Goal: Task Accomplishment & Management: Complete application form

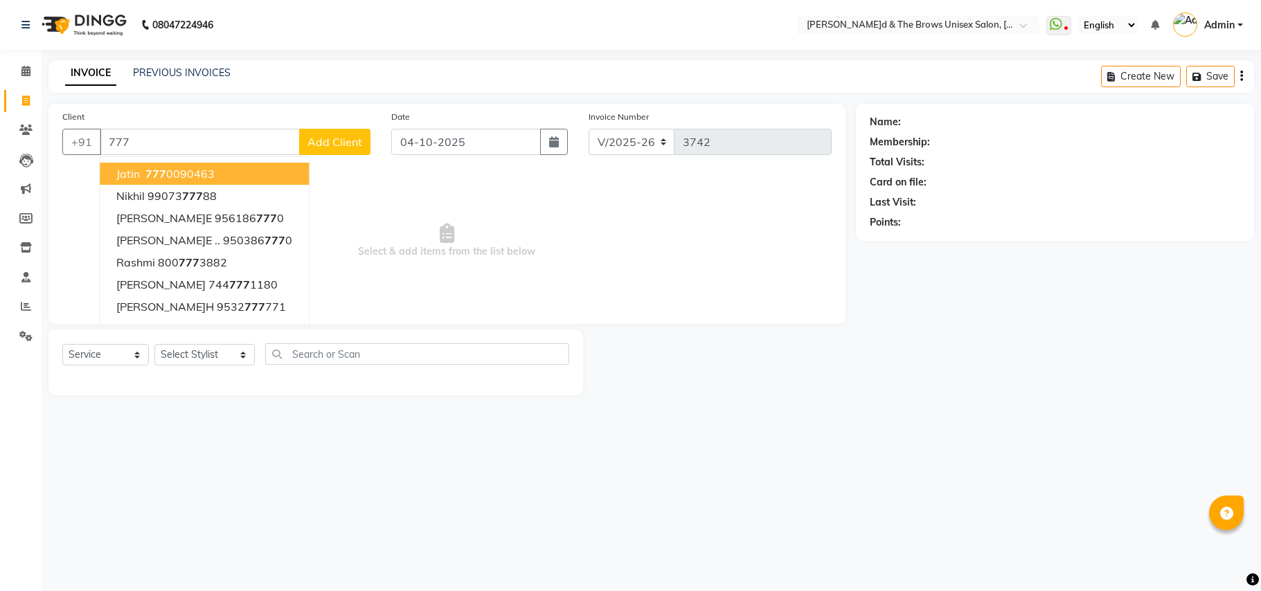
select select "872"
select select "service"
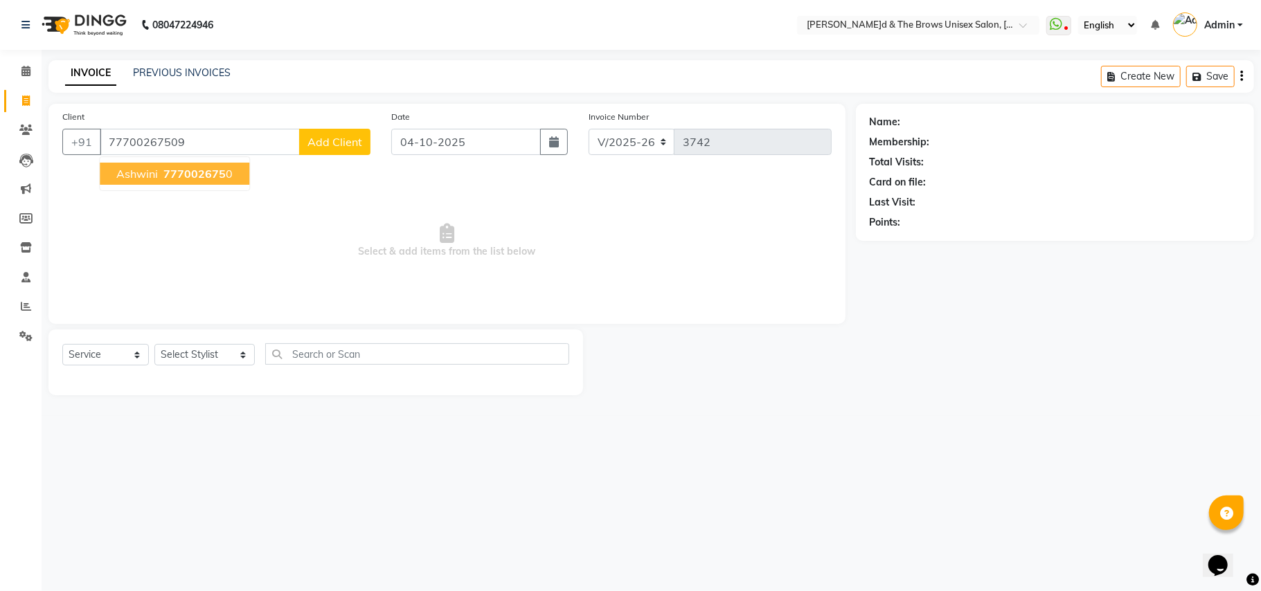
type input "77700267509"
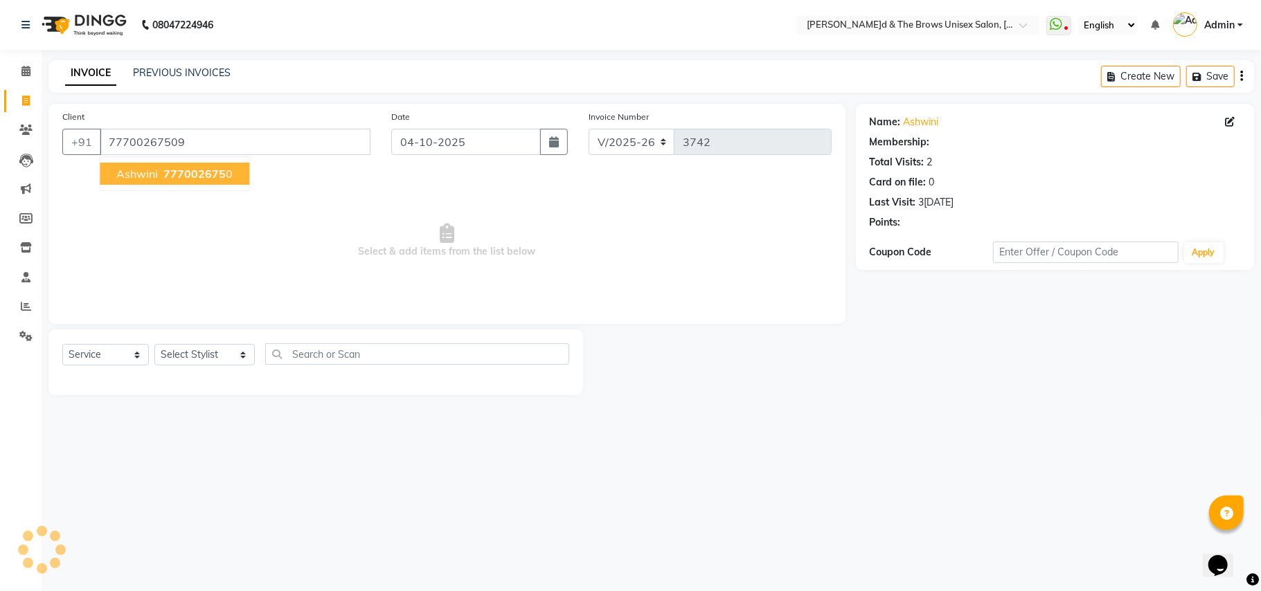
select select "1: Object"
click at [206, 178] on span "777002675" at bounding box center [194, 174] width 62 height 14
type input "7770026750"
select select "1: Object"
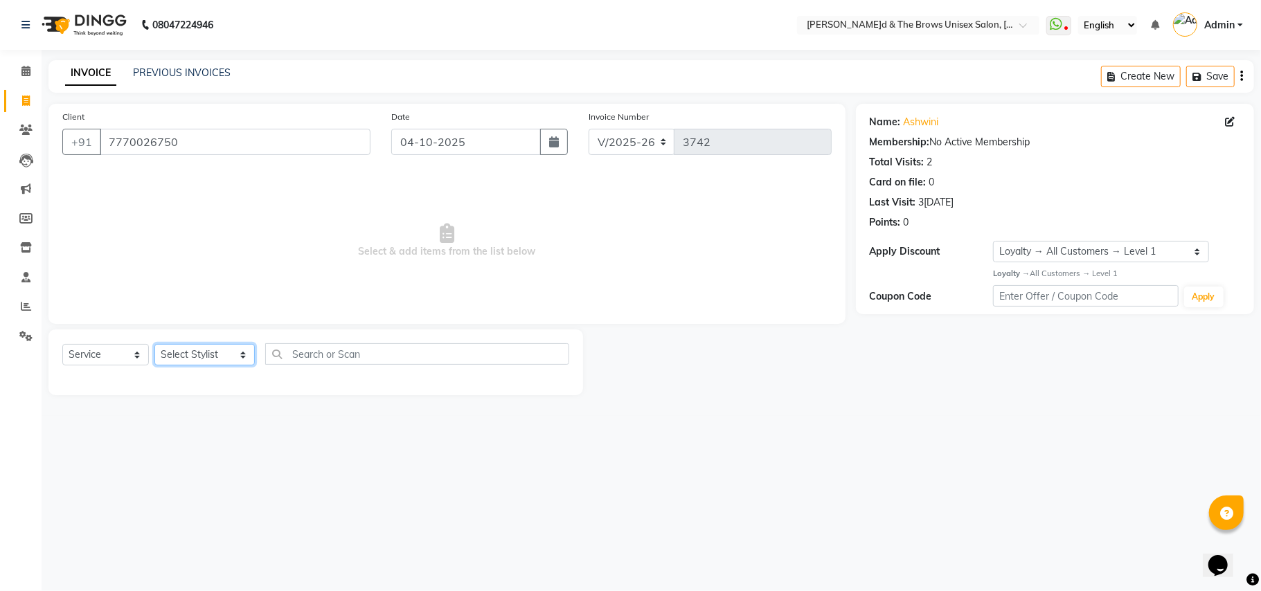
click at [228, 355] on select "Select Stylist[PERSON_NAME] [PERSON_NAME]l manager padma [PERSON_NAME]n[PERSON_…" at bounding box center [204, 354] width 100 height 21
select select "35213"
click at [154, 344] on select "Select Stylist[PERSON_NAME] [PERSON_NAME]l manager padma [PERSON_NAME]n[PERSON_…" at bounding box center [204, 354] width 100 height 21
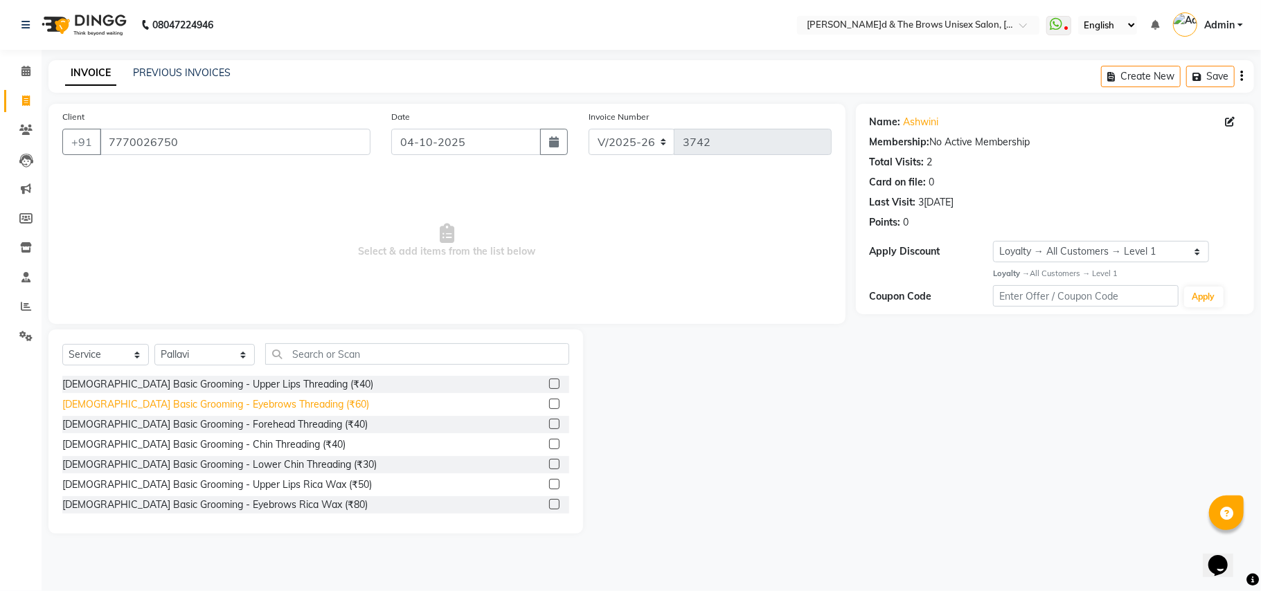
click at [269, 408] on div "[DEMOGRAPHIC_DATA] Basic Grooming - Eyebrows Threading (₹60)" at bounding box center [215, 404] width 307 height 15
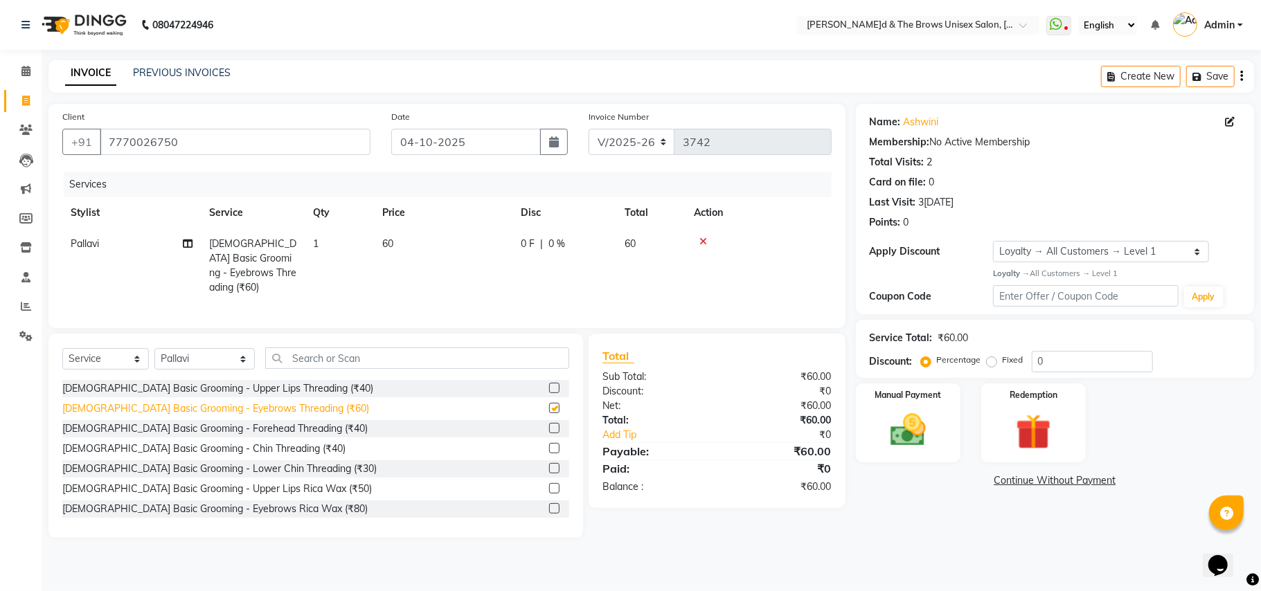
checkbox input "false"
click at [283, 388] on div "[DEMOGRAPHIC_DATA] Basic Grooming - Upper Lips Threading (₹40)" at bounding box center [217, 389] width 311 height 15
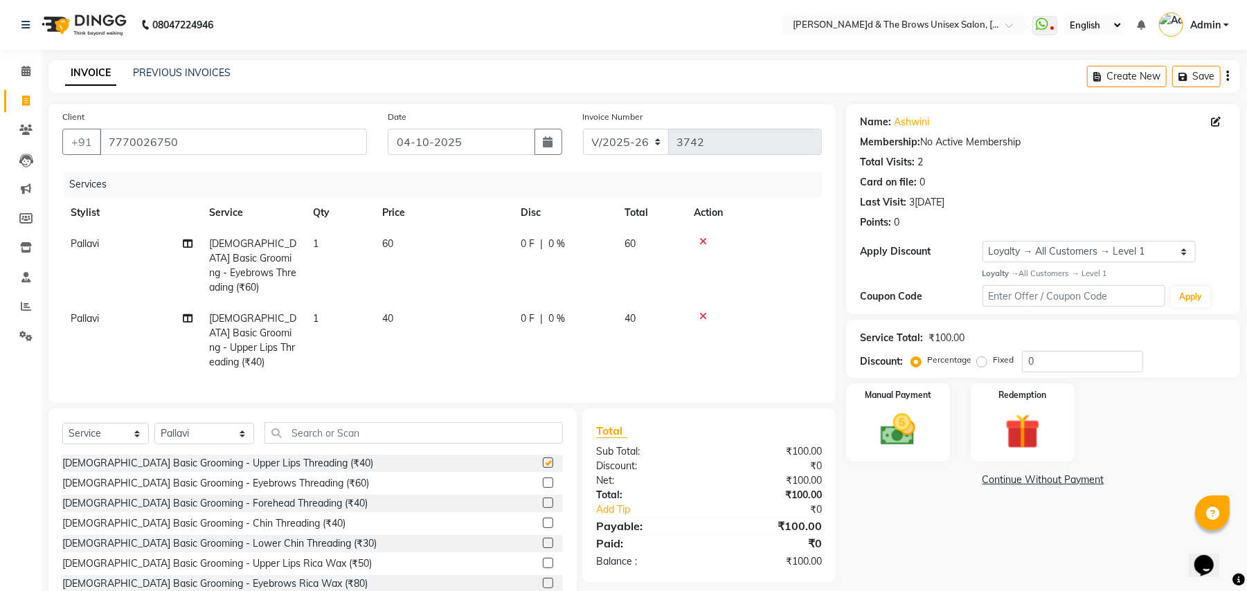
checkbox input "false"
click at [876, 453] on div "Manual Payment" at bounding box center [898, 422] width 108 height 81
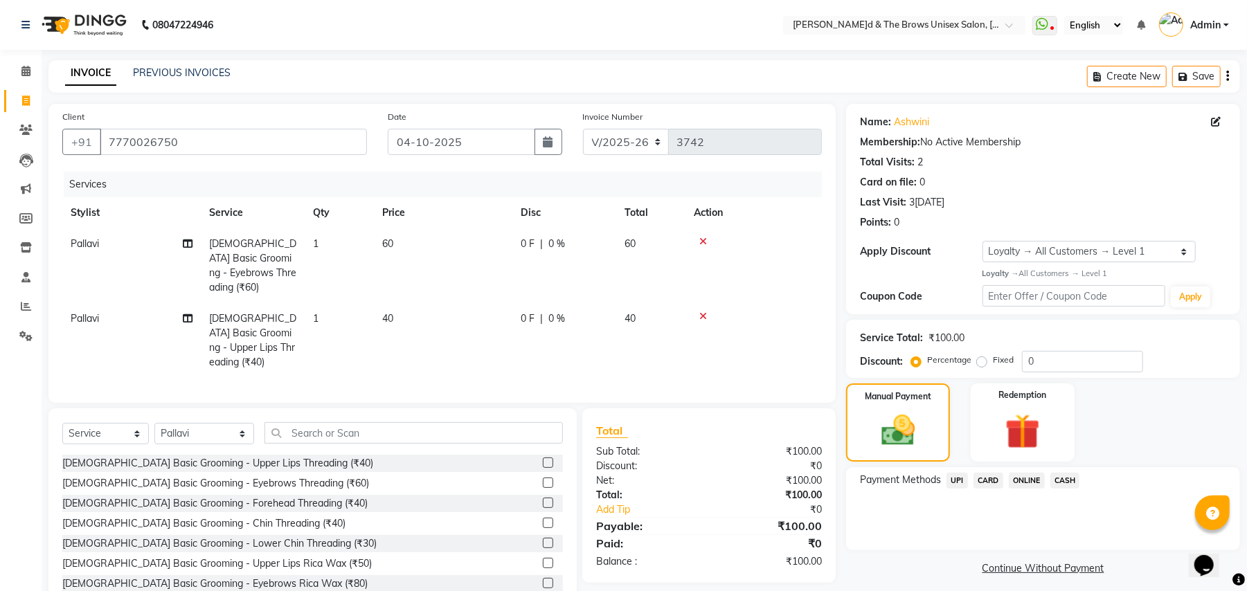
click at [956, 479] on span "UPI" at bounding box center [957, 481] width 21 height 16
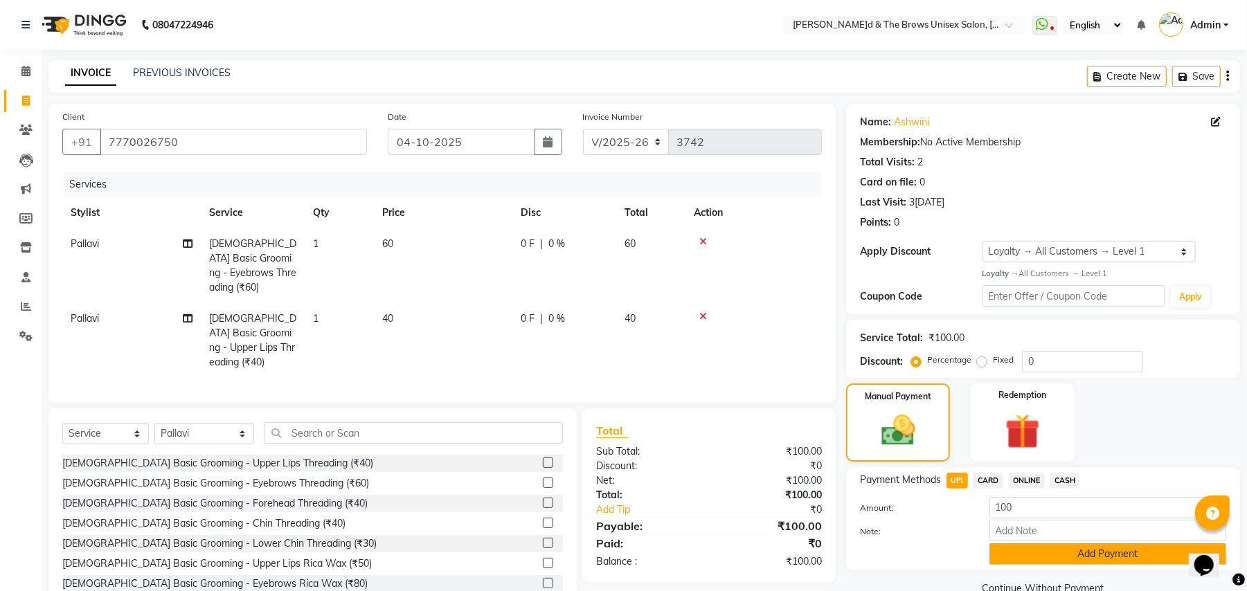
click at [1064, 553] on button "Add Payment" at bounding box center [1108, 554] width 237 height 21
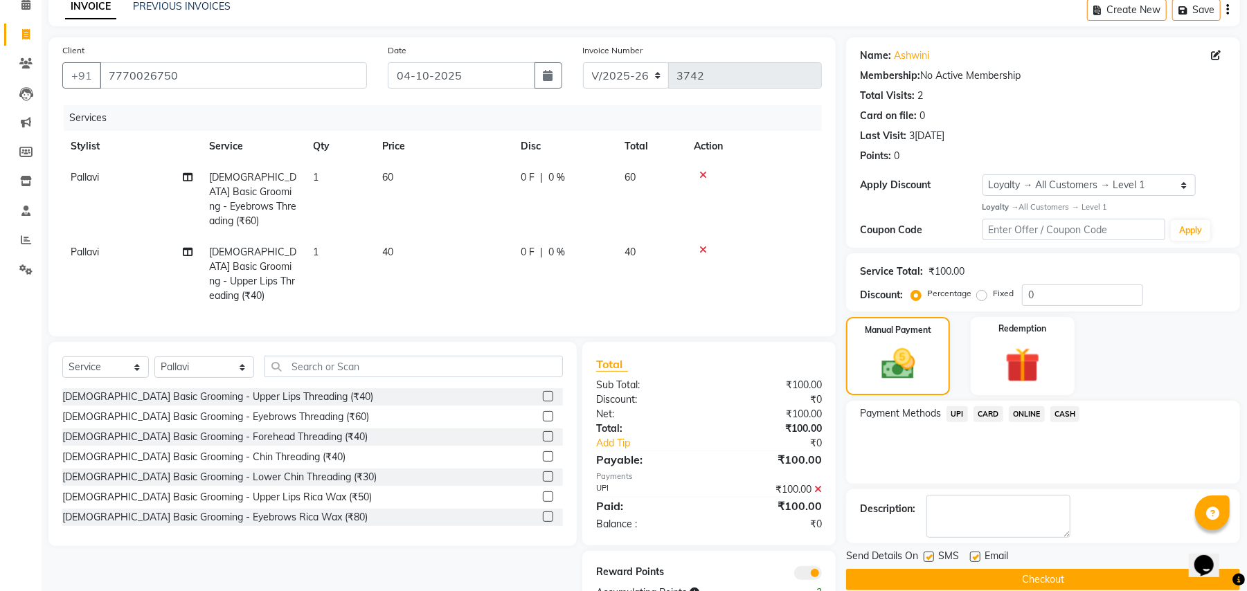
scroll to position [94, 0]
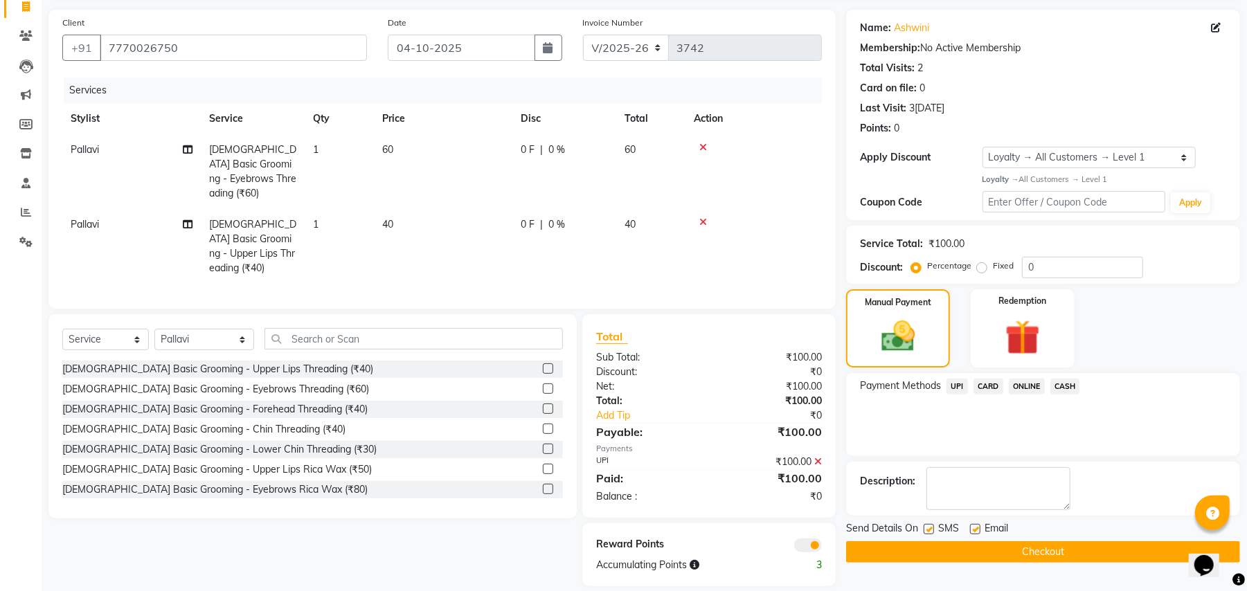
click at [929, 532] on label at bounding box center [929, 529] width 10 height 10
click at [929, 532] on input "checkbox" at bounding box center [928, 530] width 9 height 9
checkbox input "false"
click at [1059, 551] on button "Checkout" at bounding box center [1043, 552] width 394 height 21
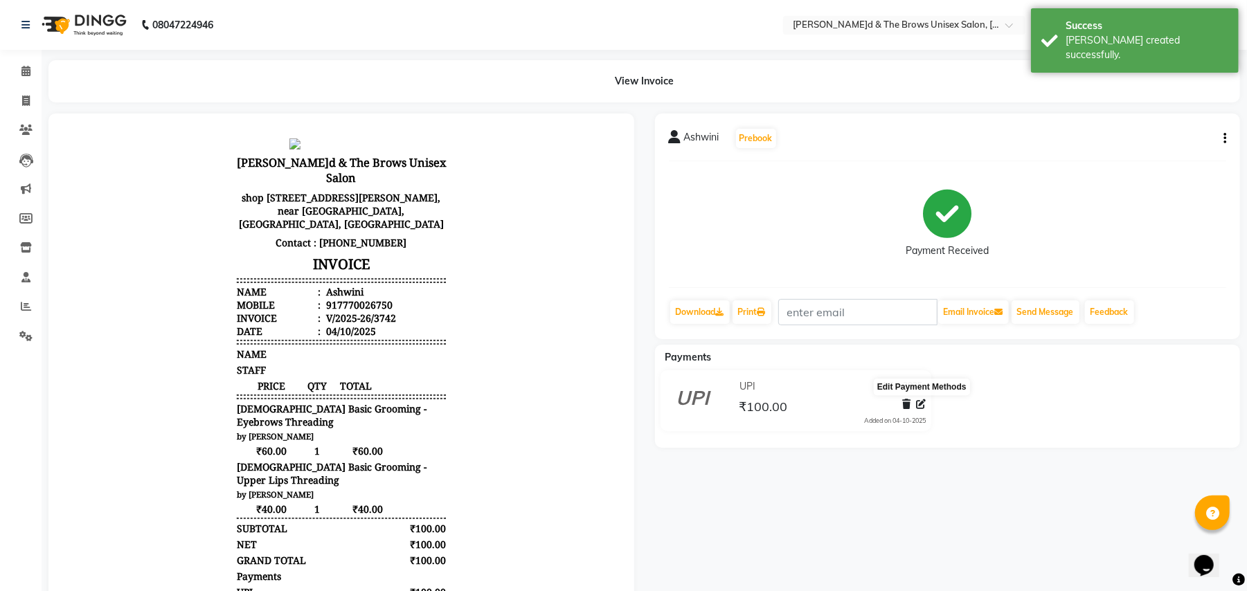
click at [918, 403] on icon at bounding box center [921, 405] width 10 height 10
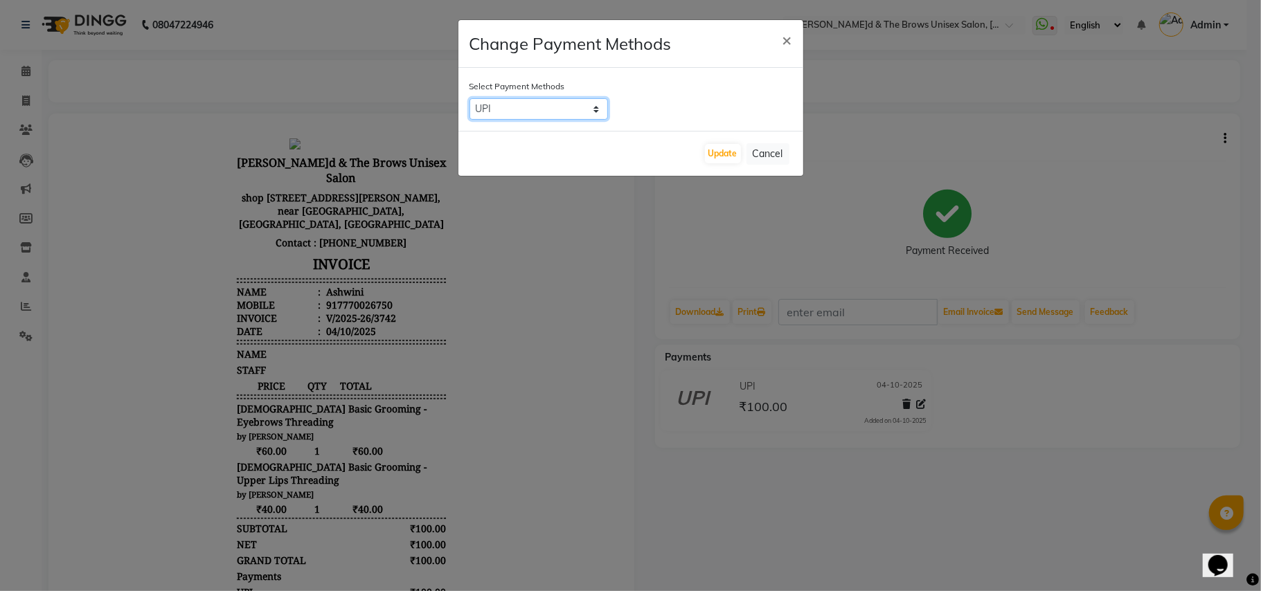
click at [597, 107] on select "UPI CARD ONLINE CASH" at bounding box center [538, 108] width 138 height 21
select select "1"
click at [469, 98] on select "UPI CARD ONLINE CASH" at bounding box center [538, 108] width 138 height 21
click at [716, 151] on button "Update" at bounding box center [723, 153] width 36 height 19
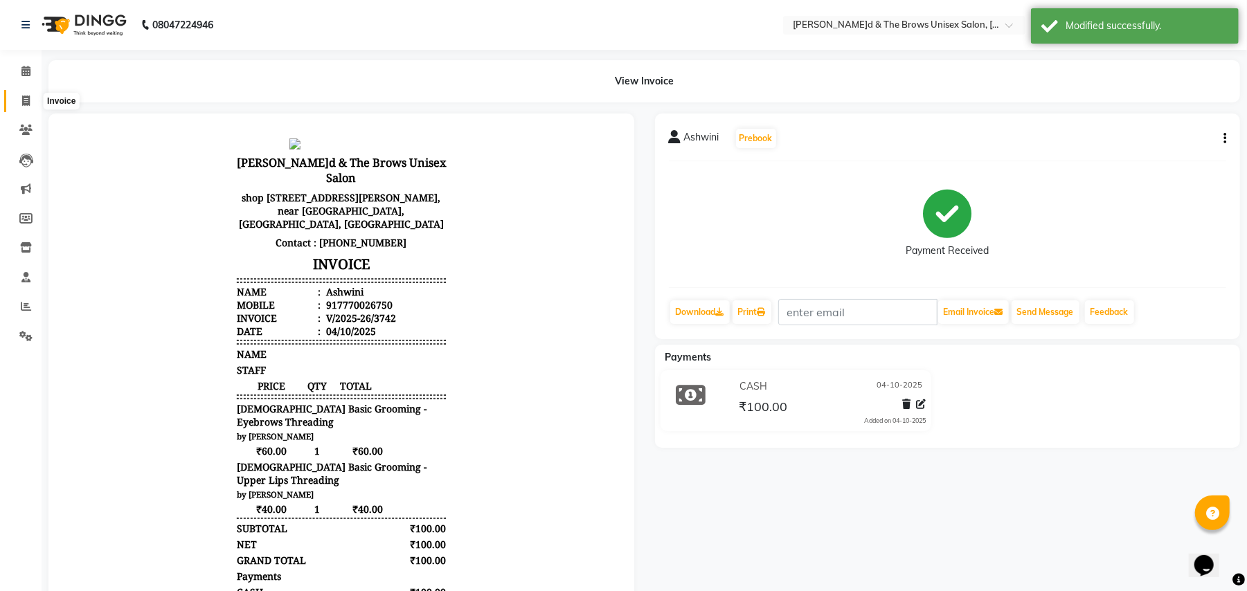
click at [28, 105] on icon at bounding box center [26, 101] width 8 height 10
select select "service"
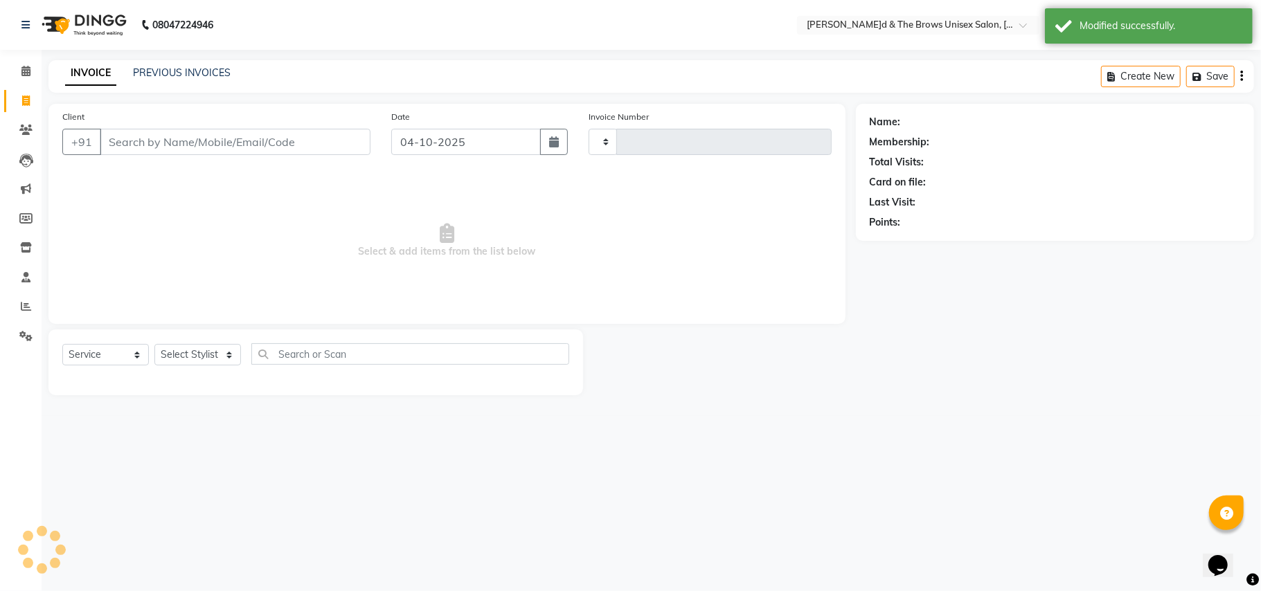
type input "3743"
select select "872"
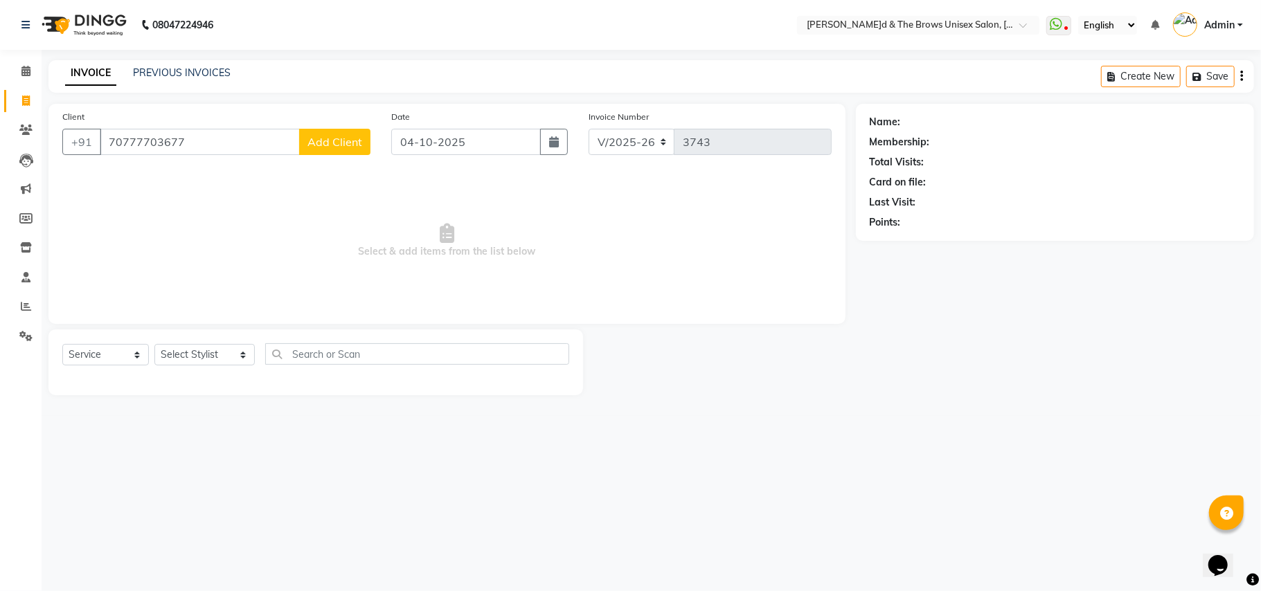
click at [140, 136] on input "70777703677" at bounding box center [200, 142] width 200 height 26
type input "7077703677"
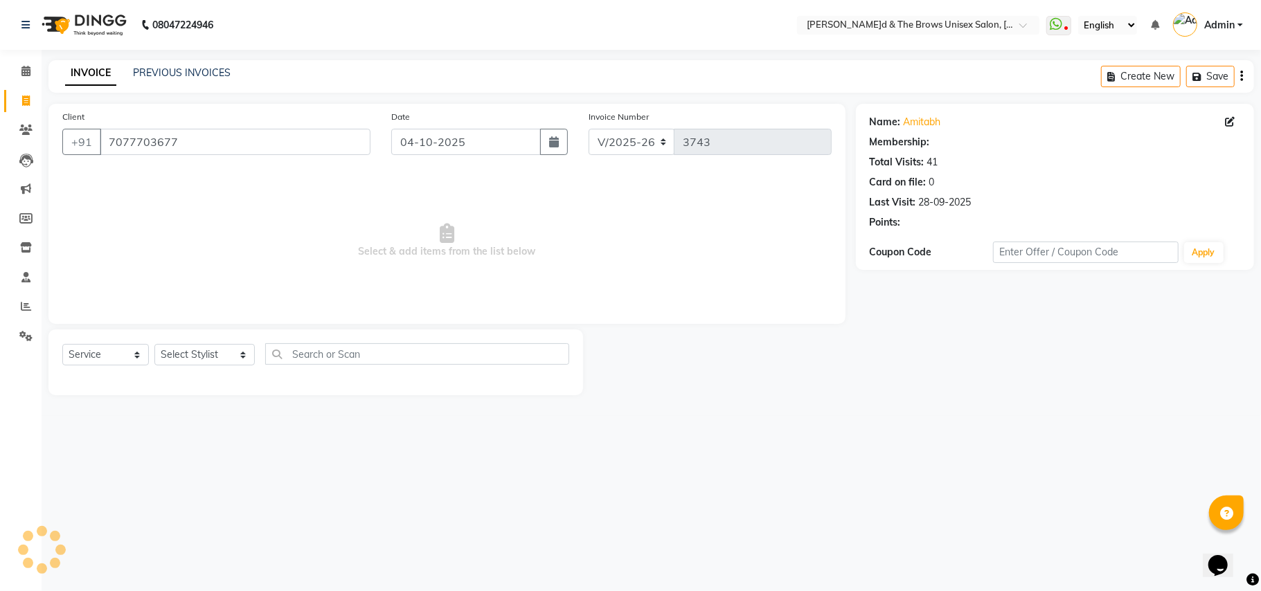
select select "1: Object"
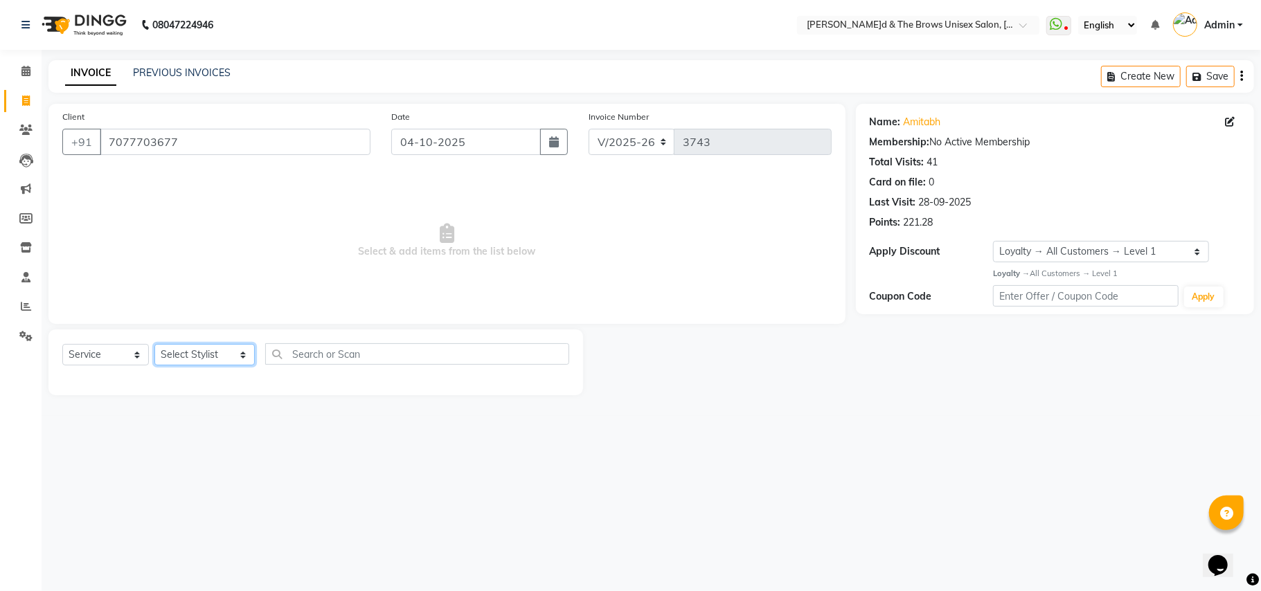
click at [228, 355] on select "Select Stylist[PERSON_NAME] [PERSON_NAME]l manager padma [PERSON_NAME]n[PERSON_…" at bounding box center [204, 354] width 100 height 21
select select "93491"
click at [154, 344] on select "Select Stylist[PERSON_NAME] [PERSON_NAME]l manager padma [PERSON_NAME]n[PERSON_…" at bounding box center [204, 354] width 100 height 21
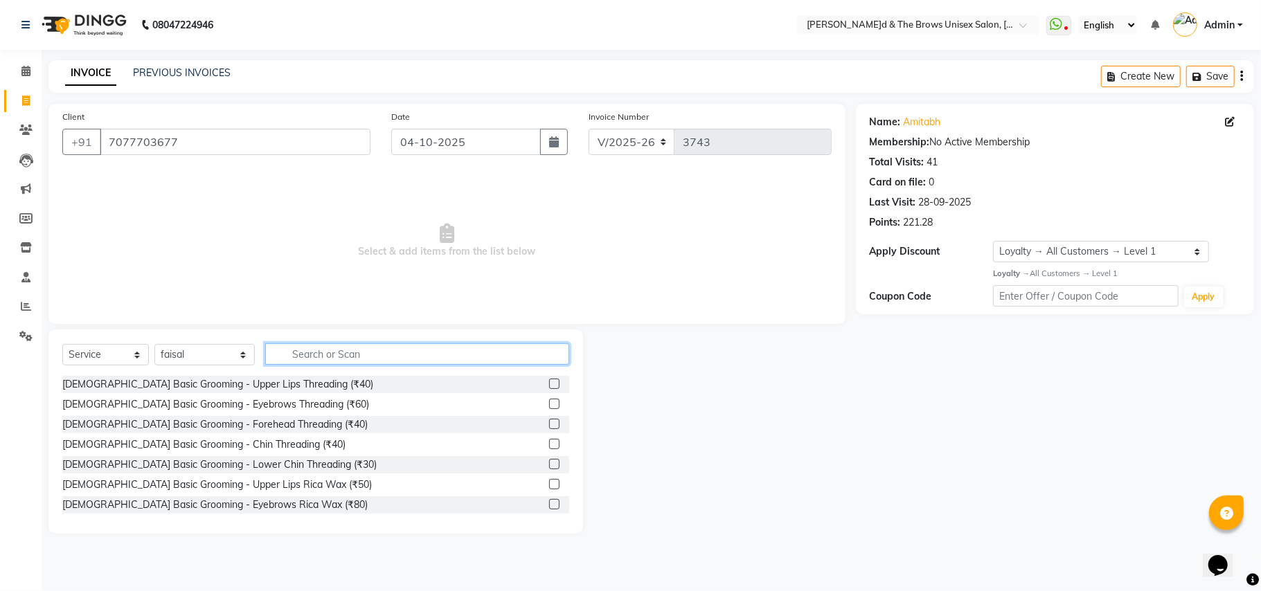
click at [286, 350] on input "text" at bounding box center [417, 353] width 304 height 21
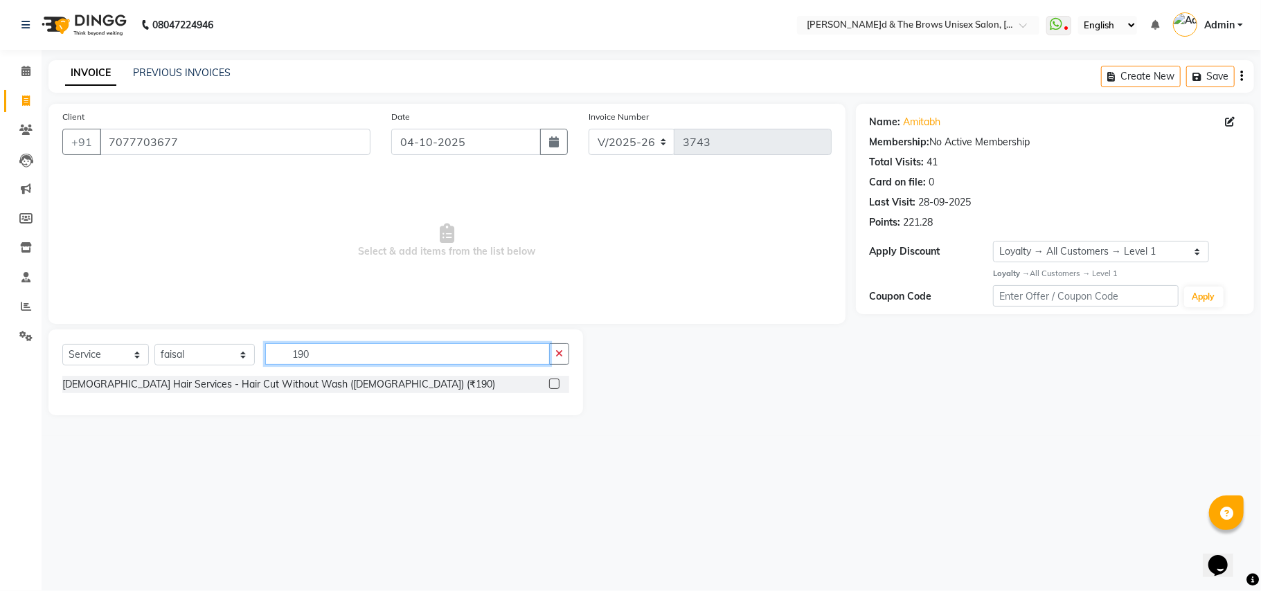
type input "190"
click at [555, 383] on label at bounding box center [554, 384] width 10 height 10
click at [555, 383] on input "checkbox" at bounding box center [553, 384] width 9 height 9
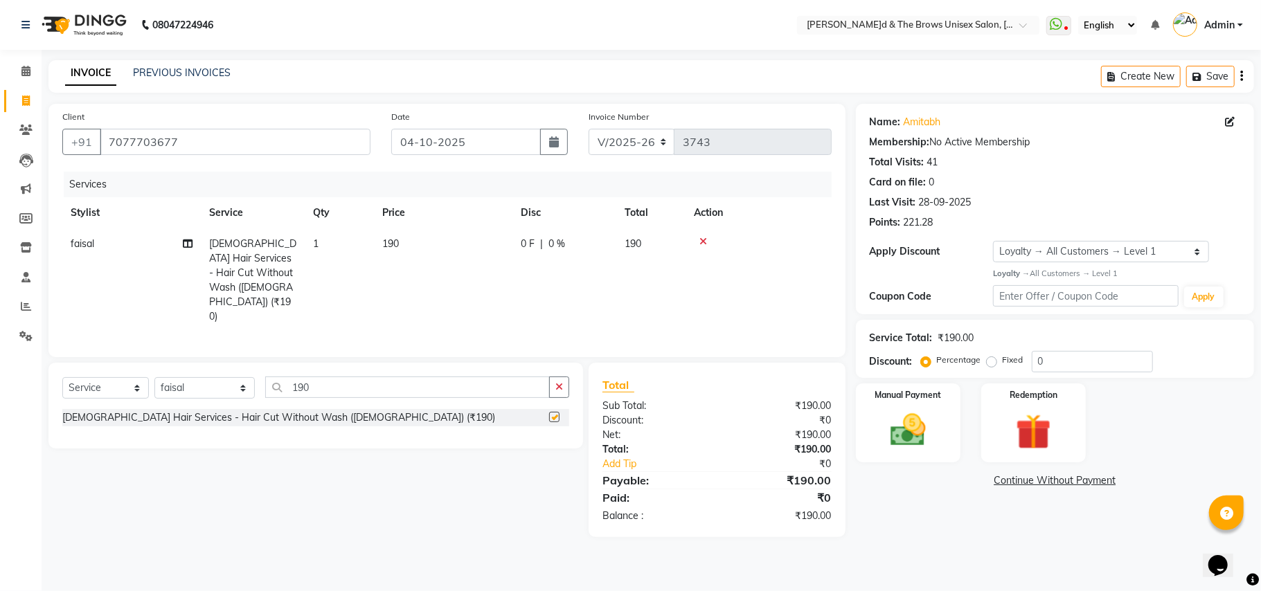
checkbox input "false"
click at [938, 435] on img at bounding box center [908, 430] width 60 height 43
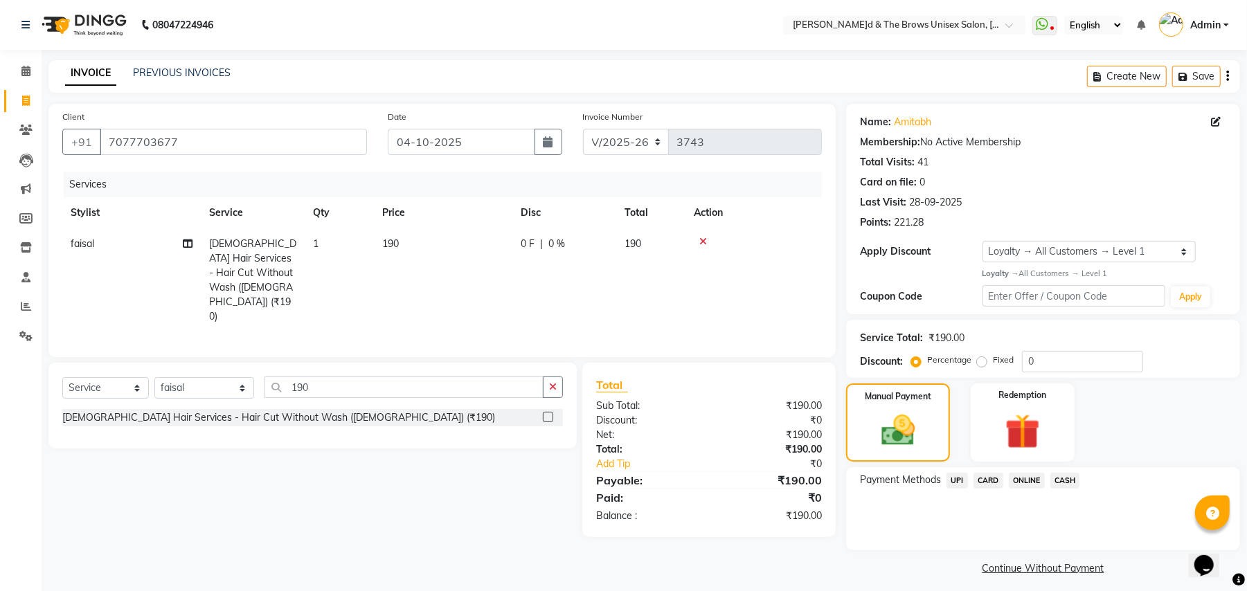
click at [1018, 355] on div "Percentage Fixed" at bounding box center [968, 361] width 108 height 18
click at [1028, 364] on input "0" at bounding box center [1082, 361] width 121 height 21
click at [960, 481] on span "UPI" at bounding box center [957, 481] width 21 height 16
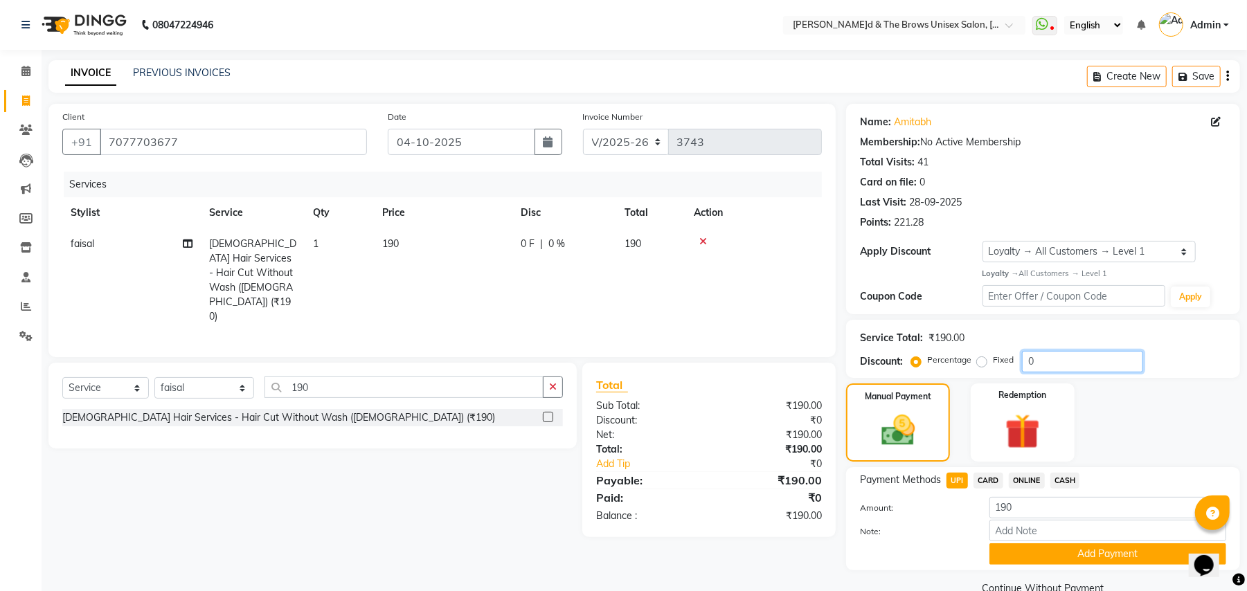
click at [1022, 356] on input "0" at bounding box center [1082, 361] width 121 height 21
click at [1028, 366] on input "0" at bounding box center [1082, 361] width 121 height 21
type input "10"
click at [1093, 569] on div "Payment Methods UPI CARD ONLINE CASH Amount: 190 Note: Add Payment" at bounding box center [1043, 518] width 394 height 103
click at [1133, 551] on button "Add Payment" at bounding box center [1108, 554] width 237 height 21
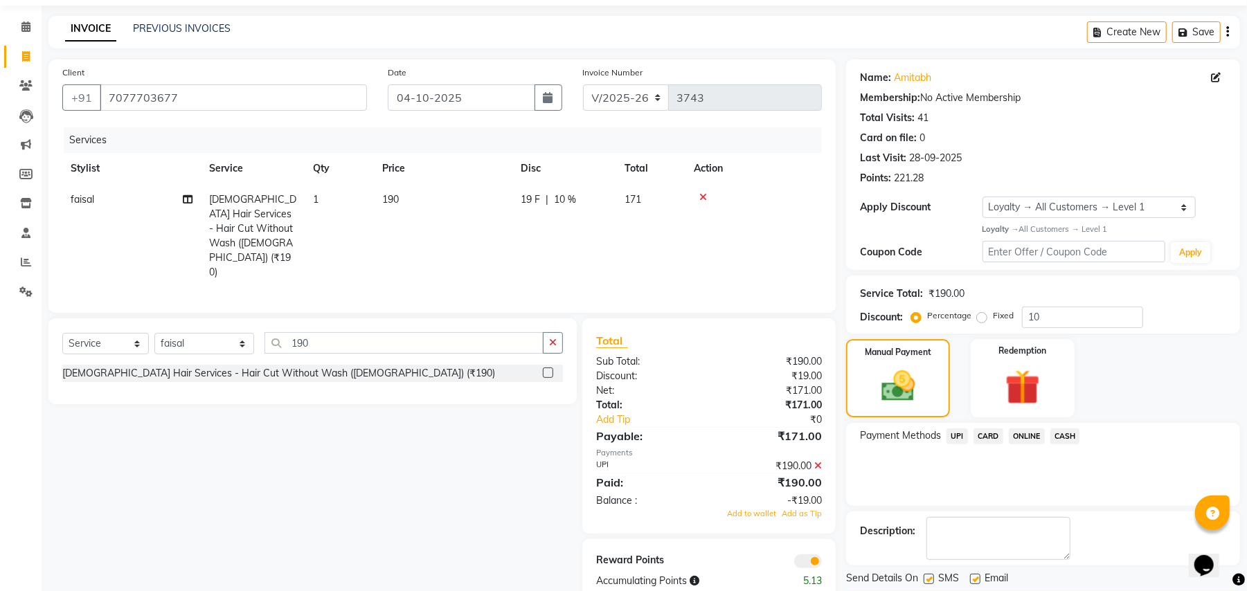
scroll to position [87, 0]
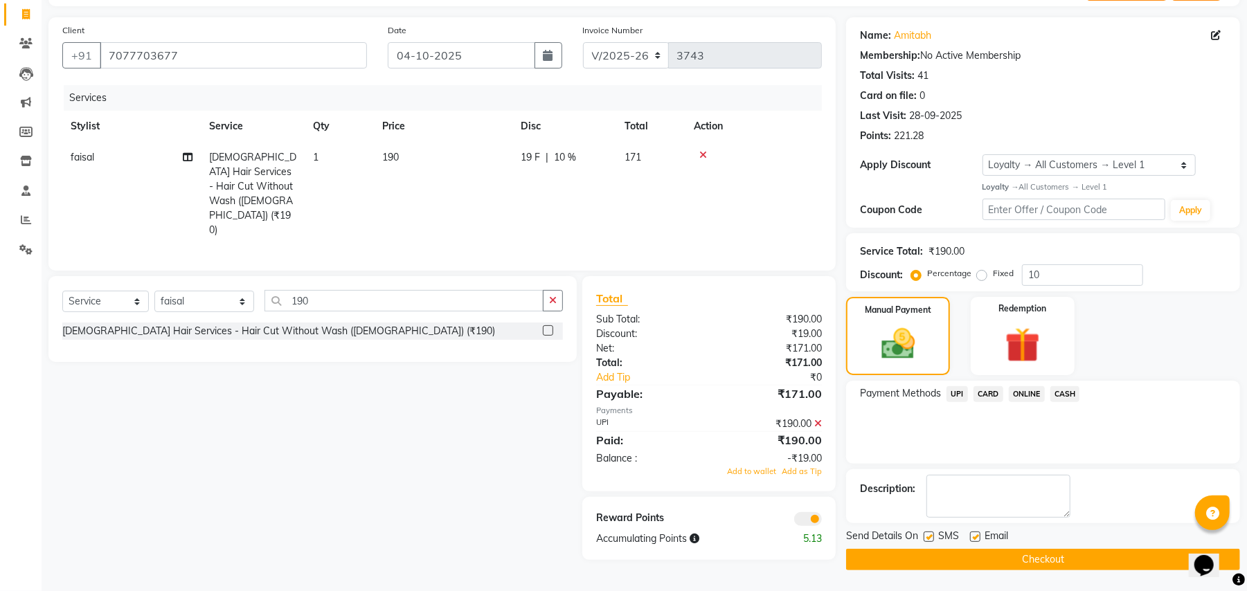
click at [925, 533] on label at bounding box center [929, 537] width 10 height 10
click at [925, 533] on input "checkbox" at bounding box center [928, 537] width 9 height 9
checkbox input "false"
click at [1022, 560] on button "Checkout" at bounding box center [1043, 559] width 394 height 21
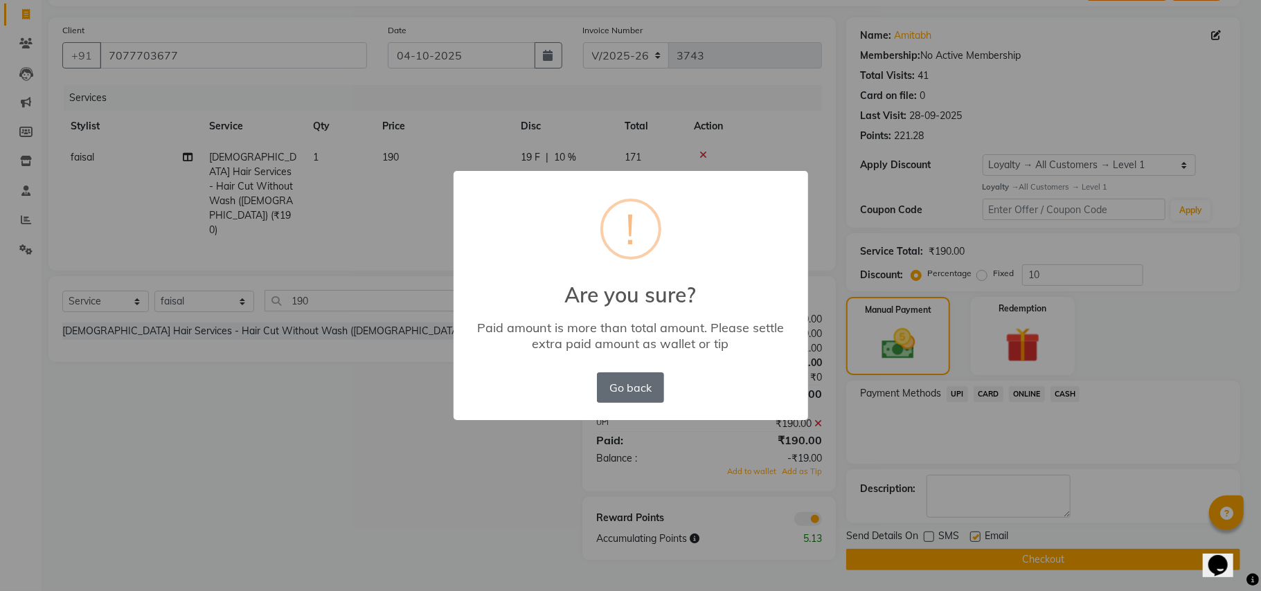
click at [627, 395] on button "Go back" at bounding box center [630, 388] width 66 height 30
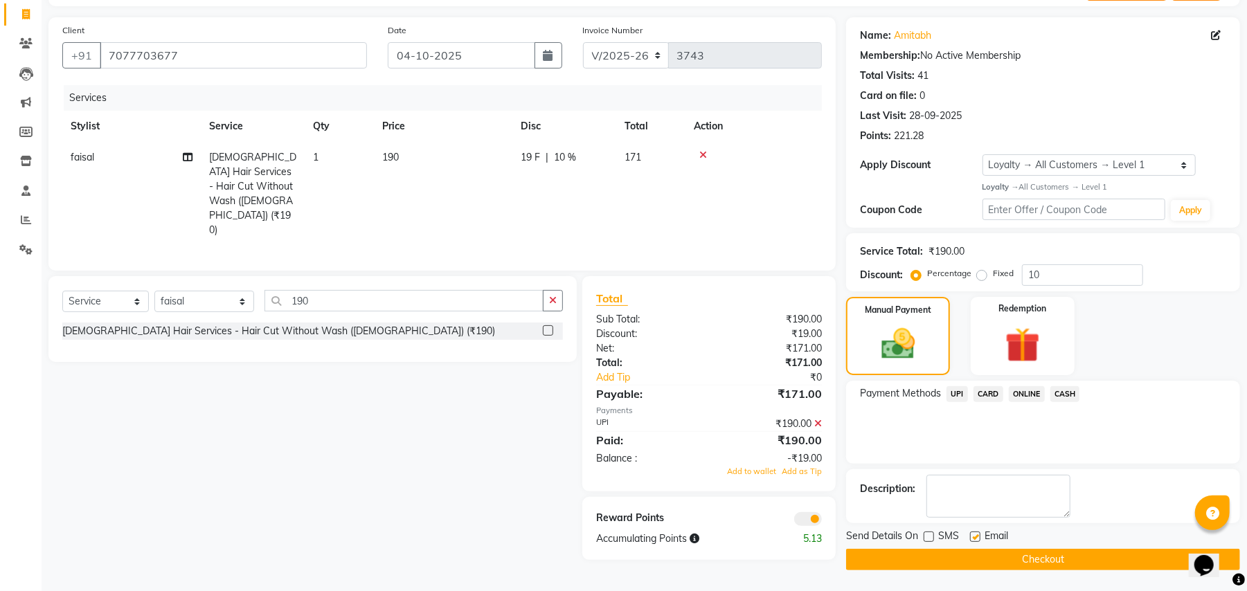
click at [821, 419] on icon at bounding box center [818, 424] width 8 height 10
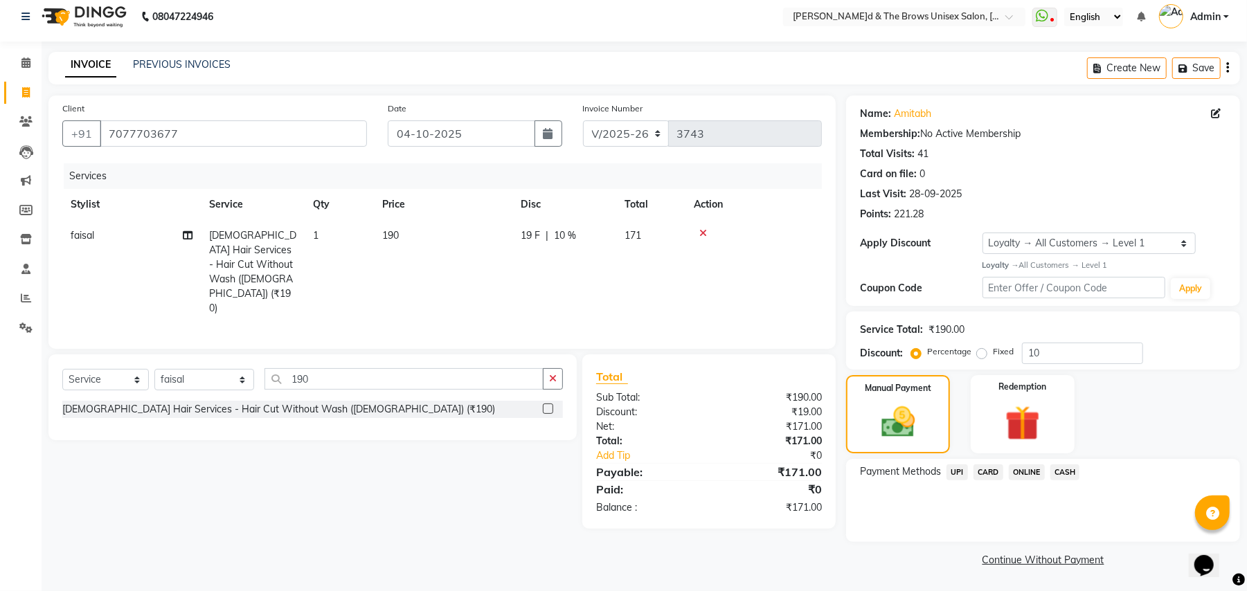
click at [954, 469] on span "UPI" at bounding box center [957, 473] width 21 height 16
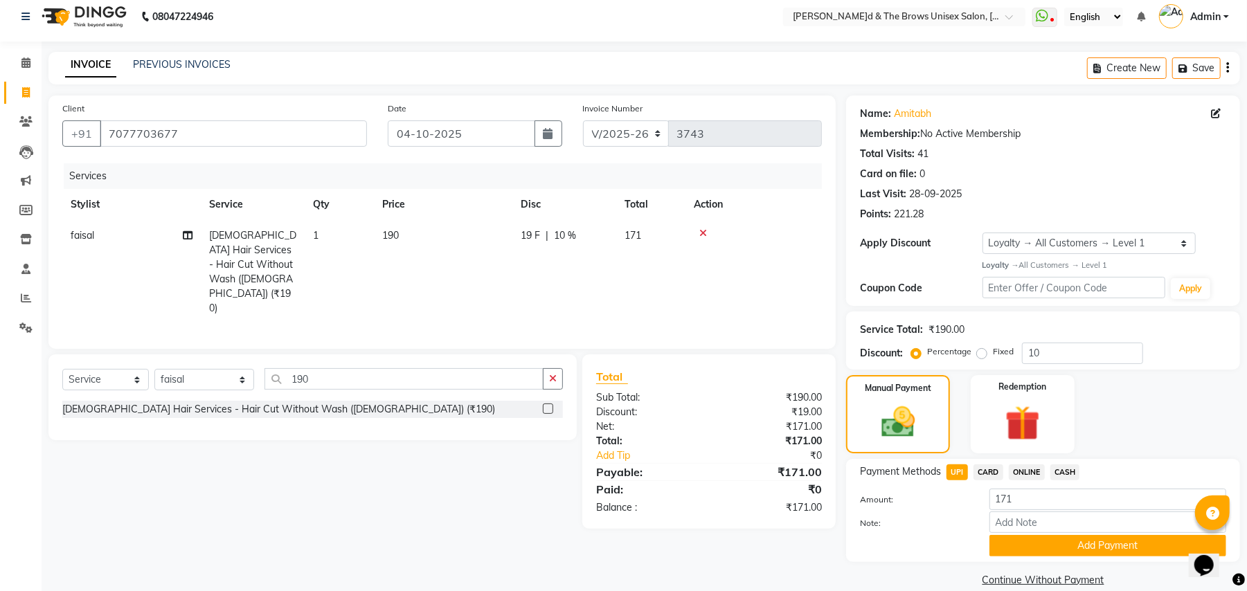
scroll to position [28, 0]
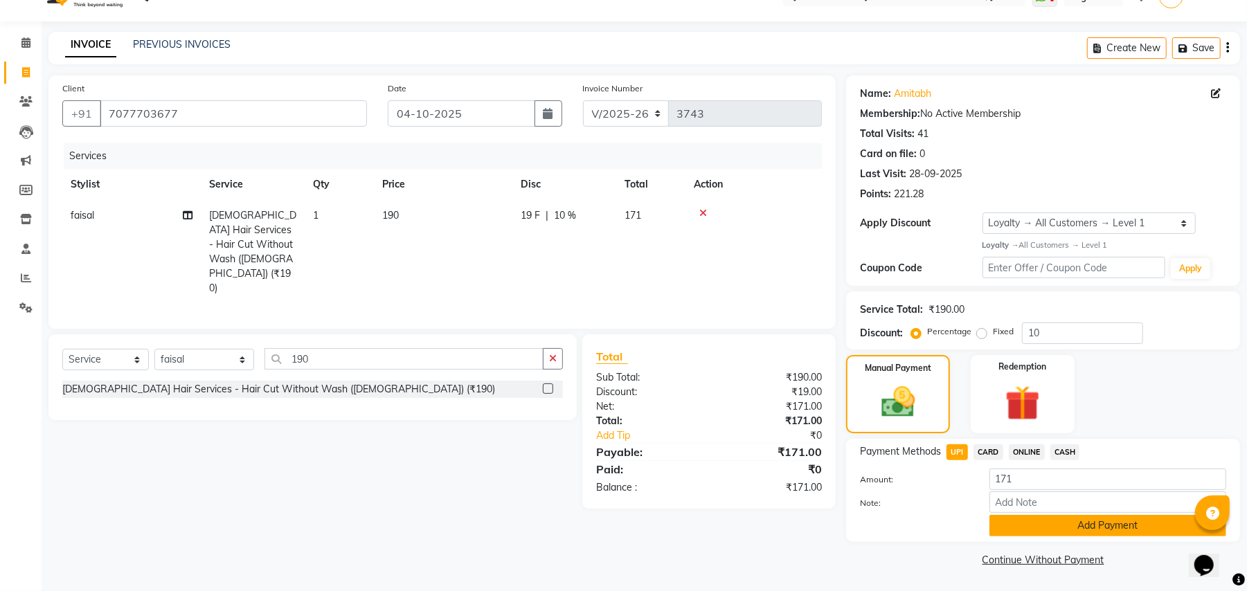
click at [1057, 525] on button "Add Payment" at bounding box center [1108, 525] width 237 height 21
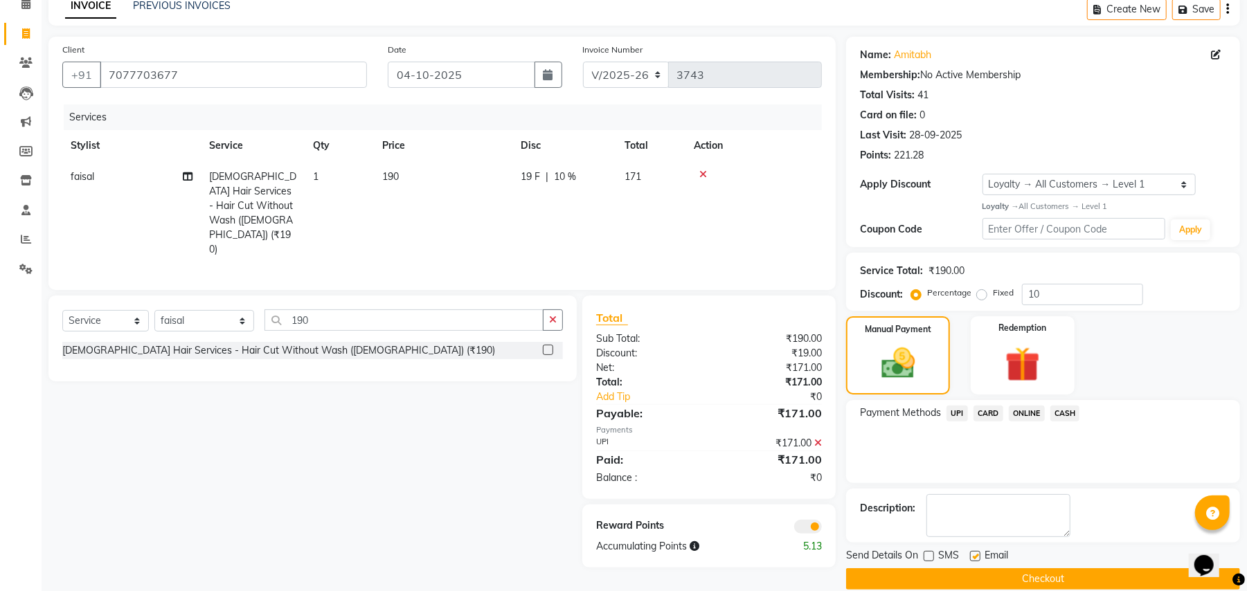
scroll to position [87, 0]
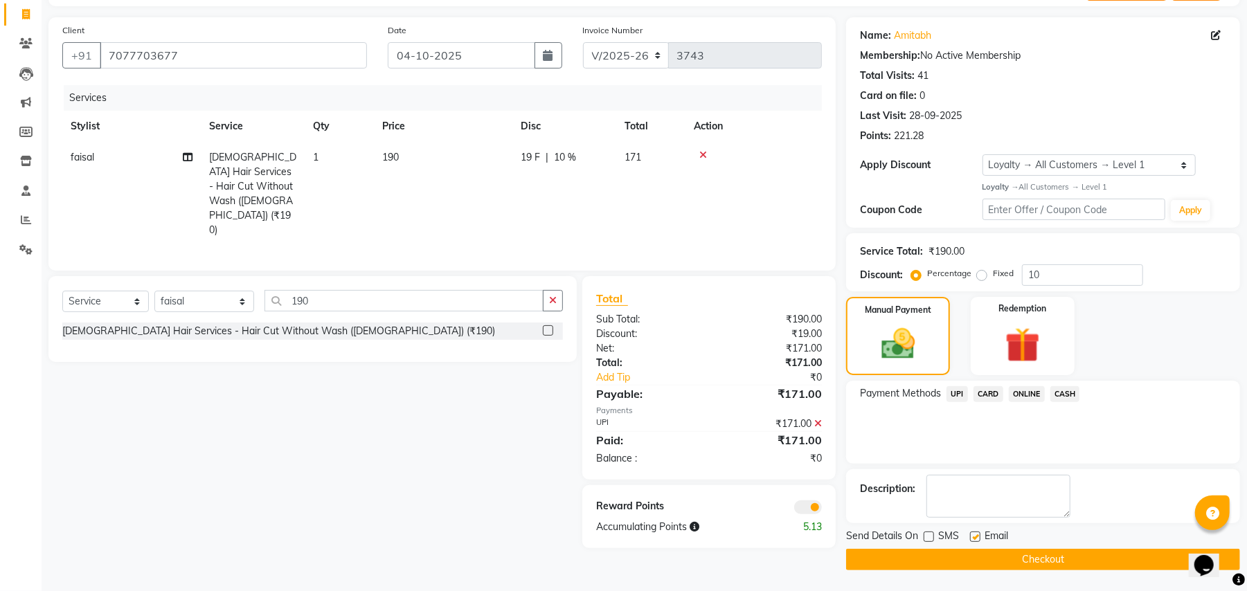
click at [965, 553] on button "Checkout" at bounding box center [1043, 559] width 394 height 21
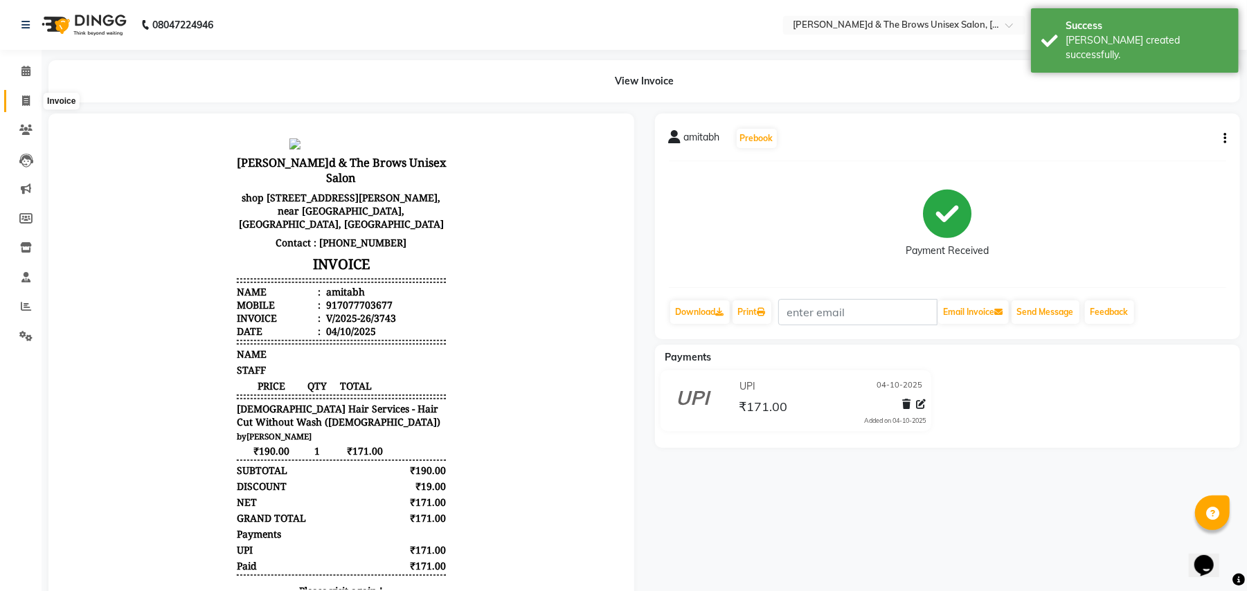
click at [25, 100] on icon at bounding box center [26, 101] width 8 height 10
select select "service"
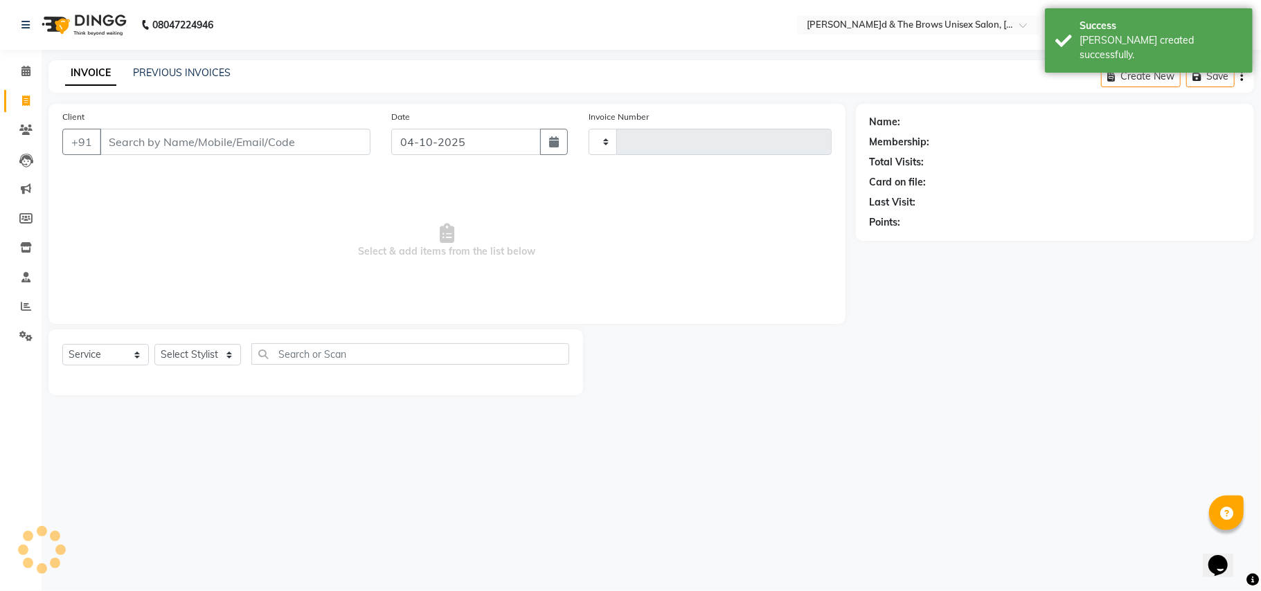
type input "3744"
select select "872"
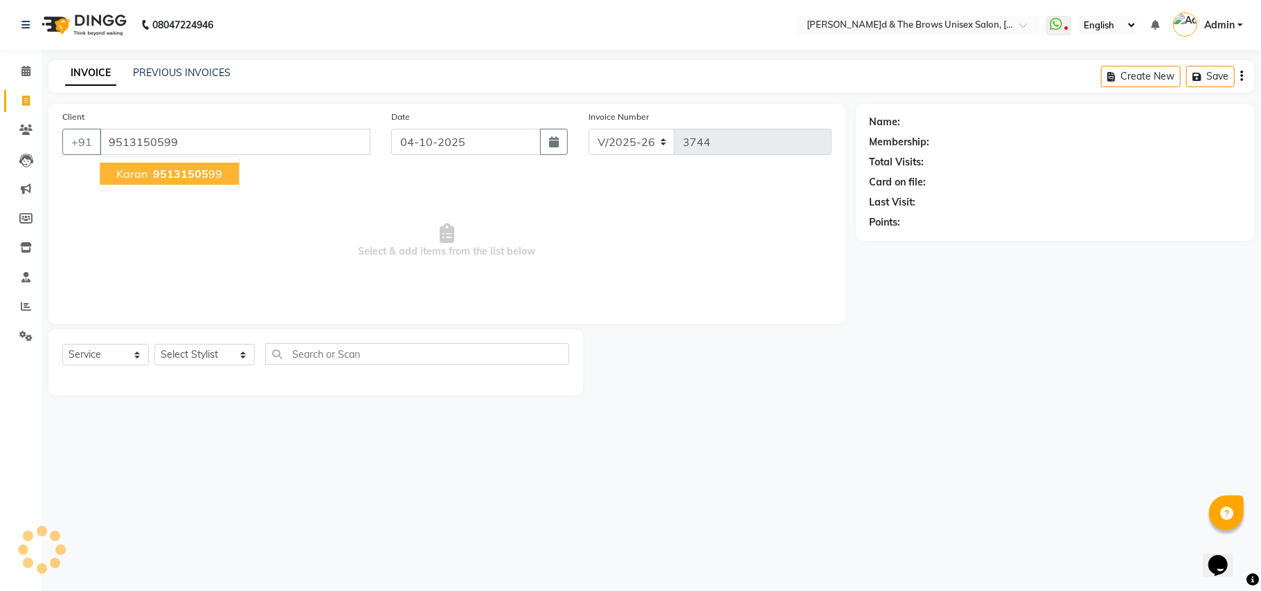
type input "9513150599"
select select "1: Object"
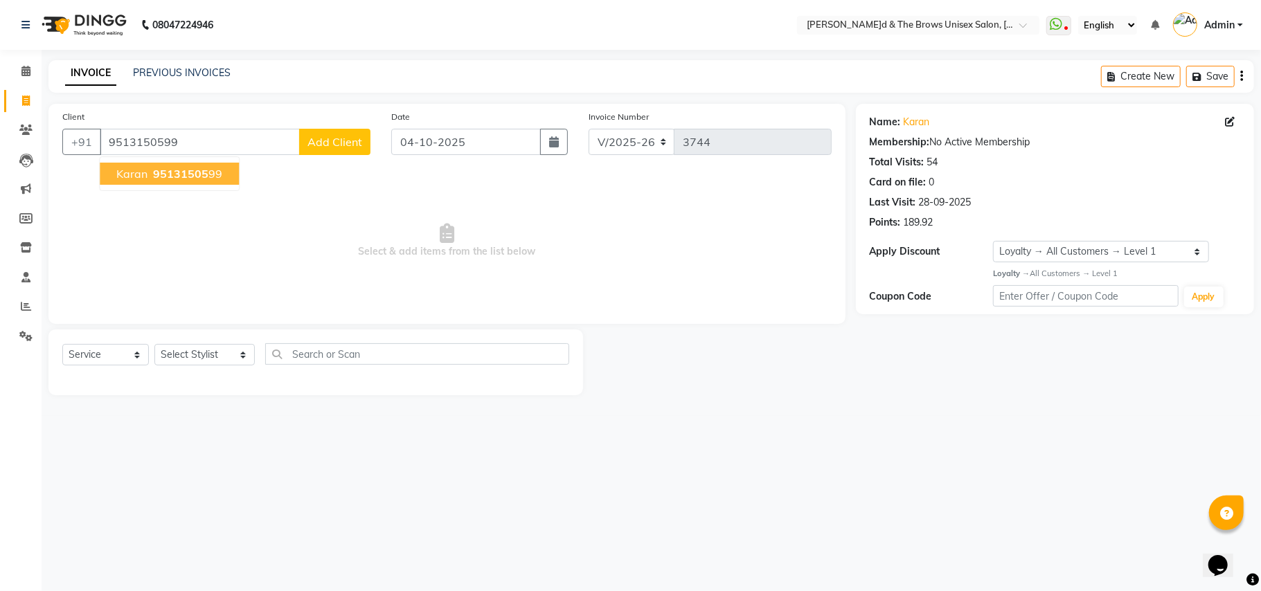
click at [145, 175] on span "Karan" at bounding box center [131, 174] width 31 height 14
select select "1: Object"
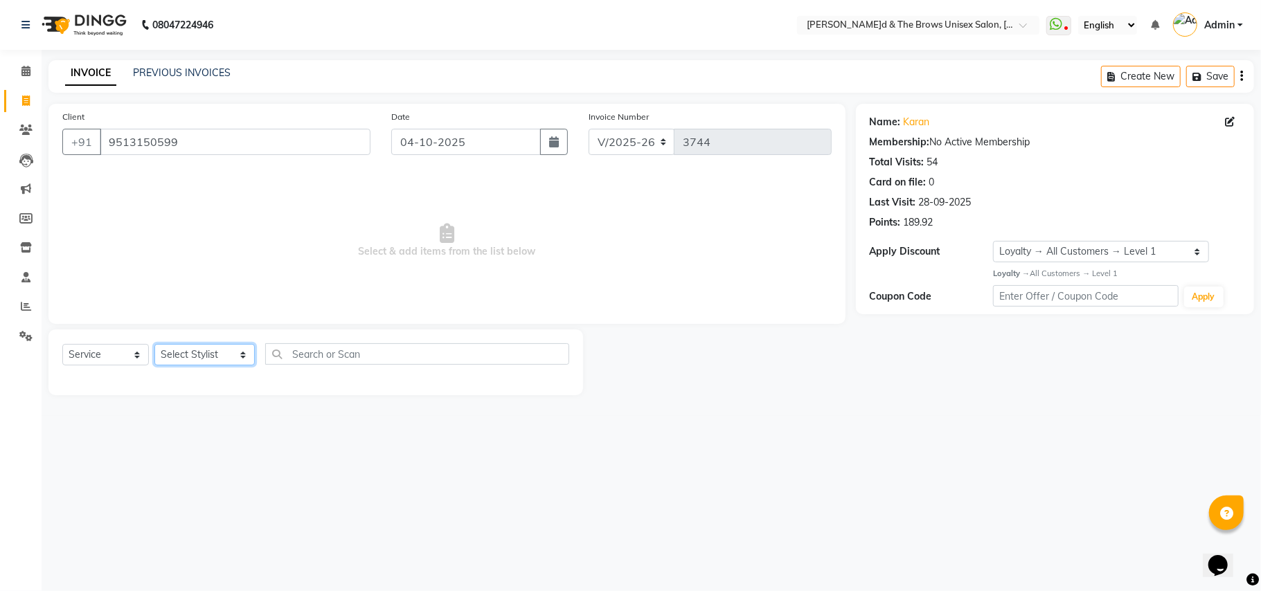
click at [227, 355] on select "Select Stylist[PERSON_NAME] [PERSON_NAME]l manager padma [PERSON_NAME]n[PERSON_…" at bounding box center [204, 354] width 100 height 21
select select "84274"
click at [154, 344] on select "Select Stylist[PERSON_NAME] [PERSON_NAME]l manager padma [PERSON_NAME]n[PERSON_…" at bounding box center [204, 354] width 100 height 21
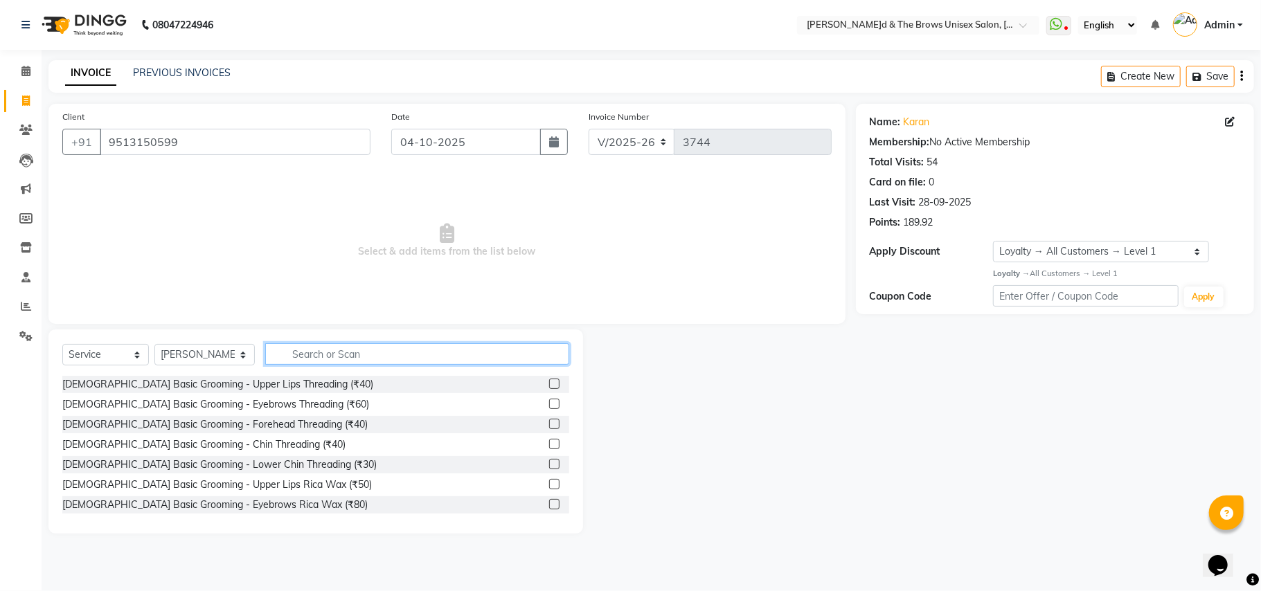
click at [277, 346] on input "text" at bounding box center [417, 353] width 304 height 21
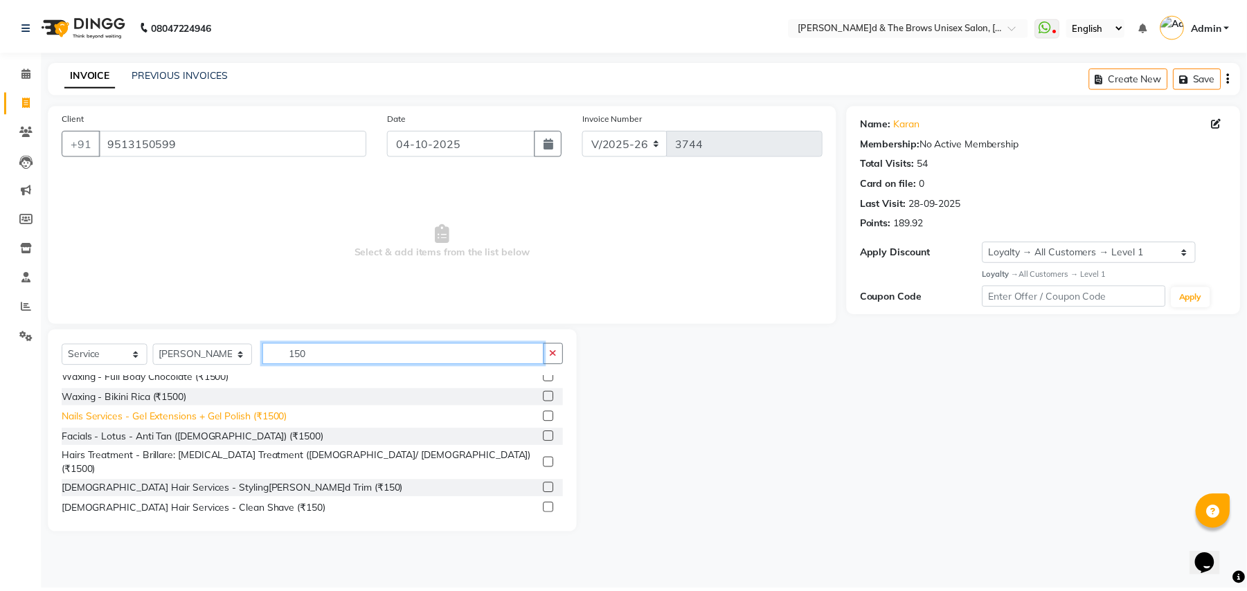
scroll to position [102, 0]
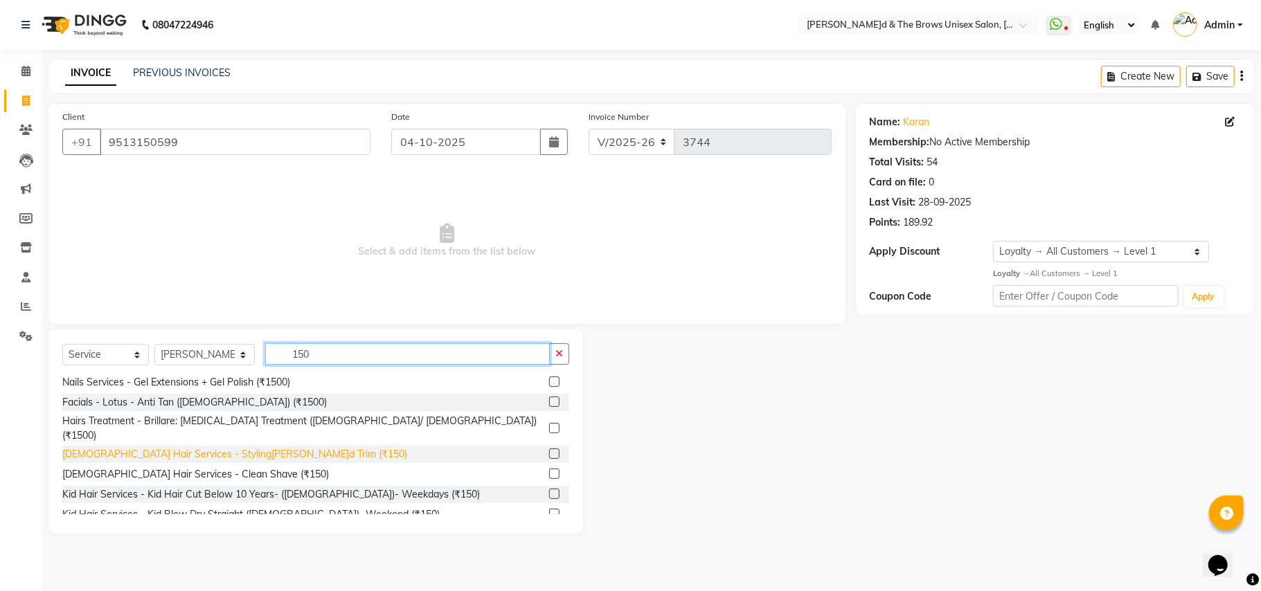
type input "150"
click at [178, 447] on div "[DEMOGRAPHIC_DATA] Hair Services - Styling[PERSON_NAME]d Trim (₹150)" at bounding box center [234, 454] width 345 height 15
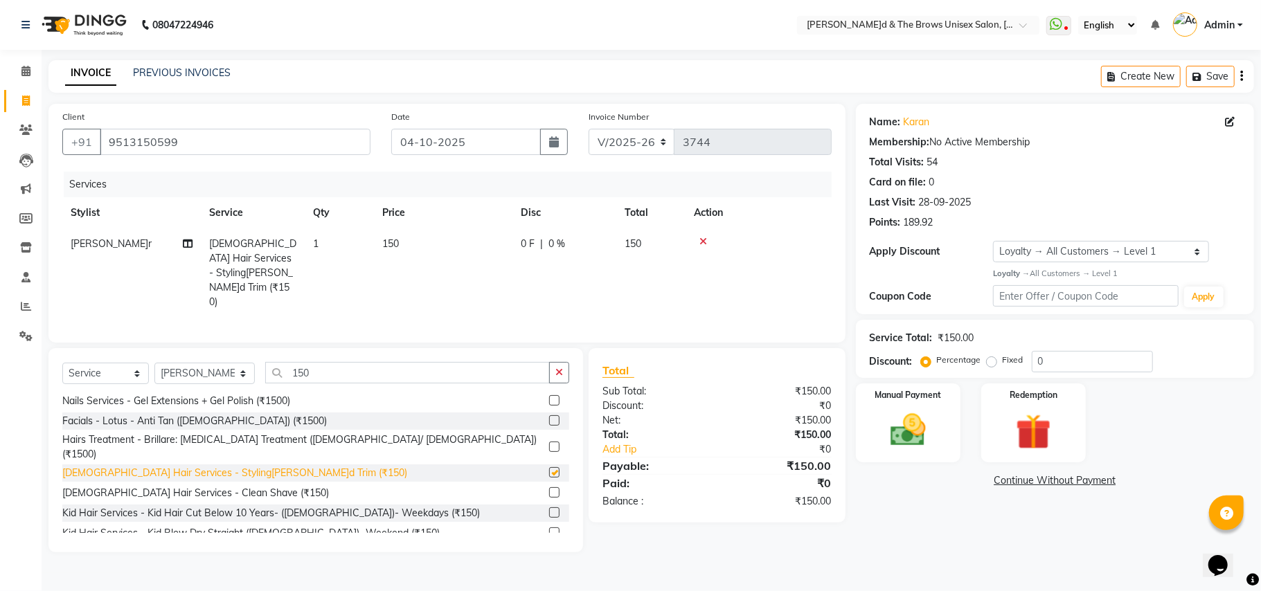
checkbox input "false"
click at [925, 438] on img at bounding box center [908, 430] width 60 height 43
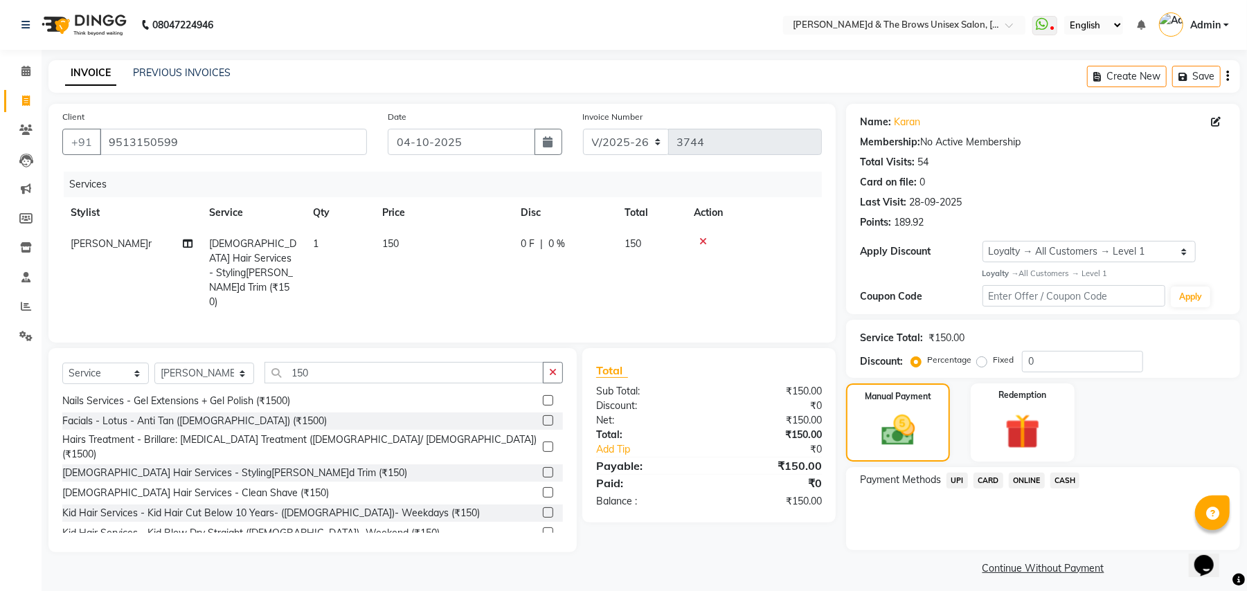
click at [959, 483] on span "UPI" at bounding box center [957, 481] width 21 height 16
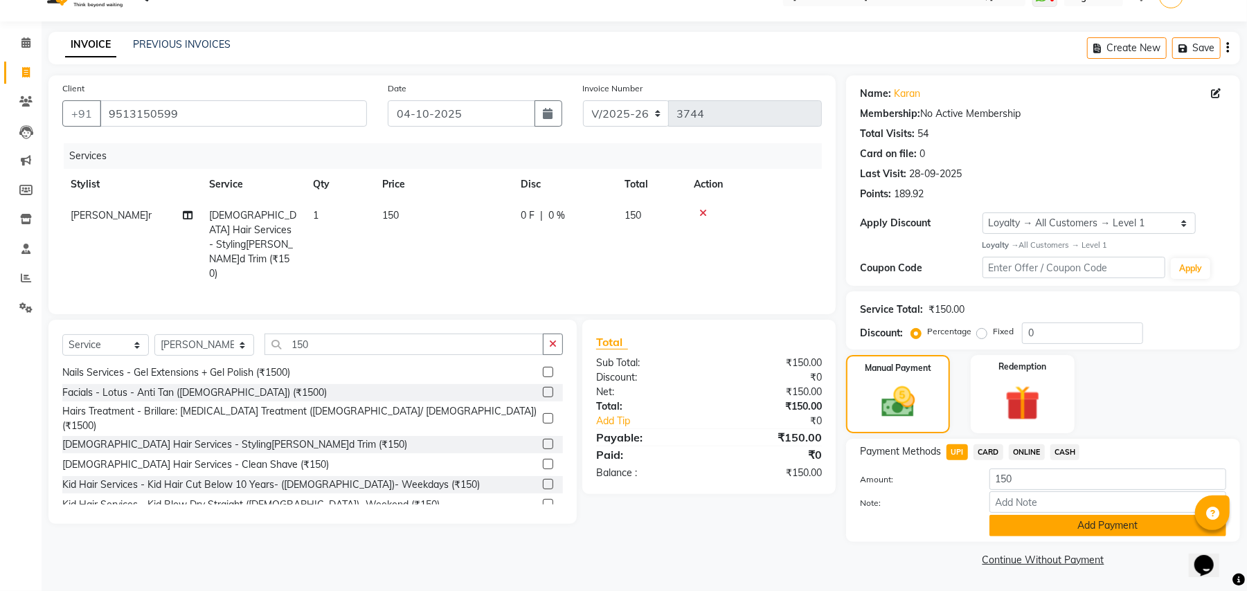
click at [1089, 526] on button "Add Payment" at bounding box center [1108, 525] width 237 height 21
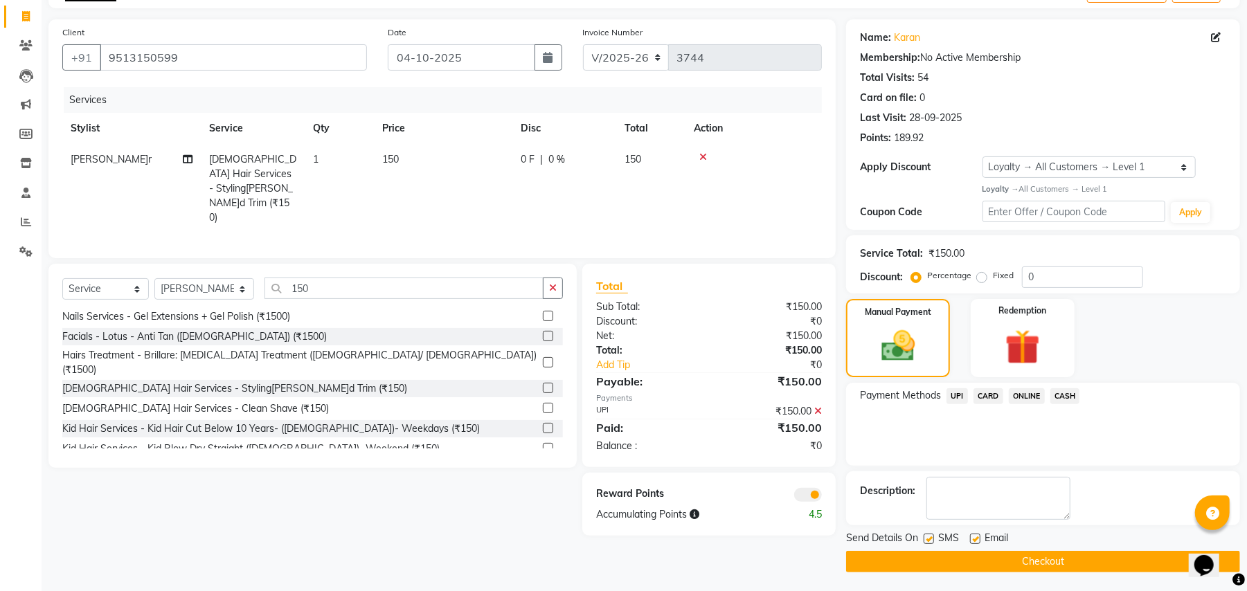
scroll to position [87, 0]
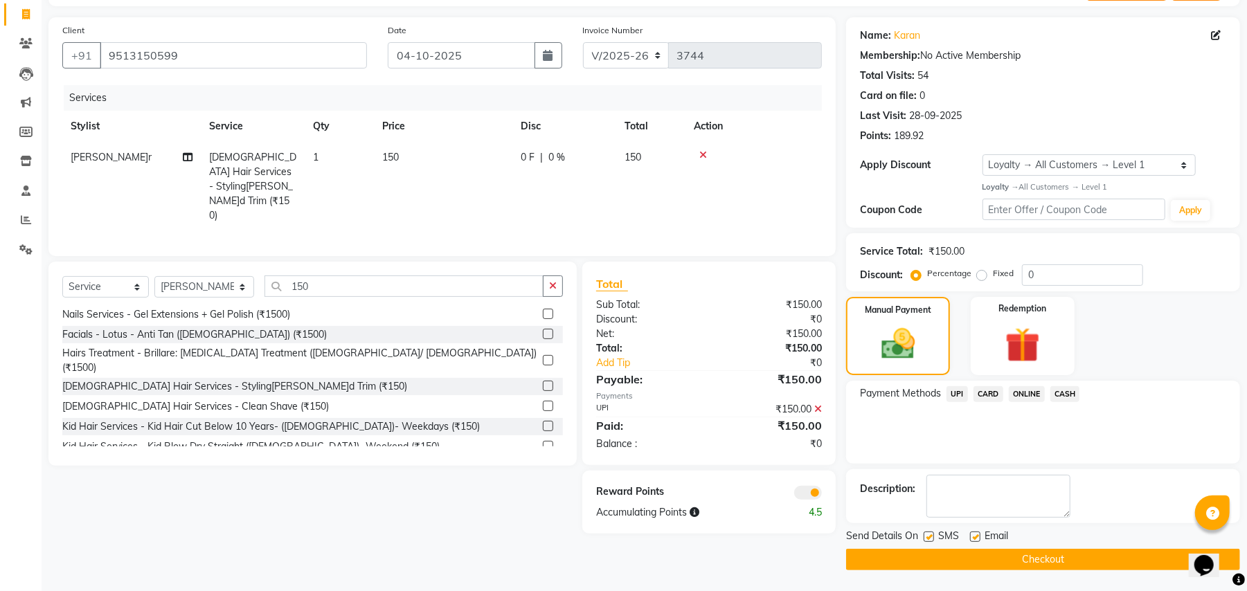
click at [931, 536] on label at bounding box center [929, 537] width 10 height 10
click at [931, 536] on input "checkbox" at bounding box center [928, 537] width 9 height 9
checkbox input "false"
click at [984, 562] on button "Checkout" at bounding box center [1043, 559] width 394 height 21
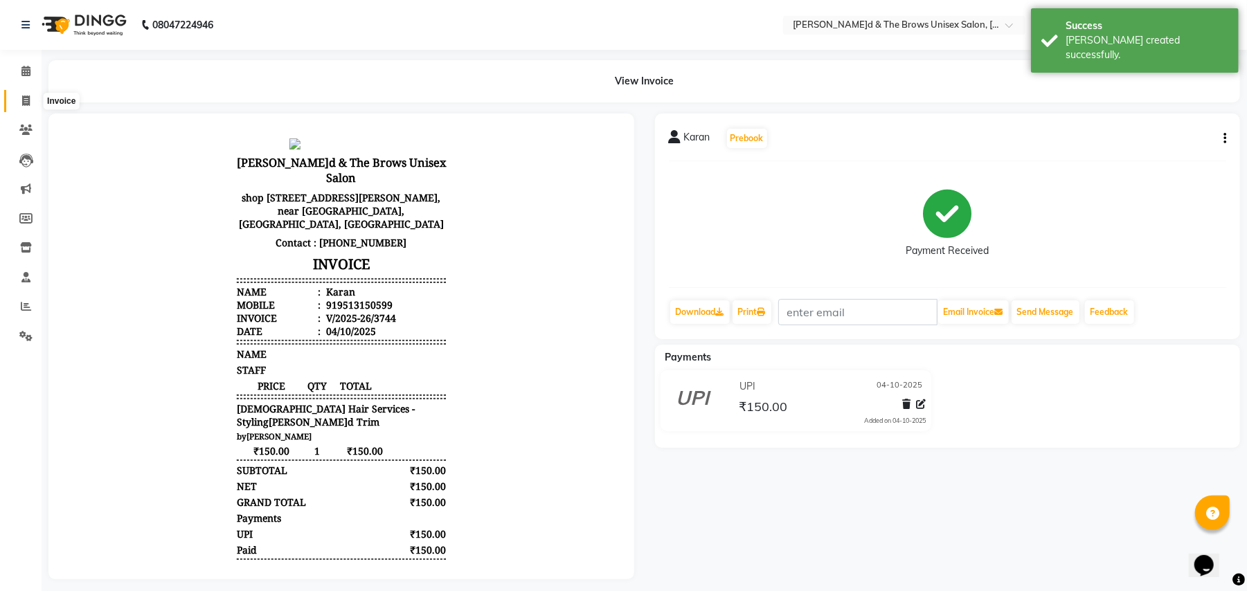
click at [22, 108] on span at bounding box center [26, 101] width 24 height 16
select select "872"
select select "service"
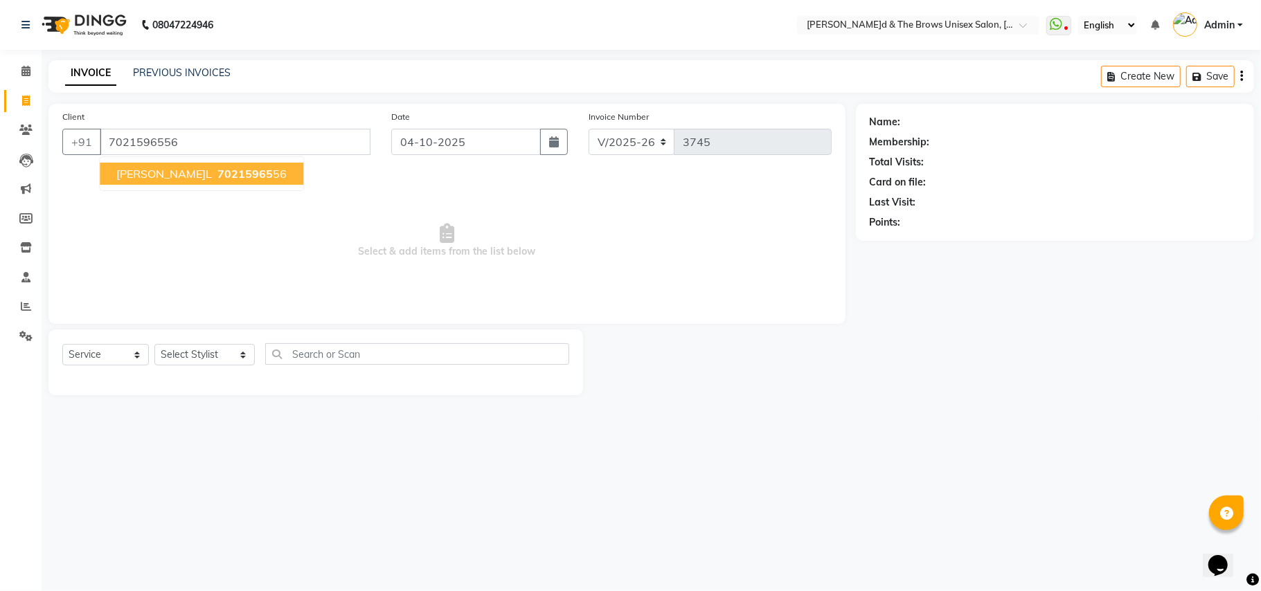
type input "7021596556"
select select "1: Object"
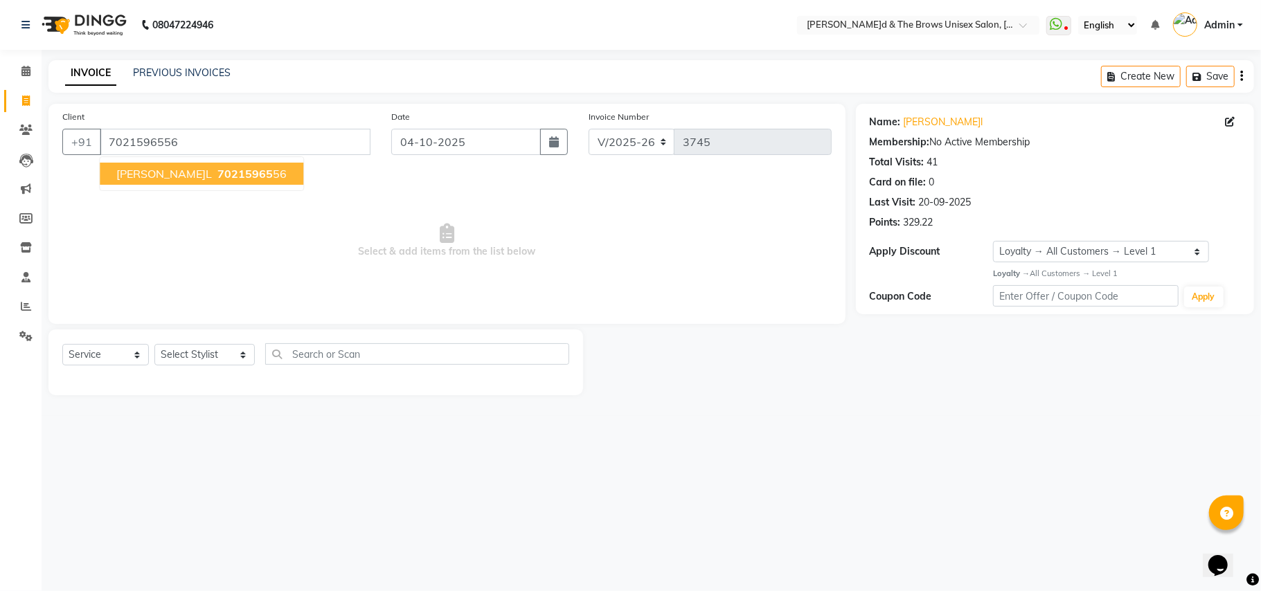
click at [217, 172] on span "70215965" at bounding box center [244, 174] width 55 height 14
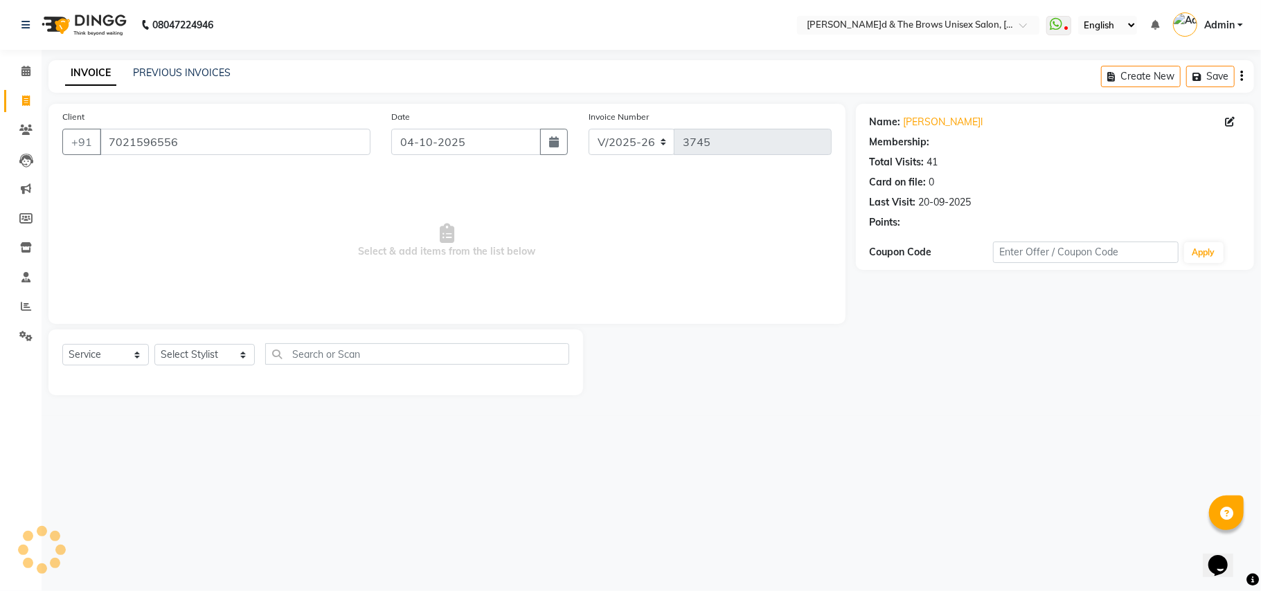
select select "1: Object"
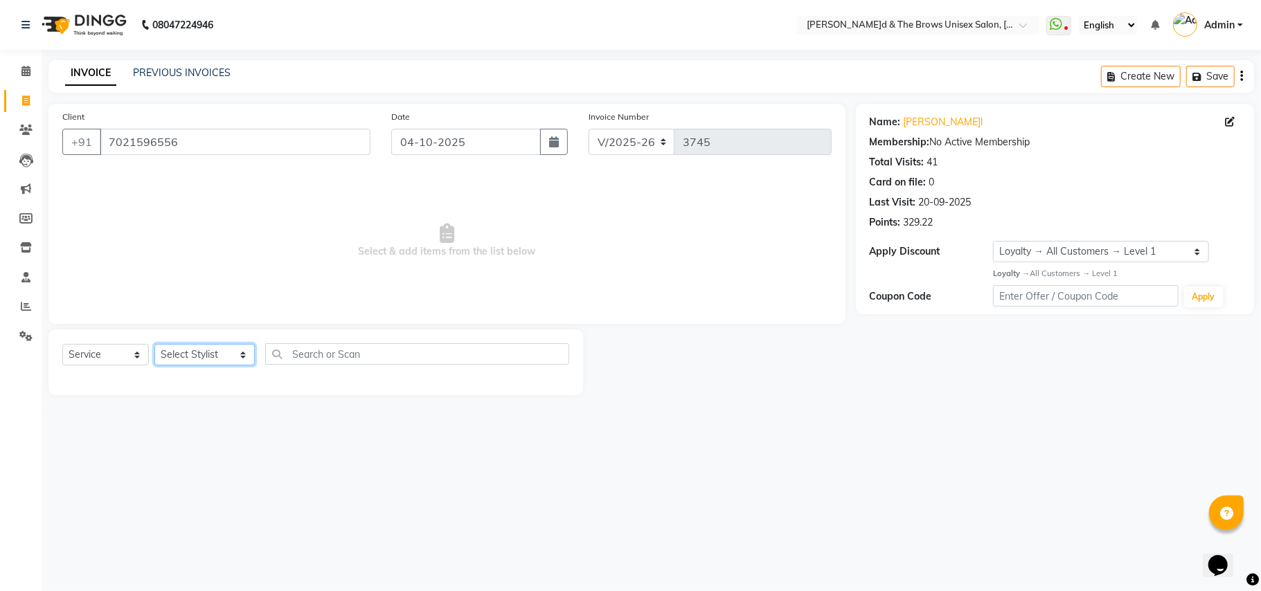
click at [226, 352] on select "Select Stylist[PERSON_NAME] [PERSON_NAME]l manager padma [PERSON_NAME]n[PERSON_…" at bounding box center [204, 354] width 100 height 21
select select "35213"
click at [154, 344] on select "Select Stylist[PERSON_NAME] [PERSON_NAME]l manager padma [PERSON_NAME]n[PERSON_…" at bounding box center [204, 354] width 100 height 21
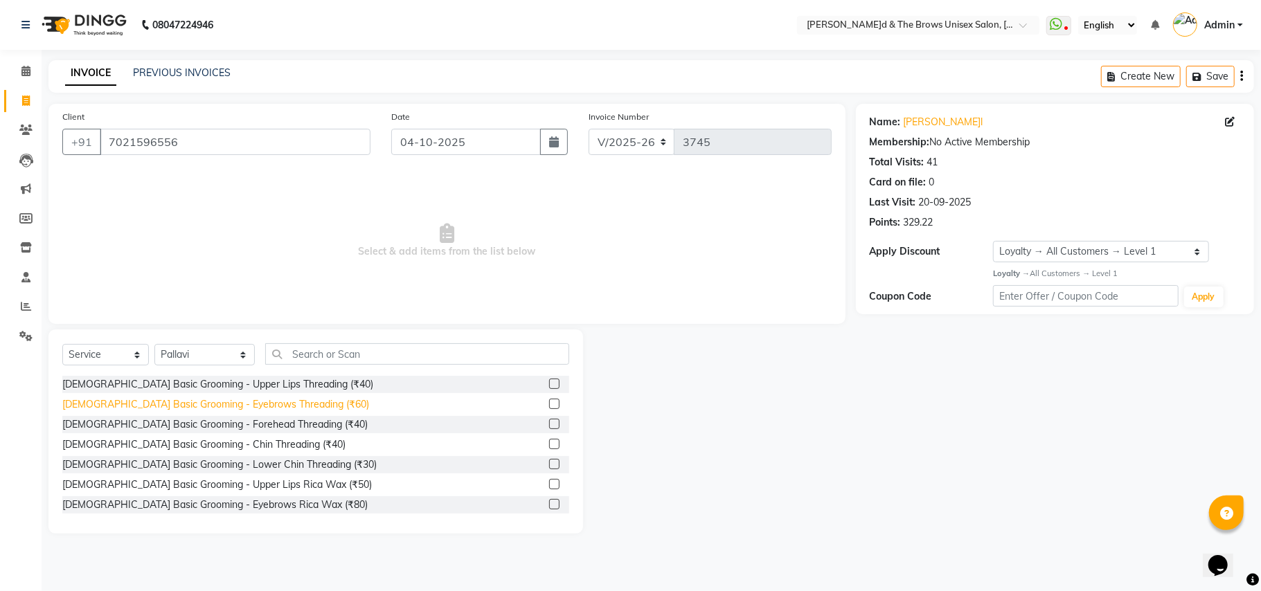
click at [275, 402] on div "[DEMOGRAPHIC_DATA] Basic Grooming - Eyebrows Threading (₹60)" at bounding box center [215, 404] width 307 height 15
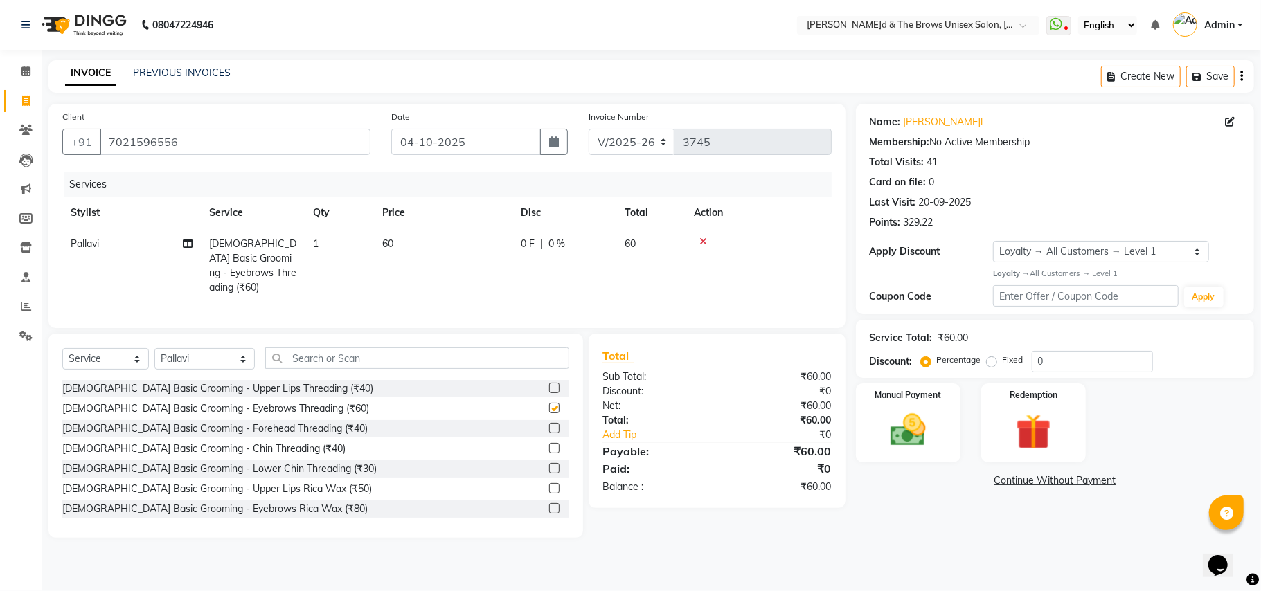
checkbox input "false"
click at [272, 429] on div "[DEMOGRAPHIC_DATA] Basic Grooming - Forehead Threading (₹40)" at bounding box center [214, 429] width 305 height 15
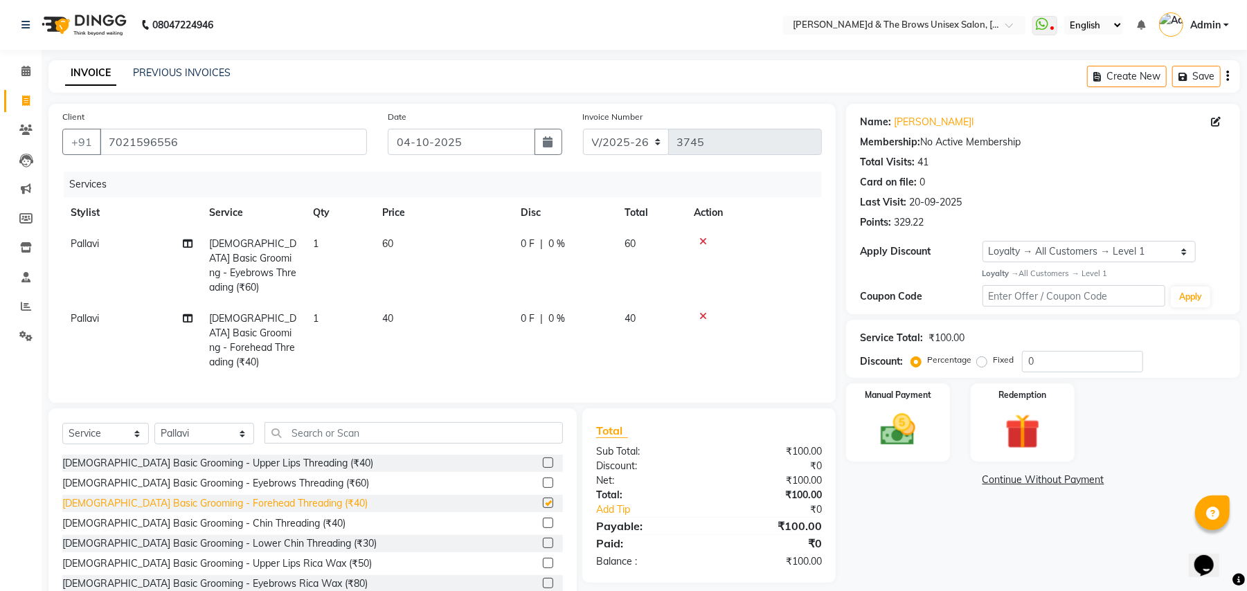
checkbox input "false"
drag, startPoint x: 286, startPoint y: 532, endPoint x: 308, endPoint y: 521, distance: 24.5
click at [289, 537] on div "[DEMOGRAPHIC_DATA] Basic Grooming - Lower Chin Threading (₹30)" at bounding box center [219, 544] width 314 height 15
checkbox input "false"
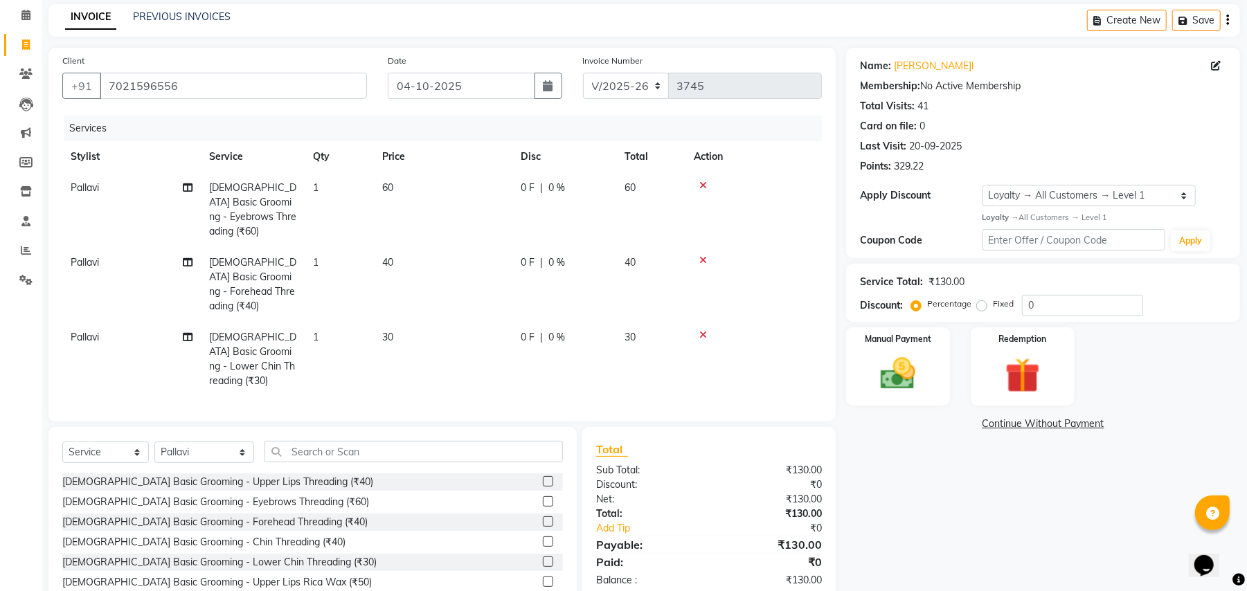
scroll to position [87, 0]
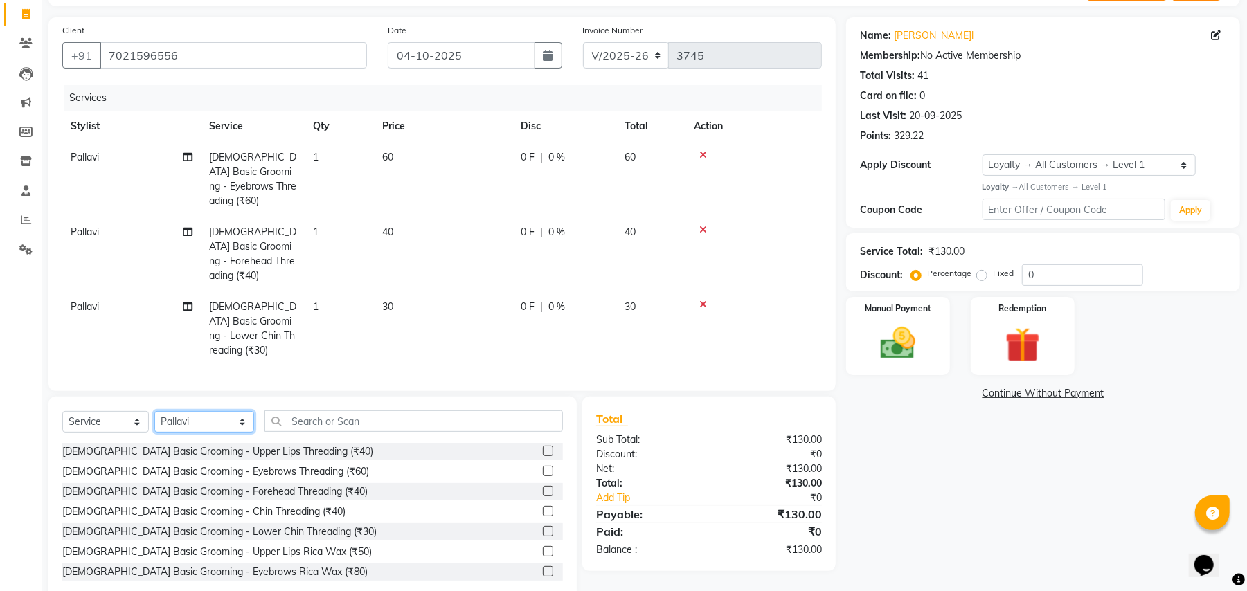
click at [231, 411] on select "Select Stylist[PERSON_NAME] [PERSON_NAME]l manager padma [PERSON_NAME]n[PERSON_…" at bounding box center [204, 421] width 100 height 21
select select "92706"
click at [154, 411] on select "Select Stylist[PERSON_NAME] [PERSON_NAME]l manager padma [PERSON_NAME]n[PERSON_…" at bounding box center [204, 421] width 100 height 21
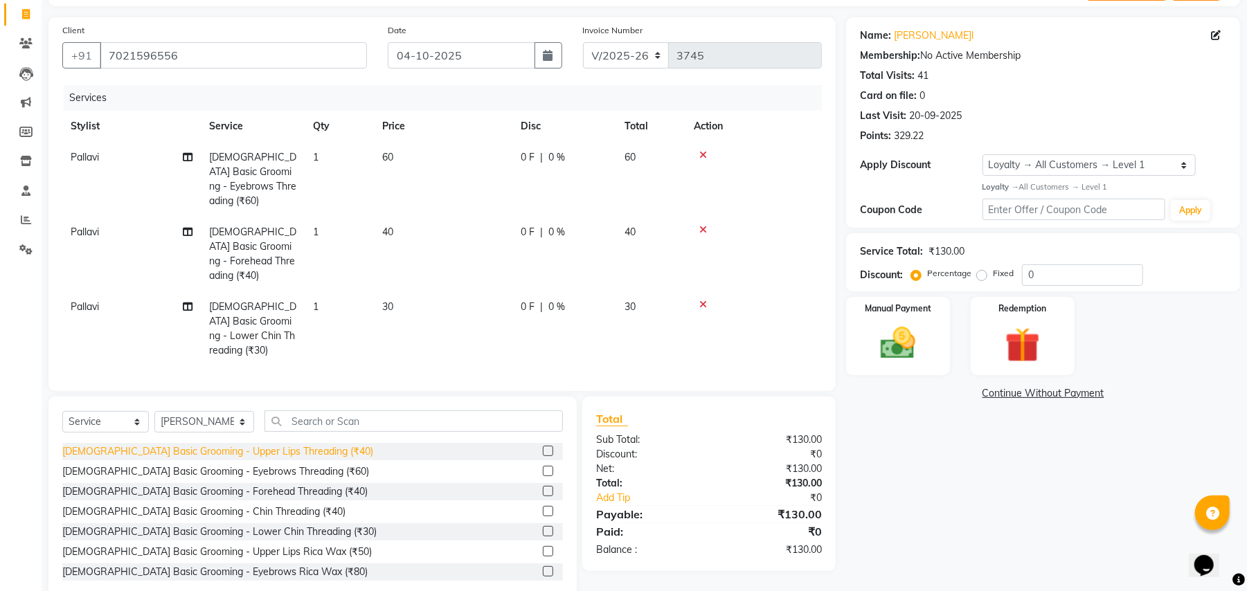
click at [274, 445] on div "[DEMOGRAPHIC_DATA] Basic Grooming - Upper Lips Threading (₹40)" at bounding box center [217, 452] width 311 height 15
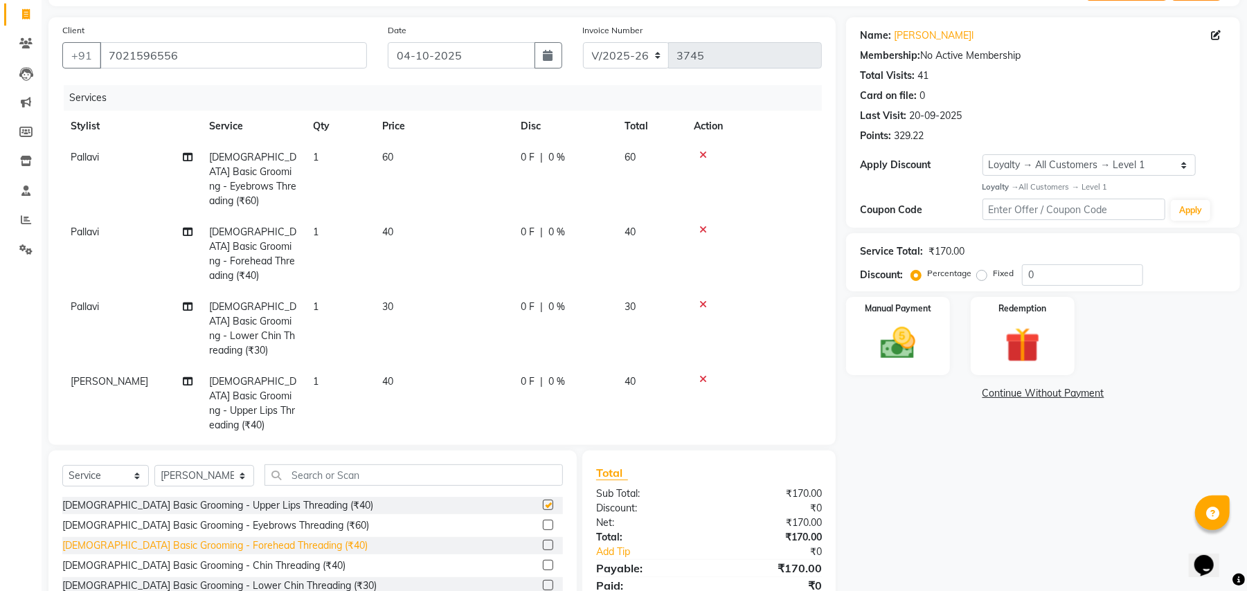
checkbox input "false"
click at [292, 578] on div "[DEMOGRAPHIC_DATA] Basic Grooming - Lower Chin Threading (₹30)" at bounding box center [312, 586] width 501 height 17
click at [291, 579] on div "[DEMOGRAPHIC_DATA] Basic Grooming - Lower Chin Threading (₹30)" at bounding box center [219, 586] width 314 height 15
checkbox input "false"
click at [926, 358] on img at bounding box center [898, 344] width 60 height 42
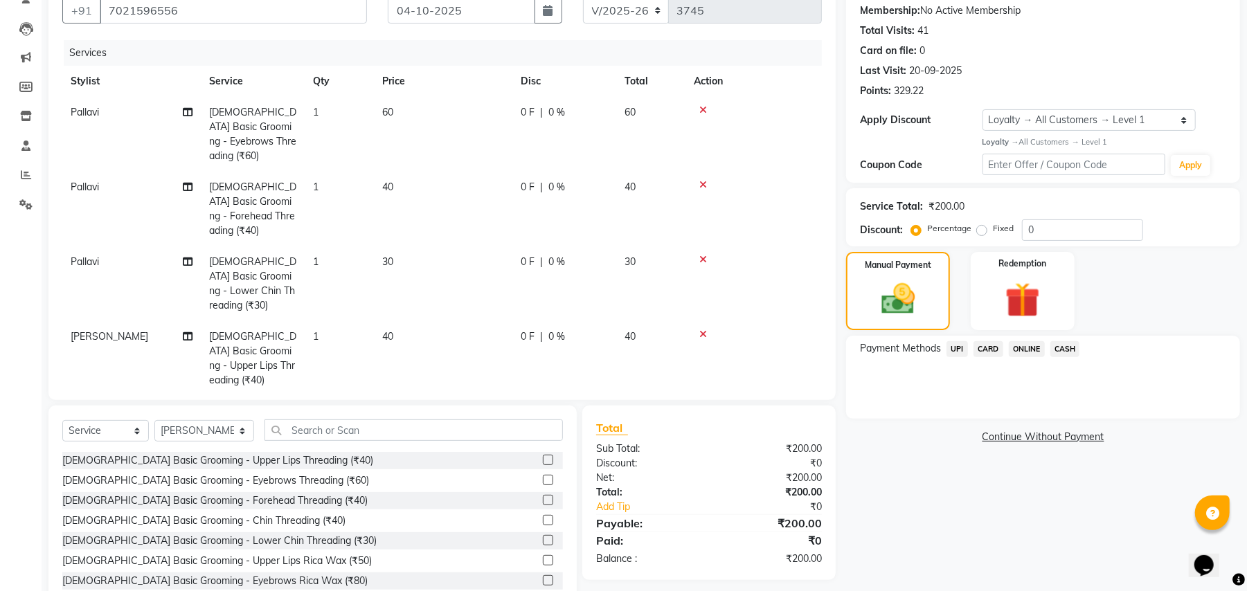
scroll to position [170, 0]
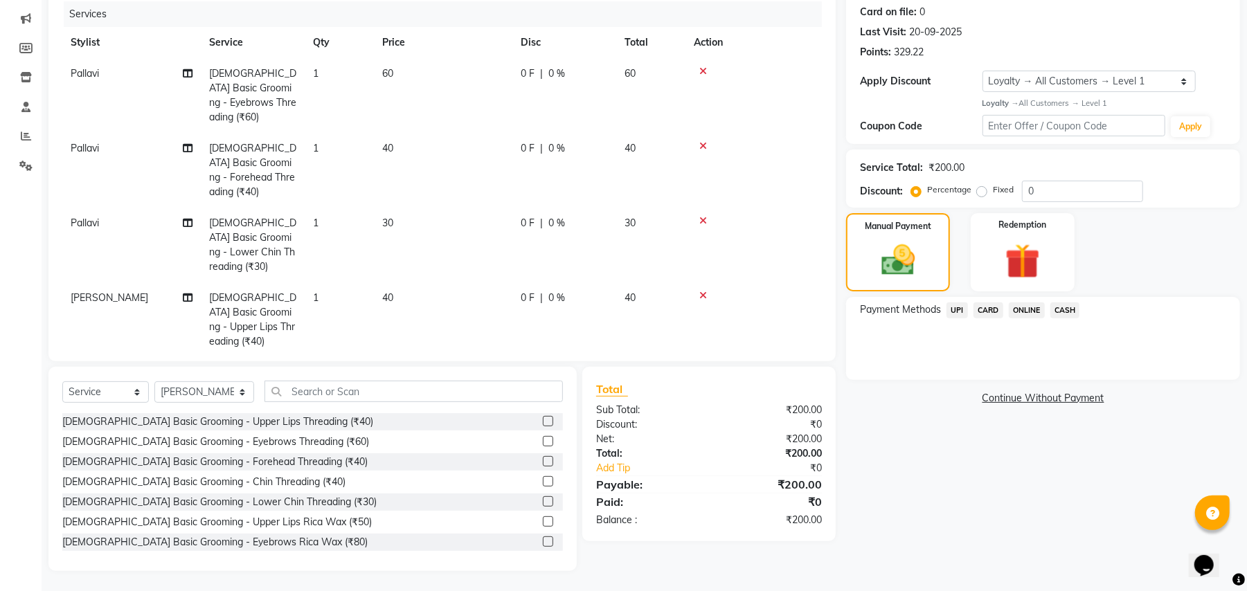
drag, startPoint x: 954, startPoint y: 309, endPoint x: 1031, endPoint y: 455, distance: 165.4
click at [954, 311] on span "UPI" at bounding box center [957, 311] width 21 height 16
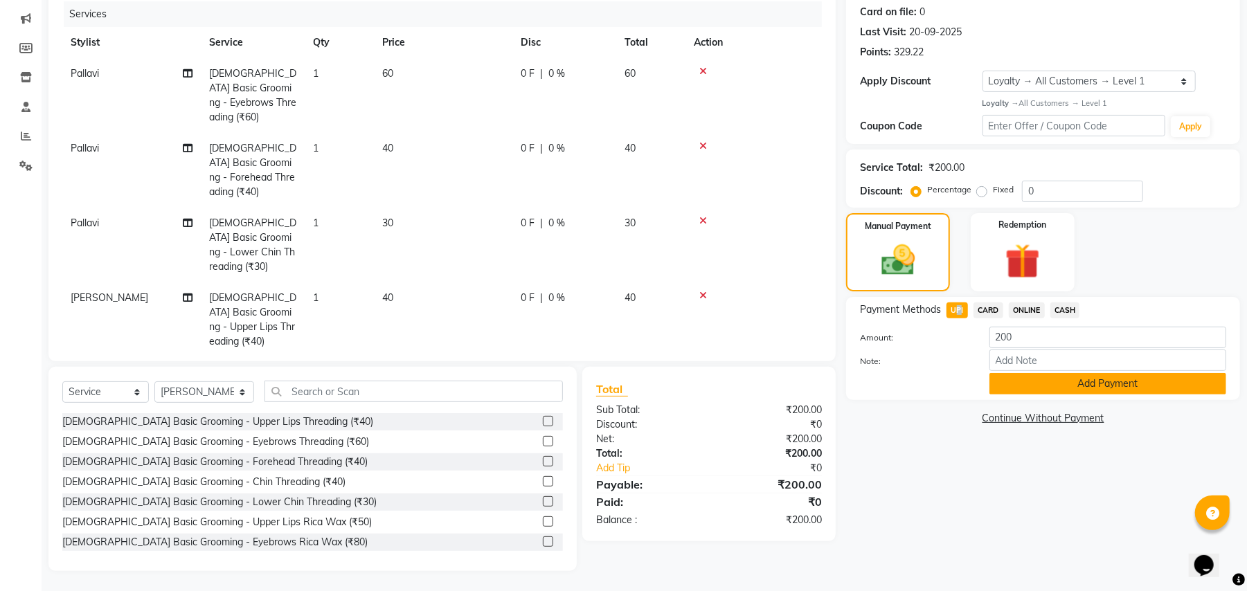
click at [1057, 386] on button "Add Payment" at bounding box center [1108, 383] width 237 height 21
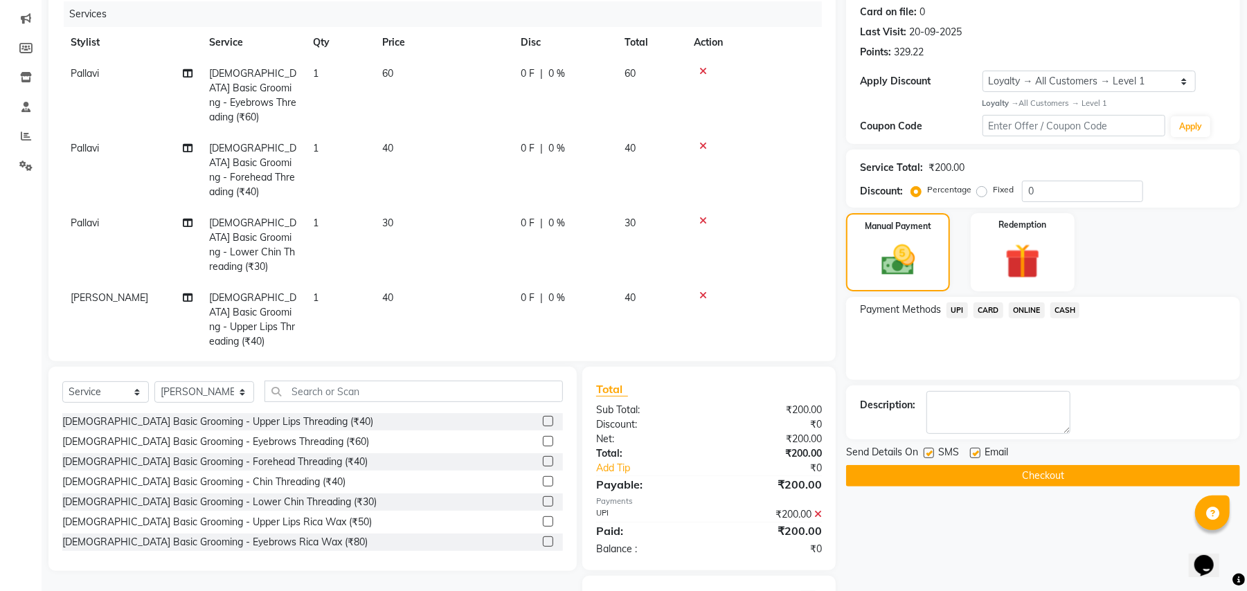
drag, startPoint x: 929, startPoint y: 453, endPoint x: 961, endPoint y: 491, distance: 49.7
click at [929, 454] on label at bounding box center [929, 453] width 10 height 10
click at [929, 454] on input "checkbox" at bounding box center [928, 453] width 9 height 9
checkbox input "false"
click at [962, 474] on button "Checkout" at bounding box center [1043, 475] width 394 height 21
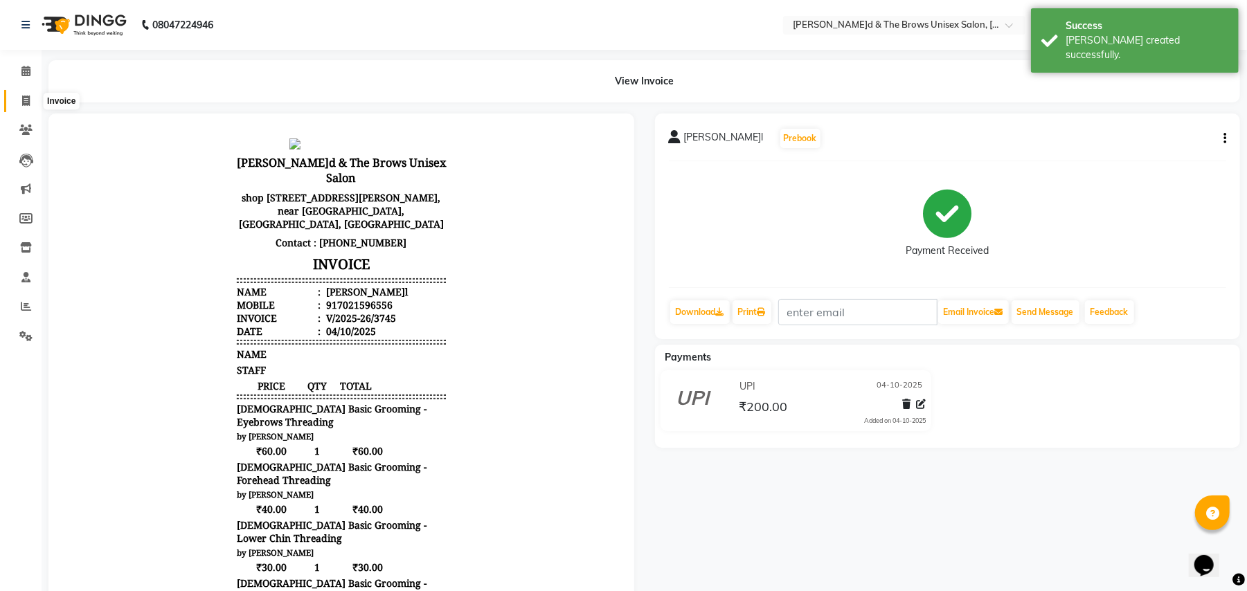
click at [26, 101] on icon at bounding box center [26, 101] width 8 height 10
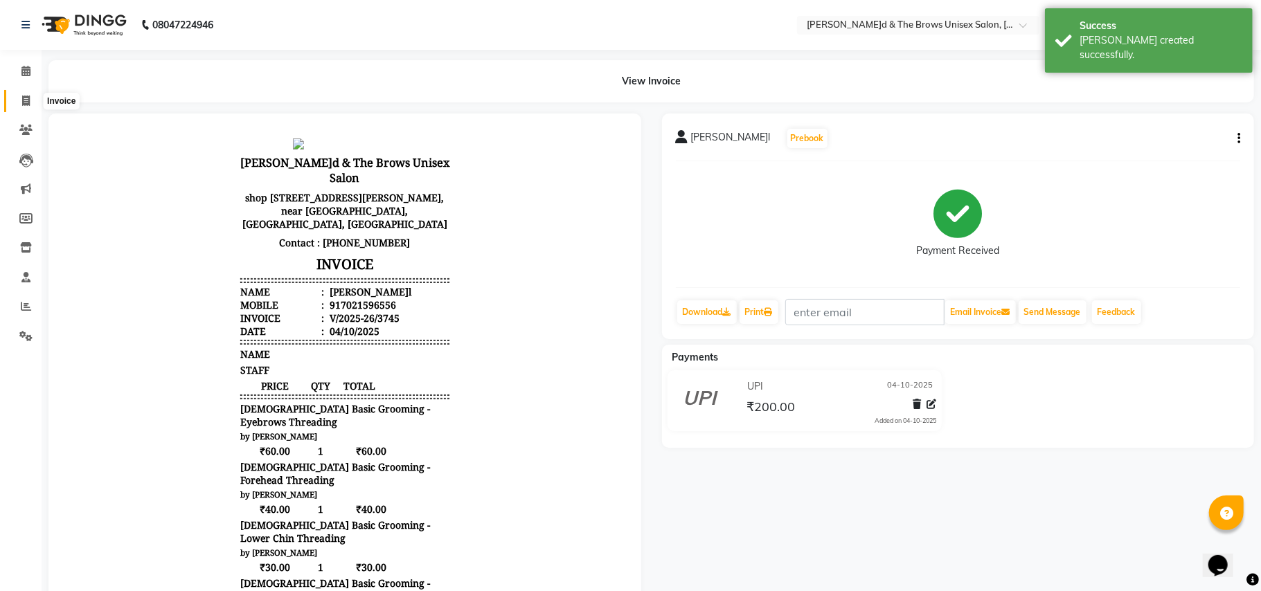
select select "872"
select select "service"
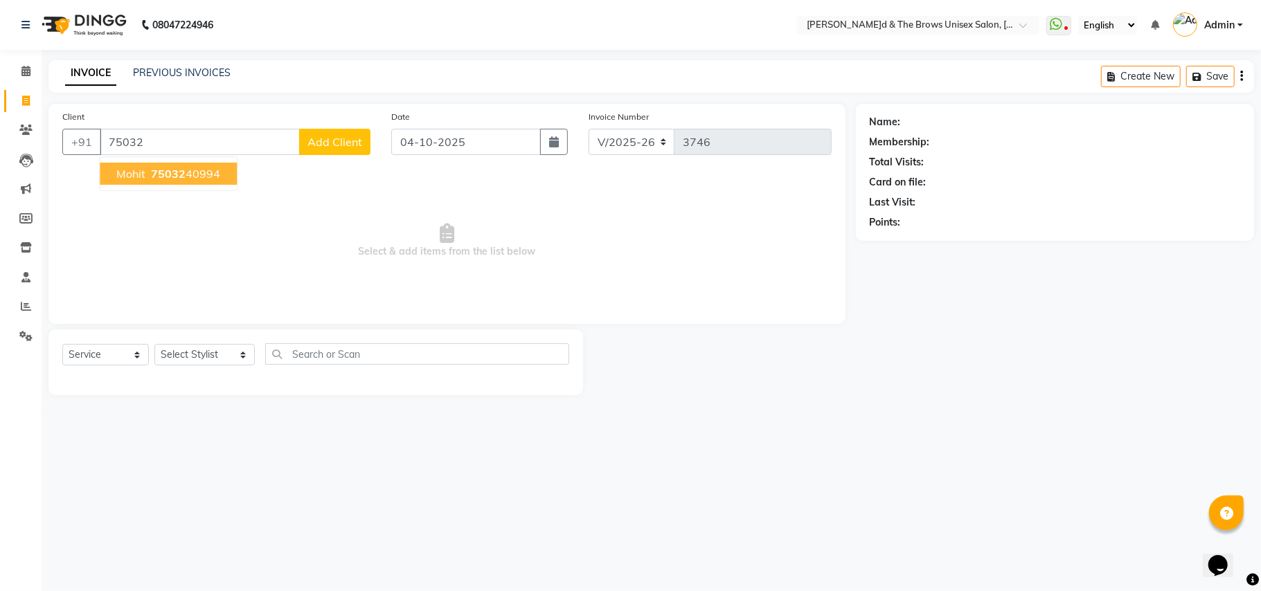
click at [206, 172] on ngb-highlight "75032 40994" at bounding box center [184, 174] width 72 height 14
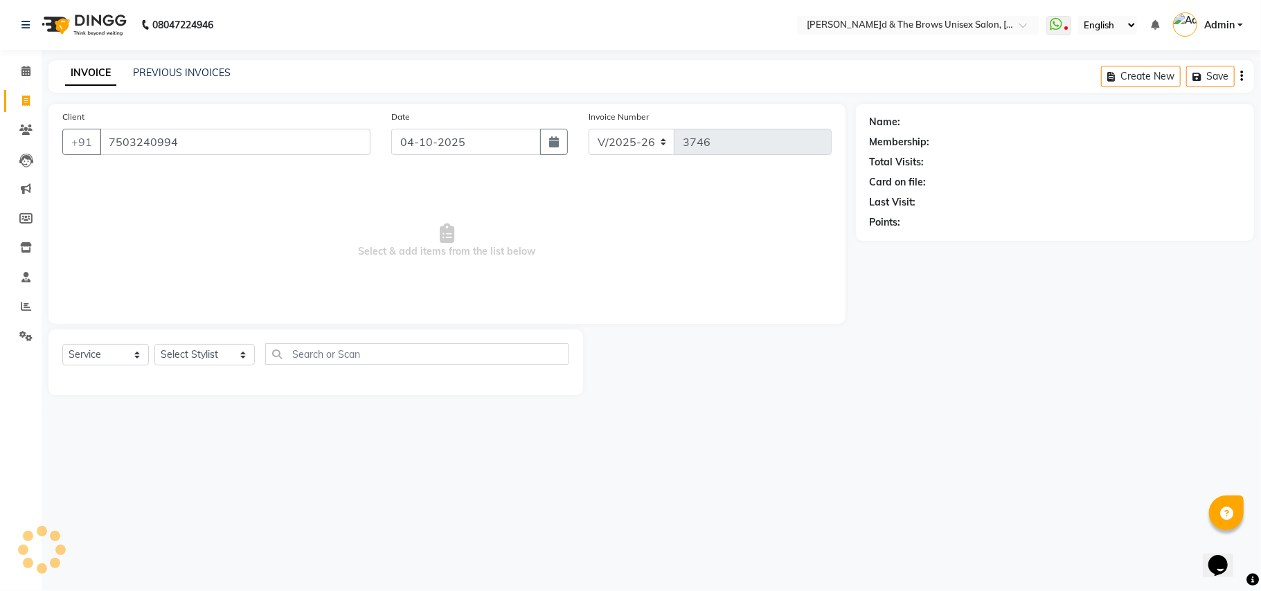
type input "7503240994"
select select "1: Object"
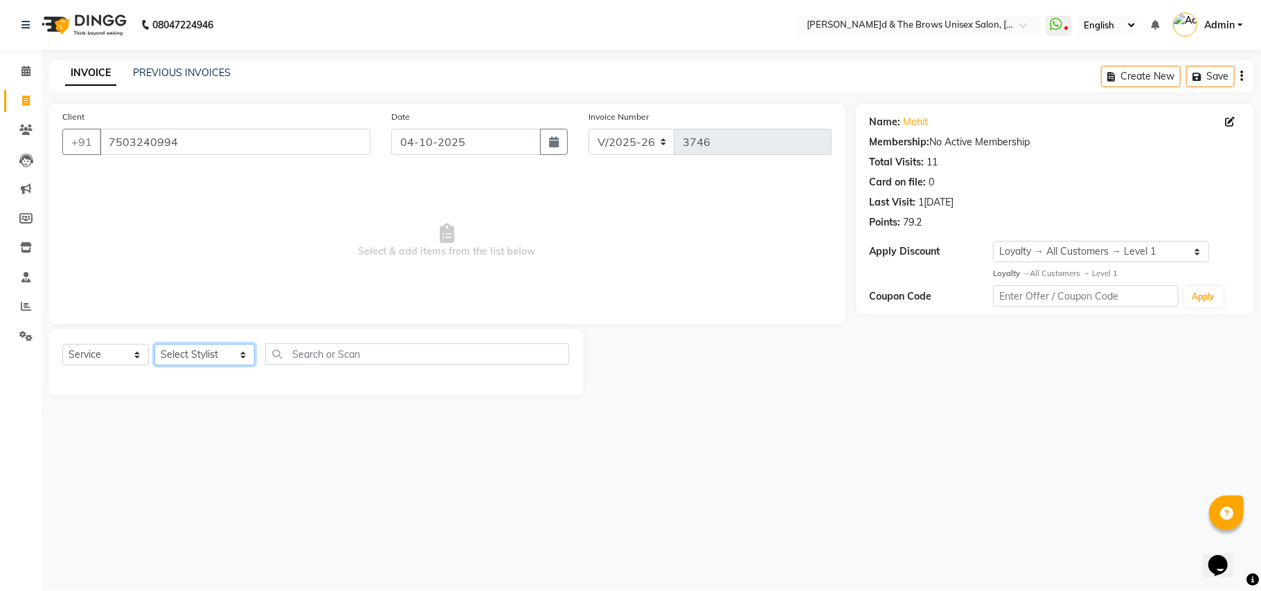
click at [227, 355] on select "Select Stylist[PERSON_NAME] [PERSON_NAME]l manager padma [PERSON_NAME]n[PERSON_…" at bounding box center [204, 354] width 100 height 21
select select "93491"
click at [154, 344] on select "Select Stylist[PERSON_NAME] [PERSON_NAME]l manager padma [PERSON_NAME]n[PERSON_…" at bounding box center [204, 354] width 100 height 21
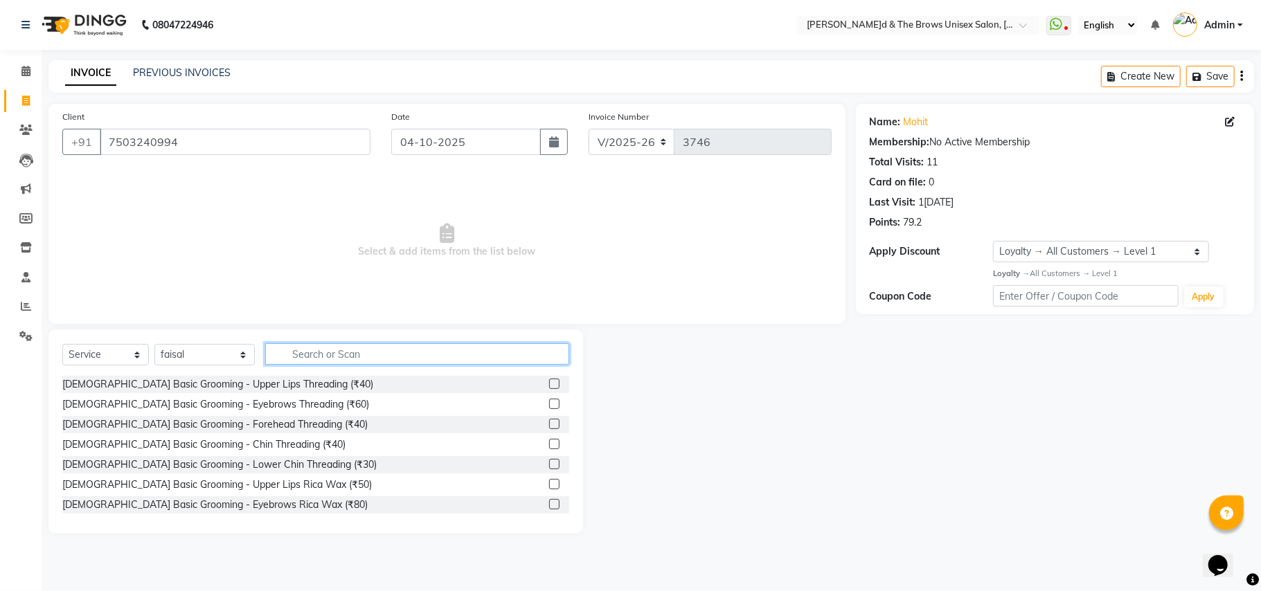
click at [273, 355] on input "text" at bounding box center [417, 353] width 304 height 21
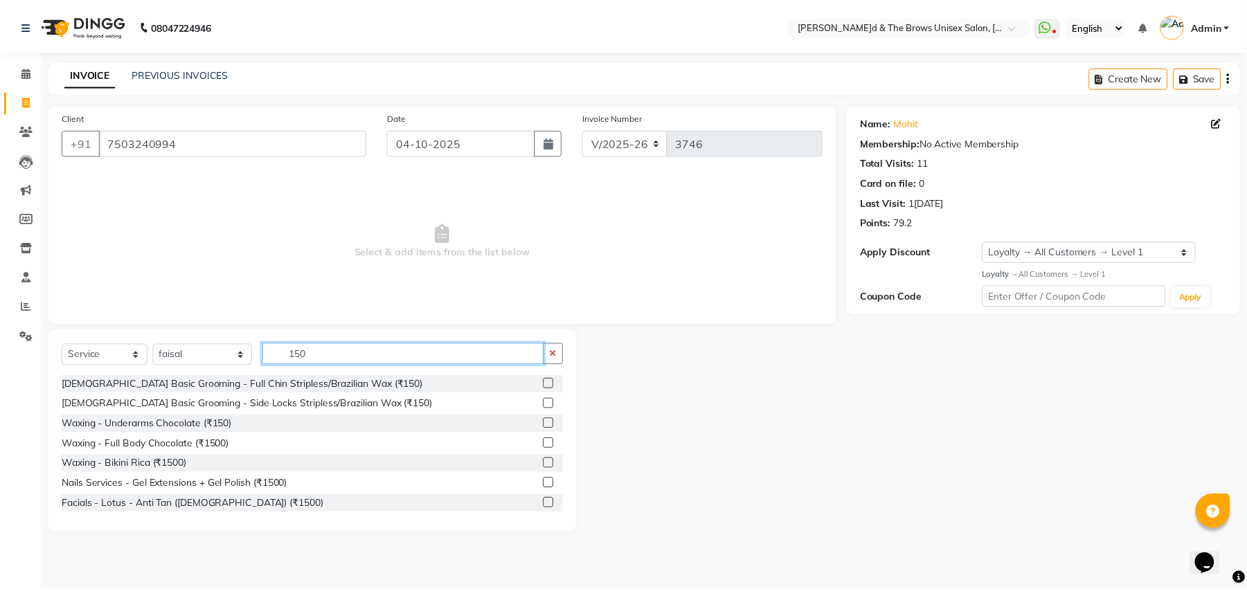
scroll to position [102, 0]
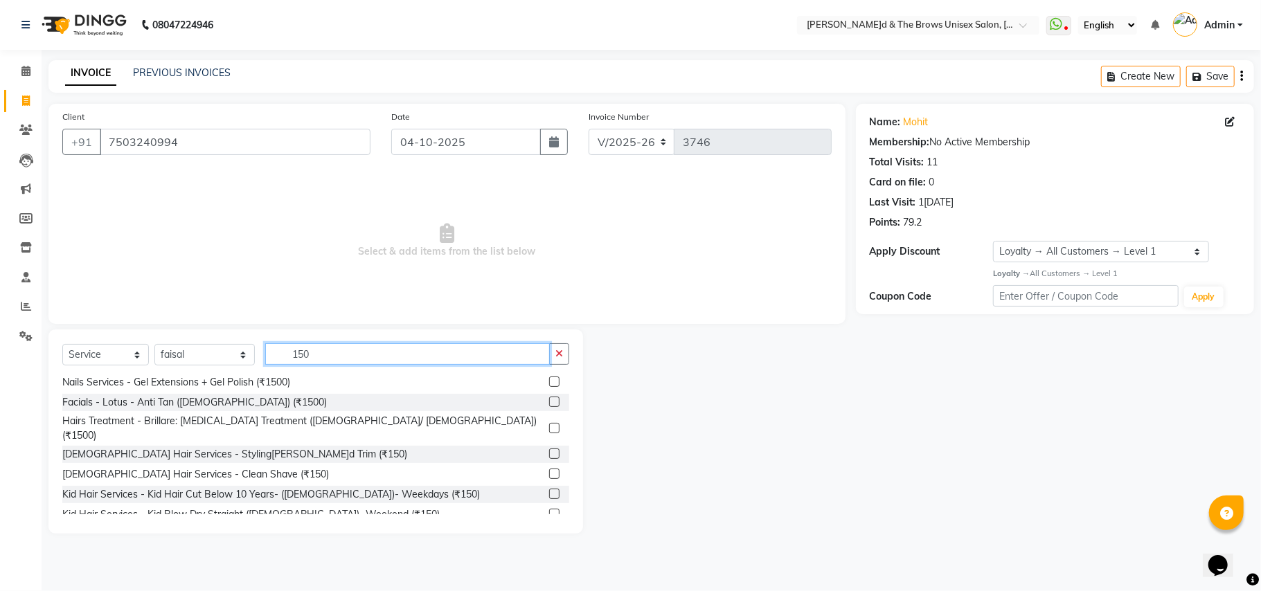
type input "150"
click at [278, 446] on div "[DEMOGRAPHIC_DATA] Hair Services - Styling[PERSON_NAME]d Trim (₹150)" at bounding box center [315, 454] width 507 height 17
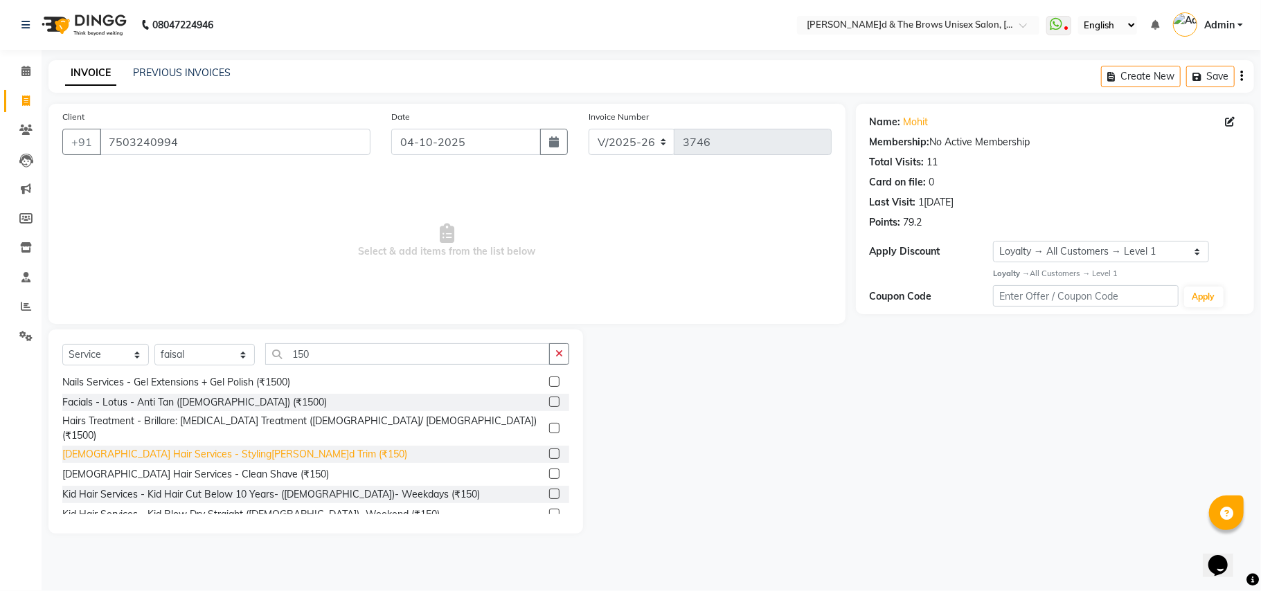
click at [215, 447] on div "[DEMOGRAPHIC_DATA] Hair Services - Styling[PERSON_NAME]d Trim (₹150)" at bounding box center [234, 454] width 345 height 15
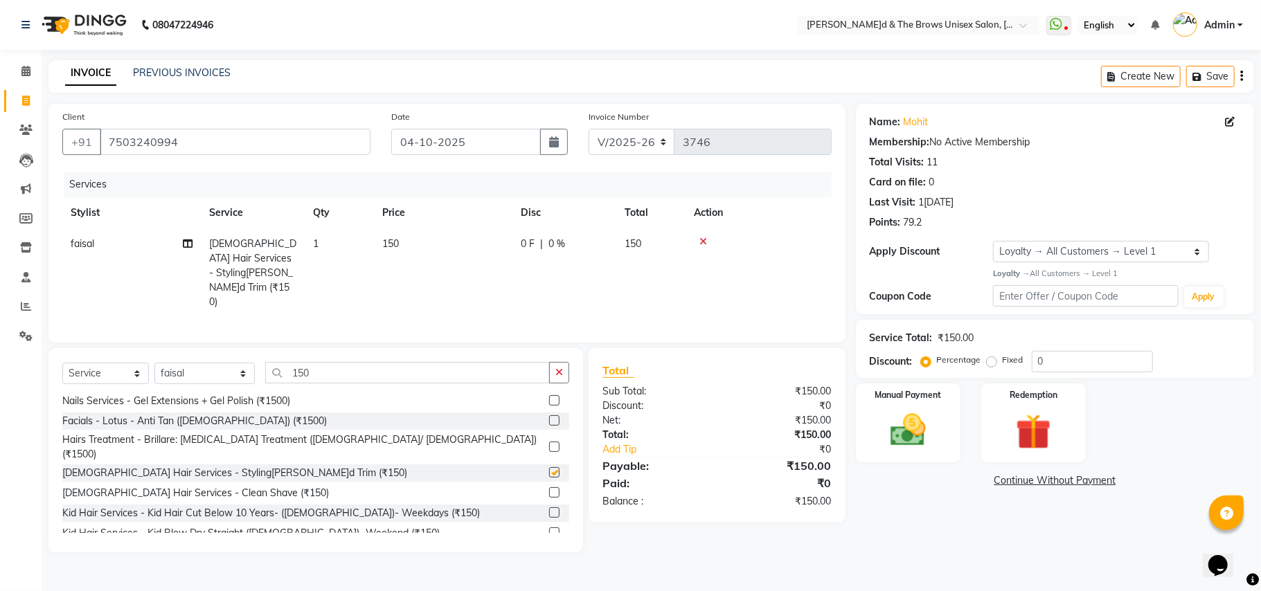
checkbox input "false"
click at [938, 447] on img at bounding box center [908, 430] width 60 height 43
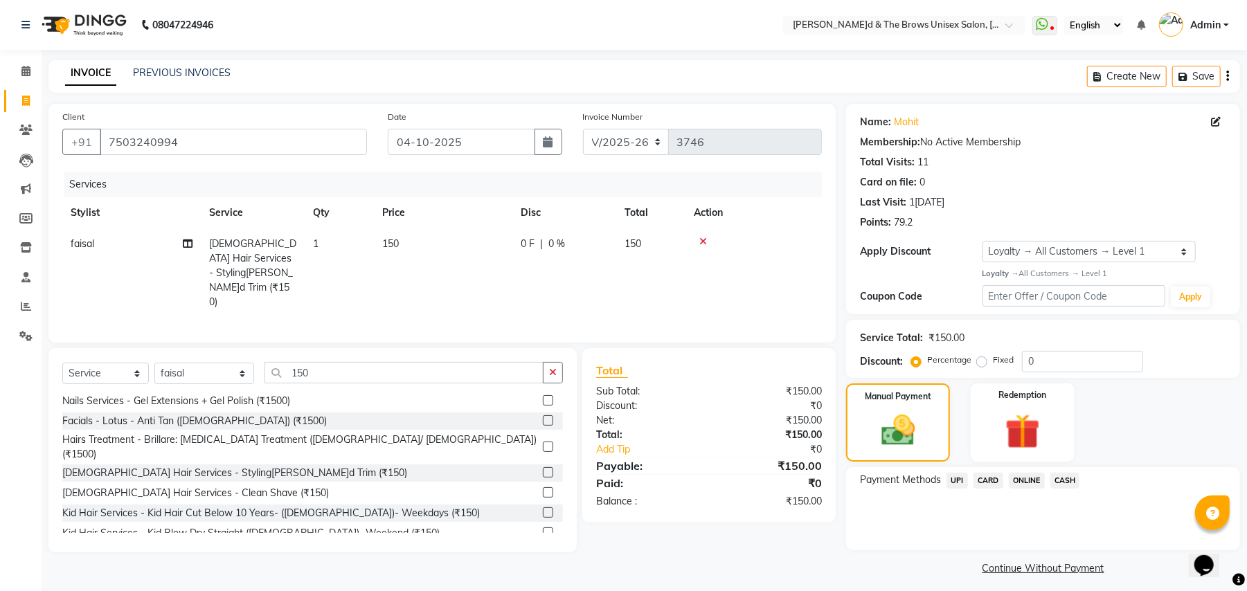
click at [954, 483] on span "UPI" at bounding box center [957, 481] width 21 height 16
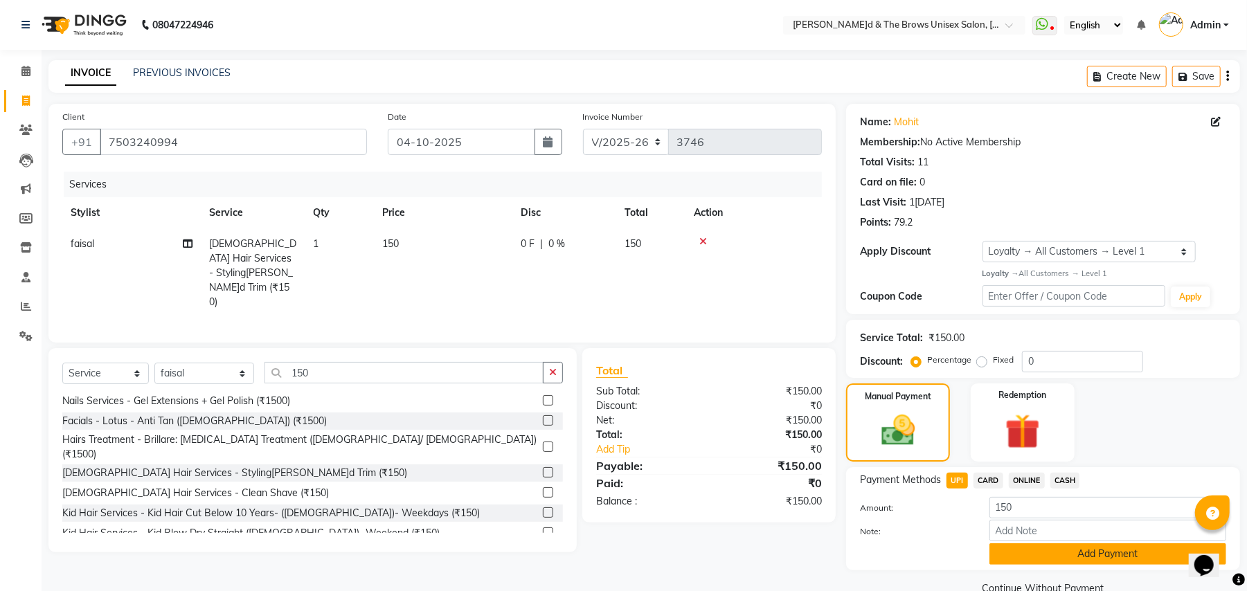
click at [1083, 549] on button "Add Payment" at bounding box center [1108, 554] width 237 height 21
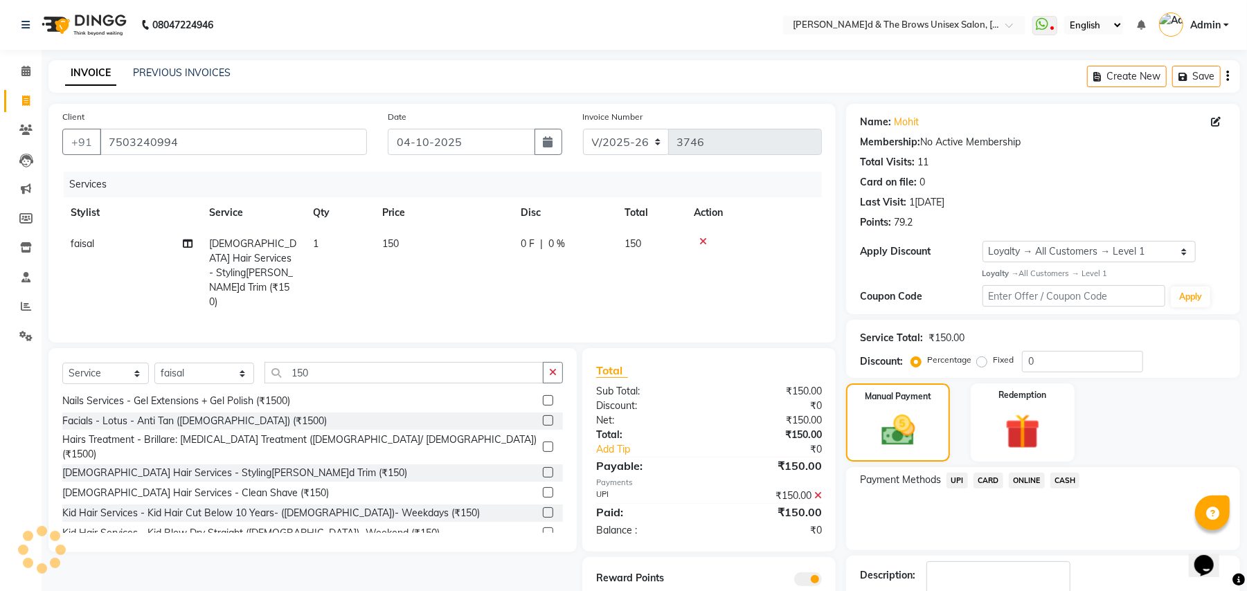
click at [954, 482] on span "UPI" at bounding box center [957, 481] width 21 height 16
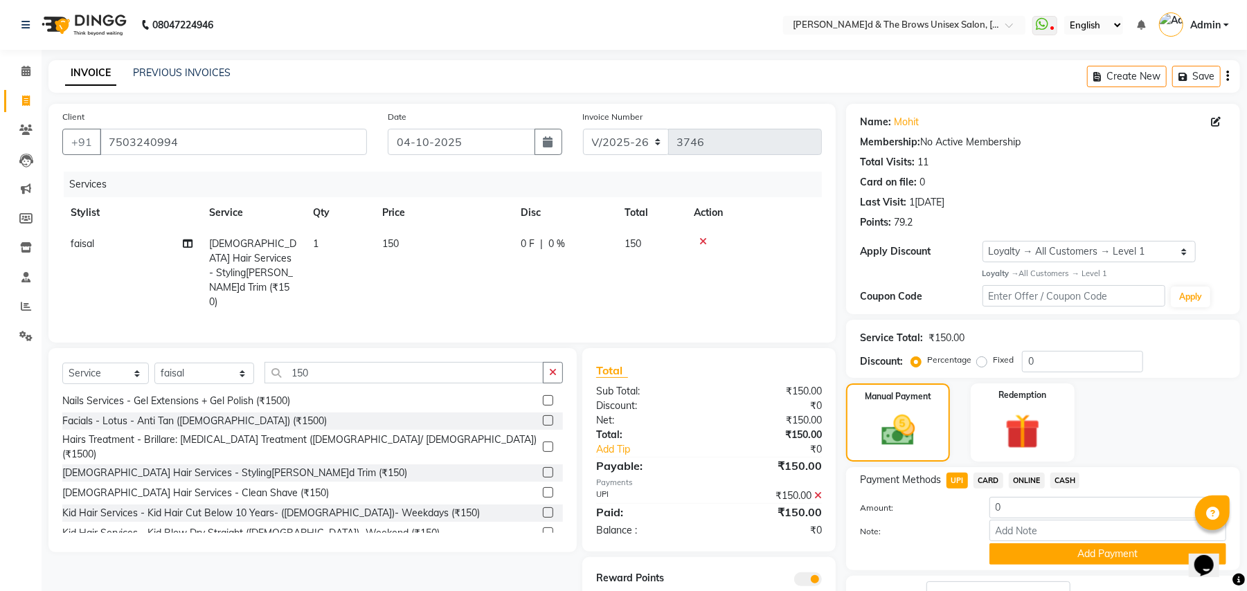
scroll to position [108, 0]
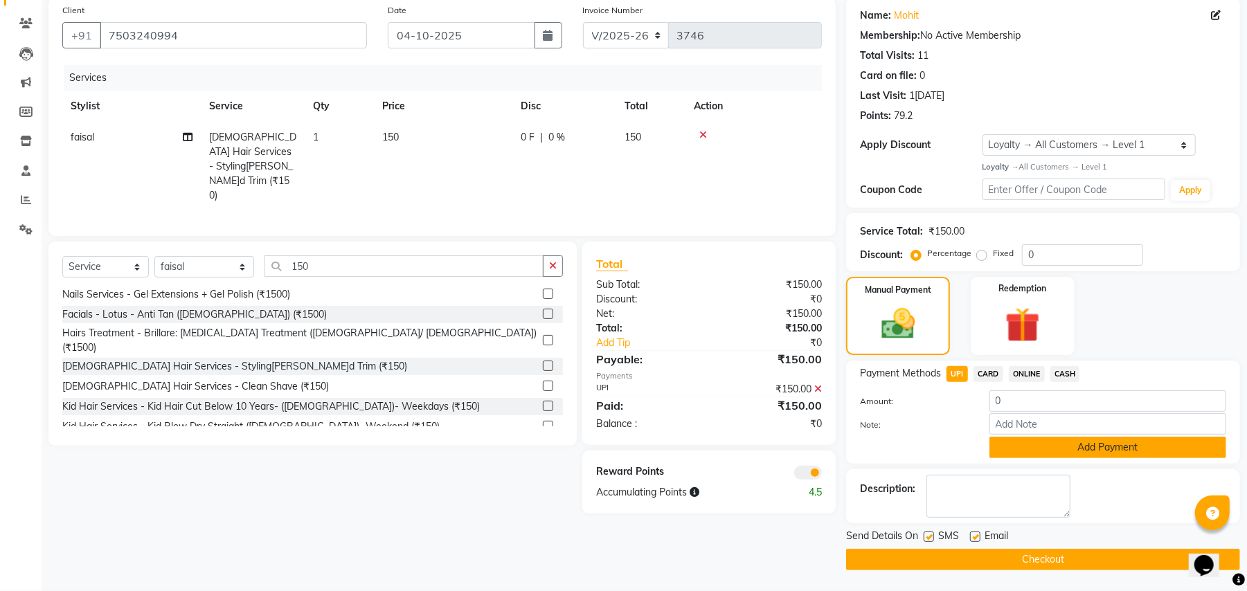
click at [1048, 454] on button "Add Payment" at bounding box center [1108, 447] width 237 height 21
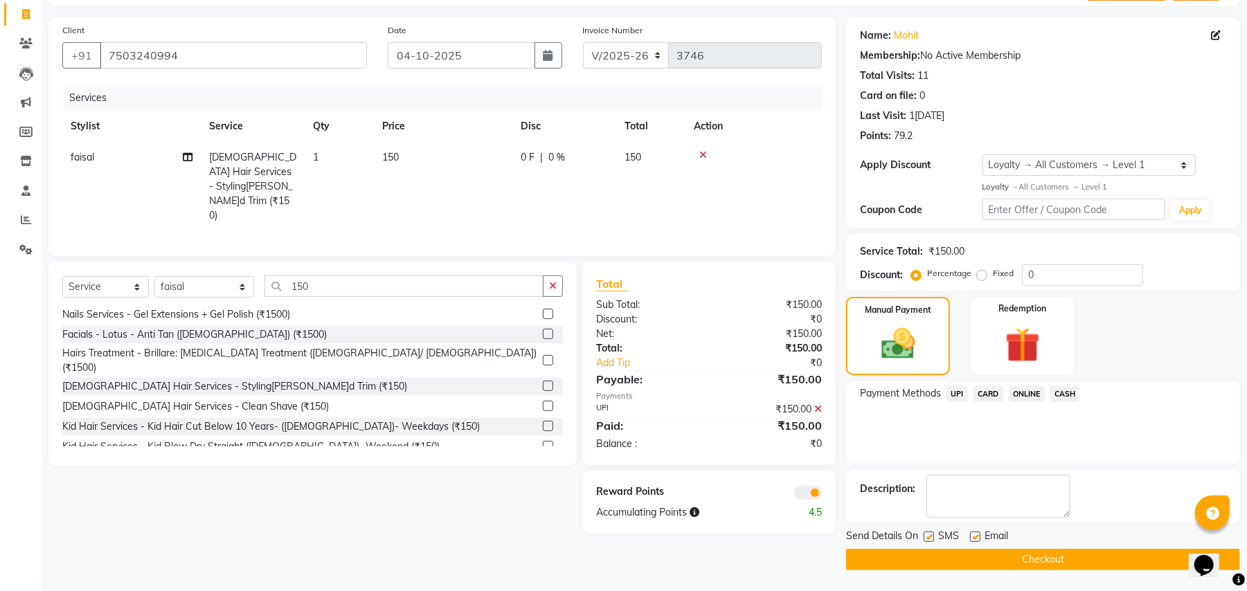
click at [931, 537] on label at bounding box center [929, 537] width 10 height 10
click at [931, 537] on input "checkbox" at bounding box center [928, 537] width 9 height 9
checkbox input "false"
click at [1001, 553] on button "Checkout" at bounding box center [1043, 559] width 394 height 21
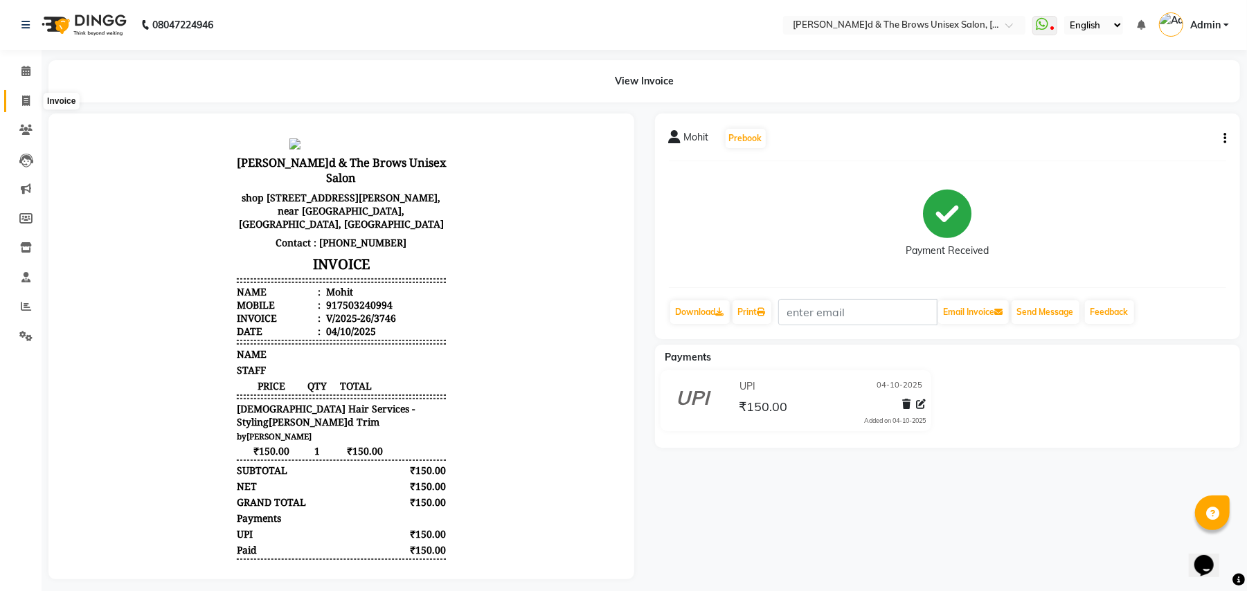
click at [26, 100] on icon at bounding box center [26, 101] width 8 height 10
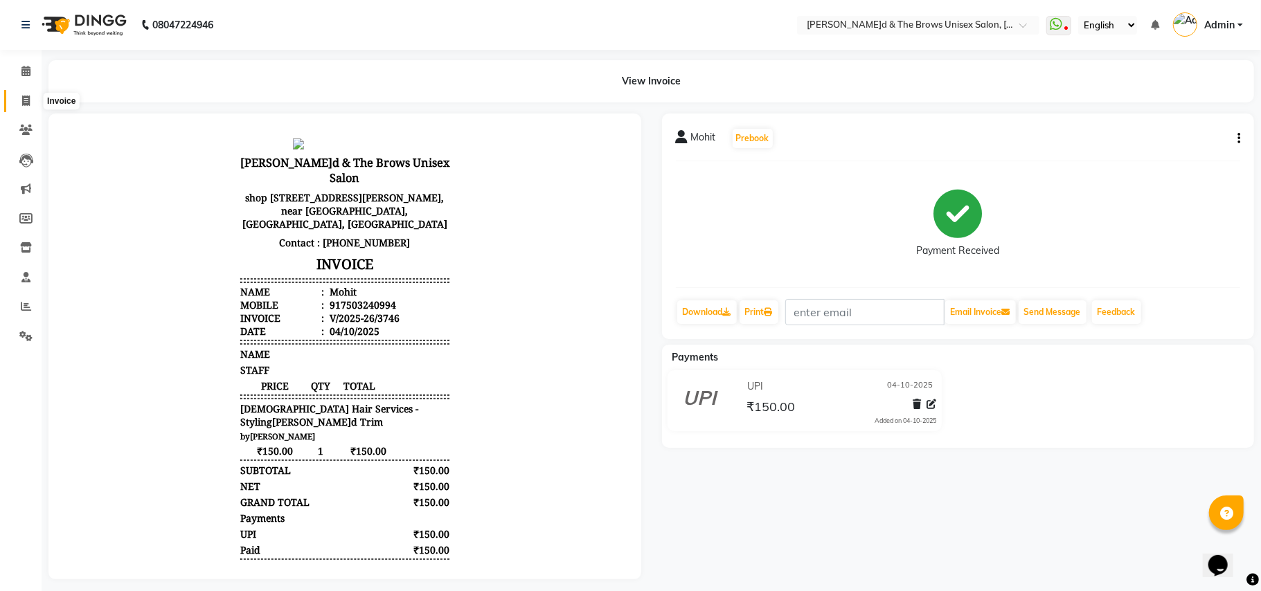
select select "service"
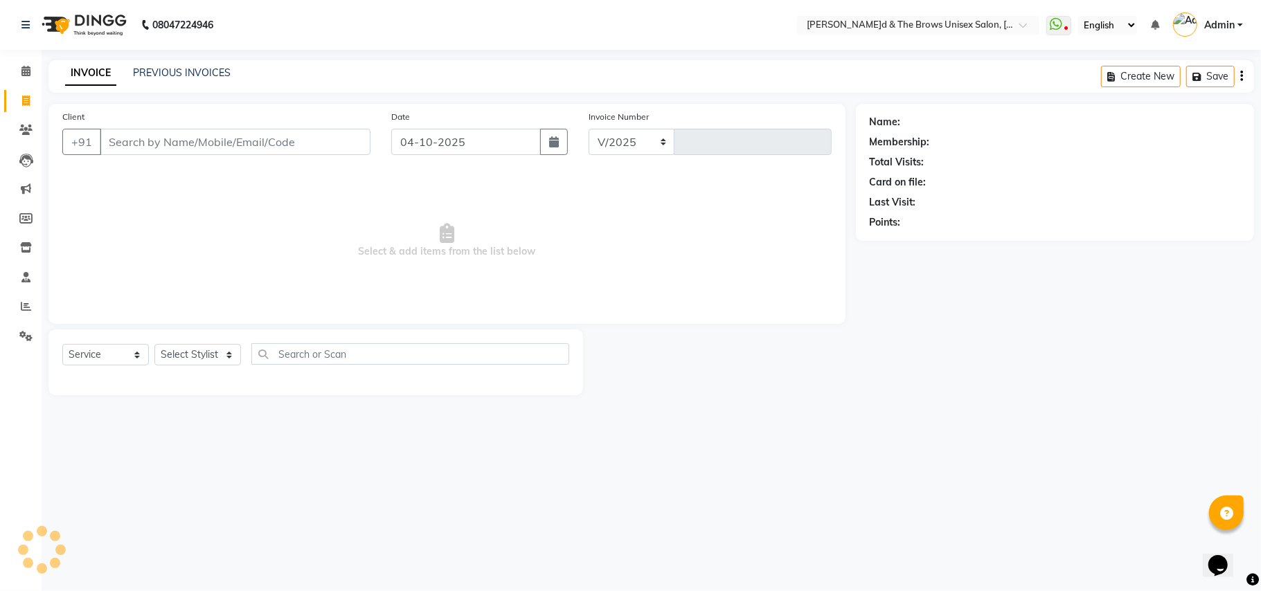
select select "872"
type input "3747"
click at [112, 142] on input "880321197" at bounding box center [200, 142] width 200 height 26
type input "8080321197"
select select "1: Object"
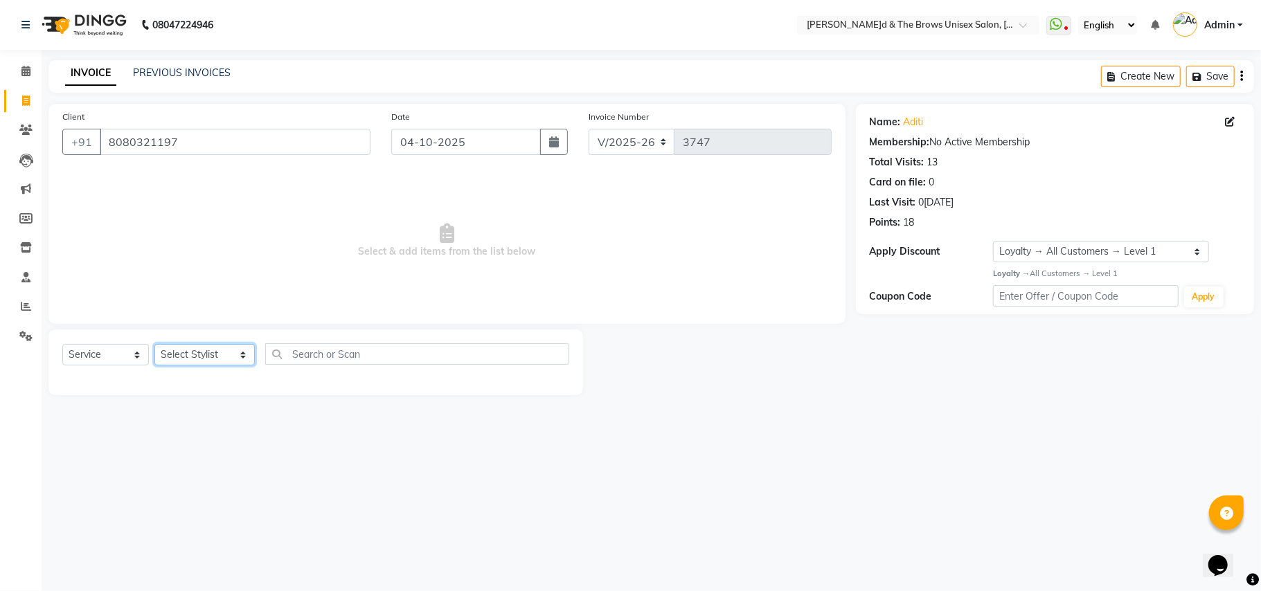
click at [225, 350] on select "Select Stylist[PERSON_NAME] [PERSON_NAME]l manager padma [PERSON_NAME]n[PERSON_…" at bounding box center [204, 354] width 100 height 21
select select "35213"
click at [154, 344] on select "Select Stylist[PERSON_NAME] [PERSON_NAME]l manager padma [PERSON_NAME]n[PERSON_…" at bounding box center [204, 354] width 100 height 21
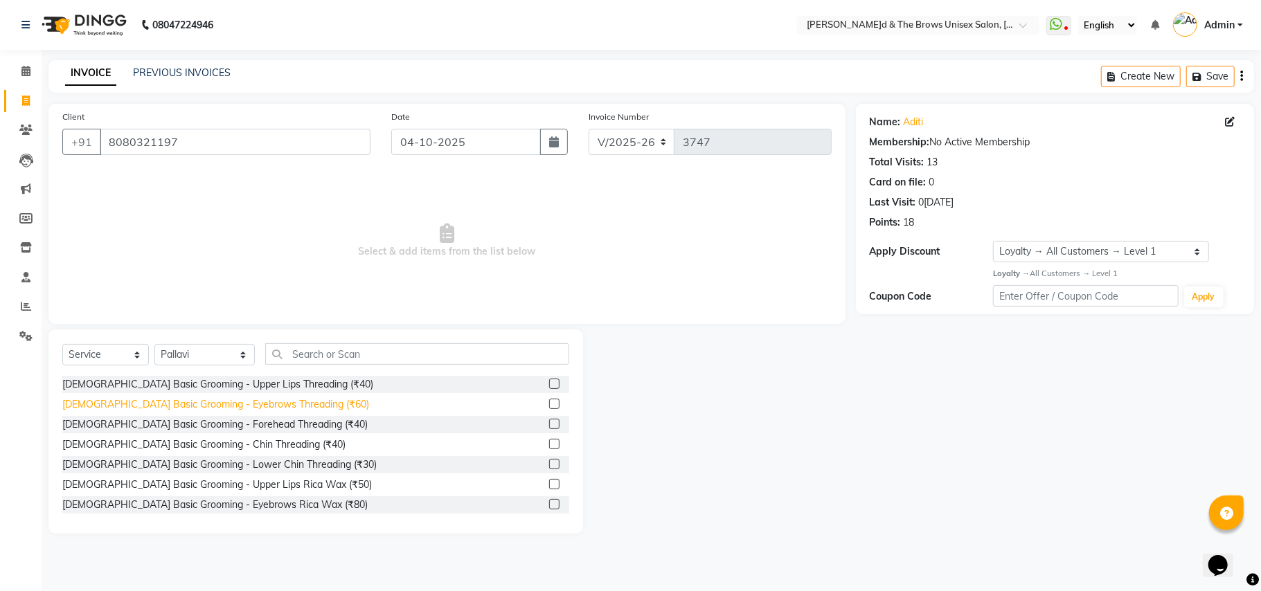
click at [286, 408] on div "[DEMOGRAPHIC_DATA] Basic Grooming - Eyebrows Threading (₹60)" at bounding box center [215, 404] width 307 height 15
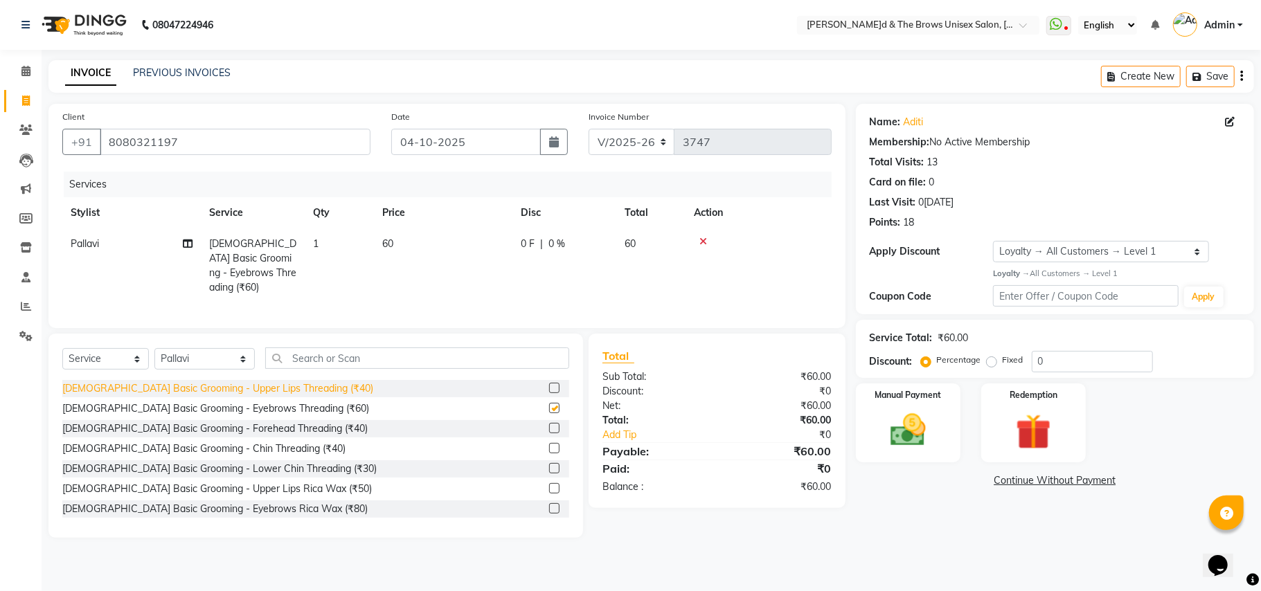
checkbox input "false"
click at [292, 386] on div "[DEMOGRAPHIC_DATA] Basic Grooming - Upper Lips Threading (₹40)" at bounding box center [217, 389] width 311 height 15
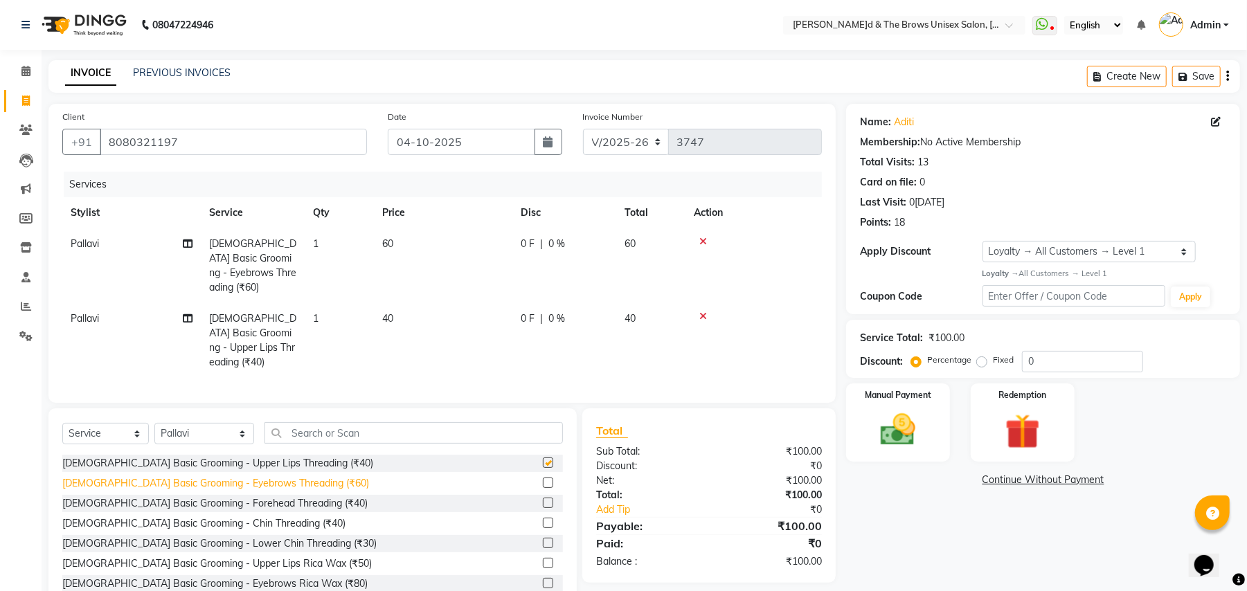
checkbox input "false"
click at [292, 496] on div "[DEMOGRAPHIC_DATA] Basic Grooming - Forehead Threading (₹40)" at bounding box center [214, 503] width 305 height 15
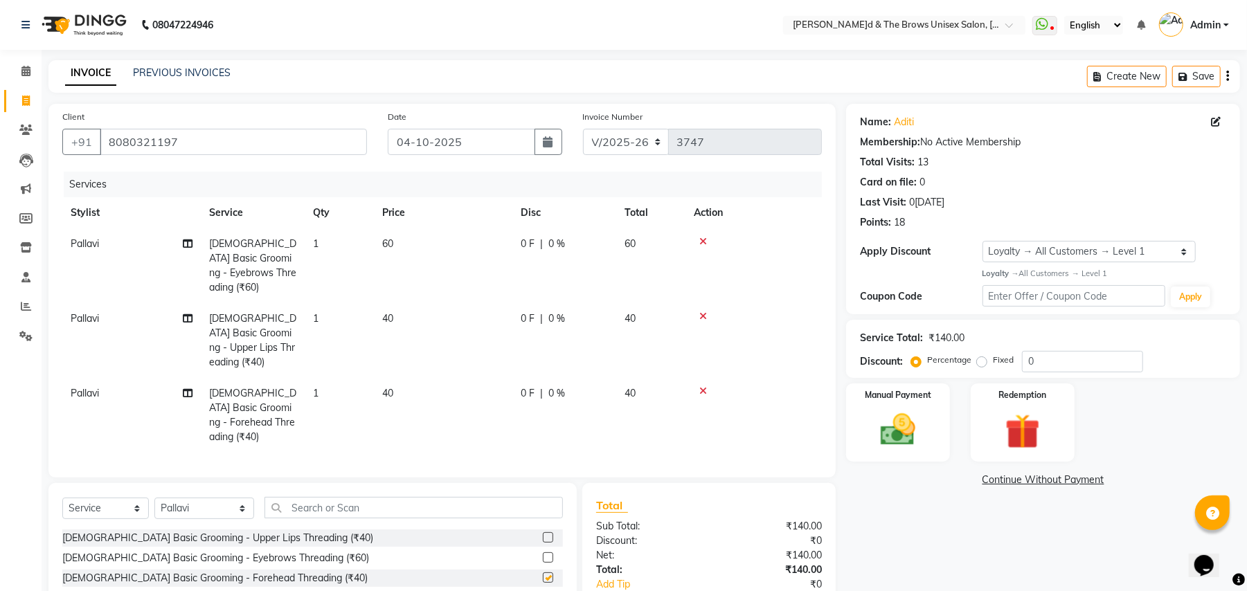
checkbox input "false"
click at [933, 433] on div "Manual Payment" at bounding box center [898, 422] width 108 height 81
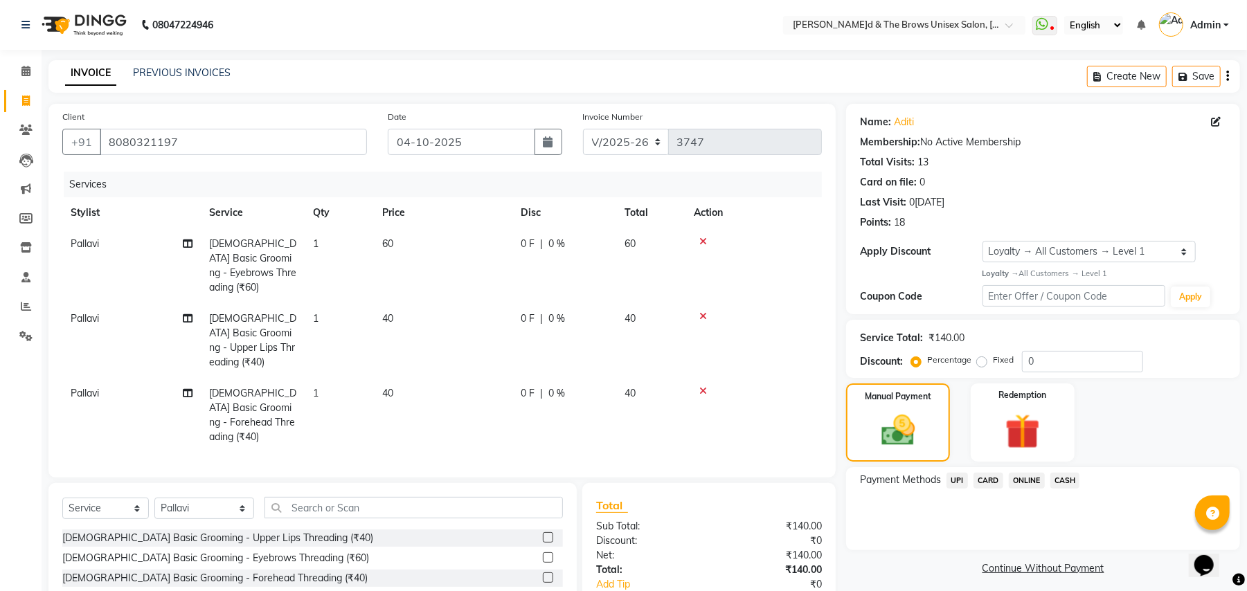
click at [956, 480] on span "UPI" at bounding box center [957, 481] width 21 height 16
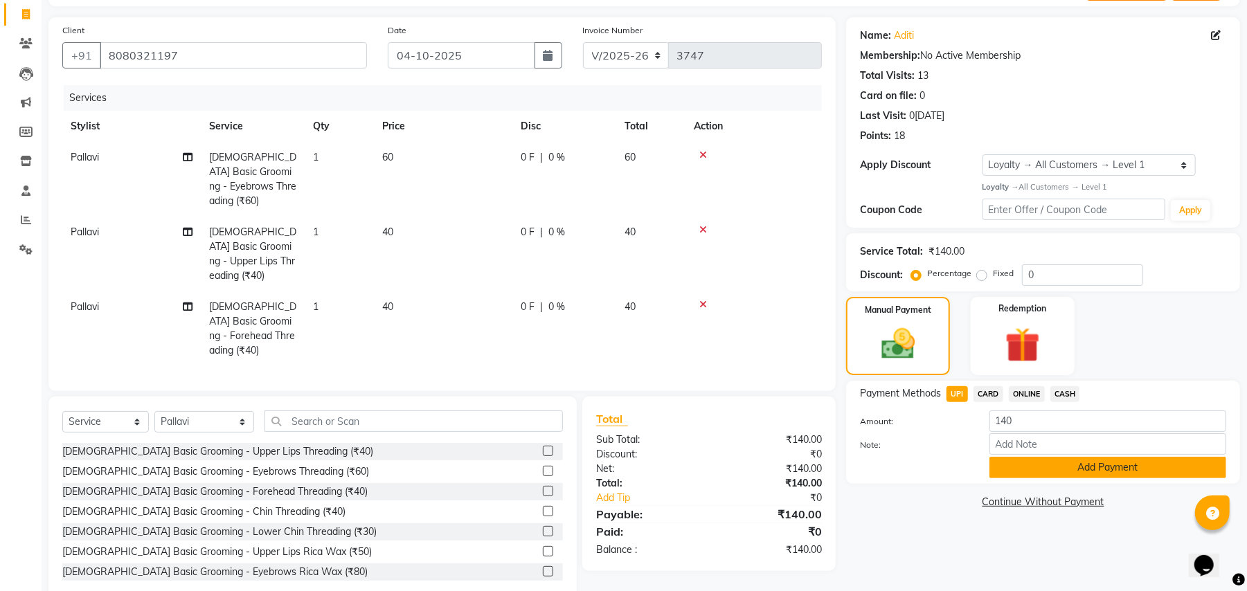
click at [1042, 467] on button "Add Payment" at bounding box center [1108, 467] width 237 height 21
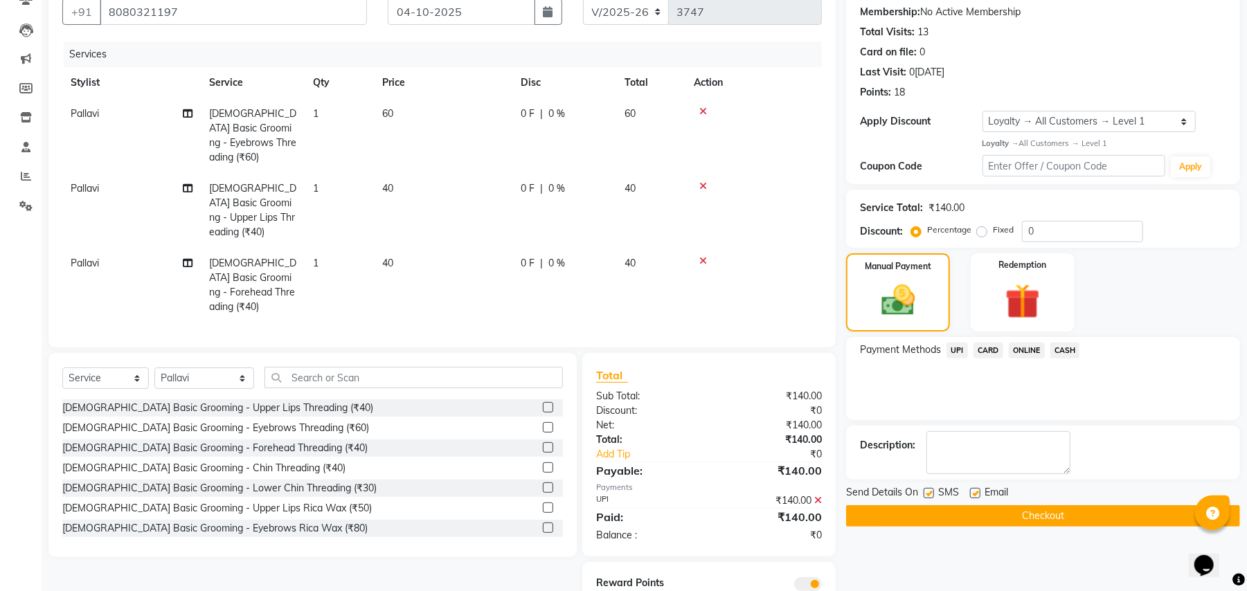
scroll to position [154, 0]
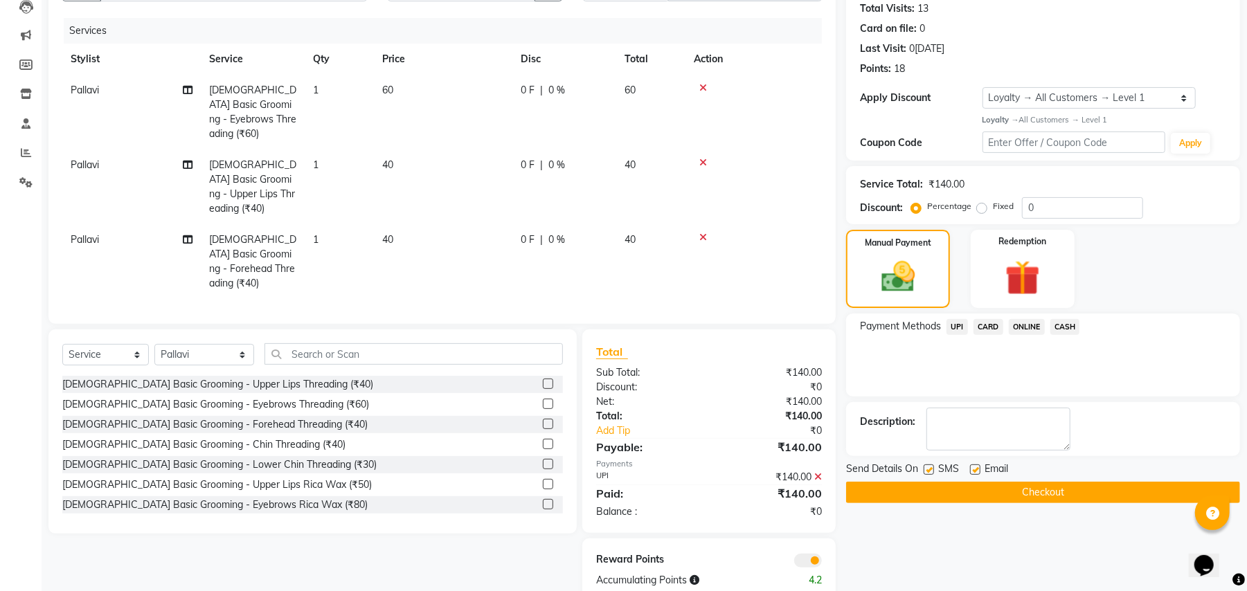
click at [927, 468] on label at bounding box center [929, 470] width 10 height 10
click at [927, 468] on input "checkbox" at bounding box center [928, 470] width 9 height 9
checkbox input "false"
click at [960, 485] on button "Checkout" at bounding box center [1043, 492] width 394 height 21
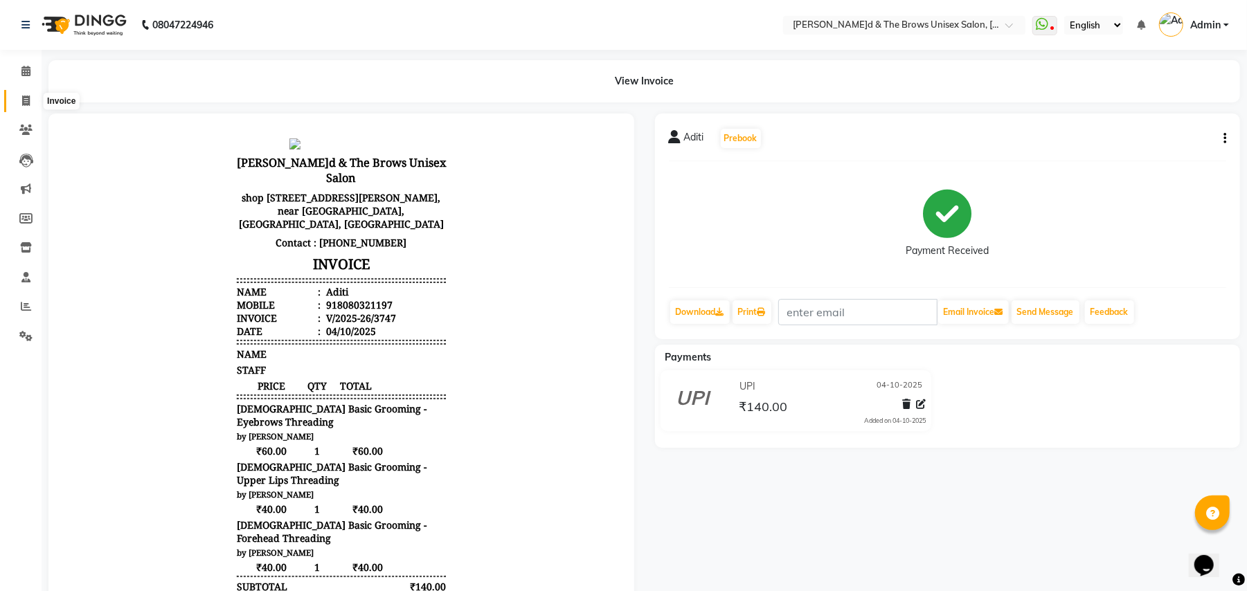
click at [22, 98] on icon at bounding box center [26, 101] width 8 height 10
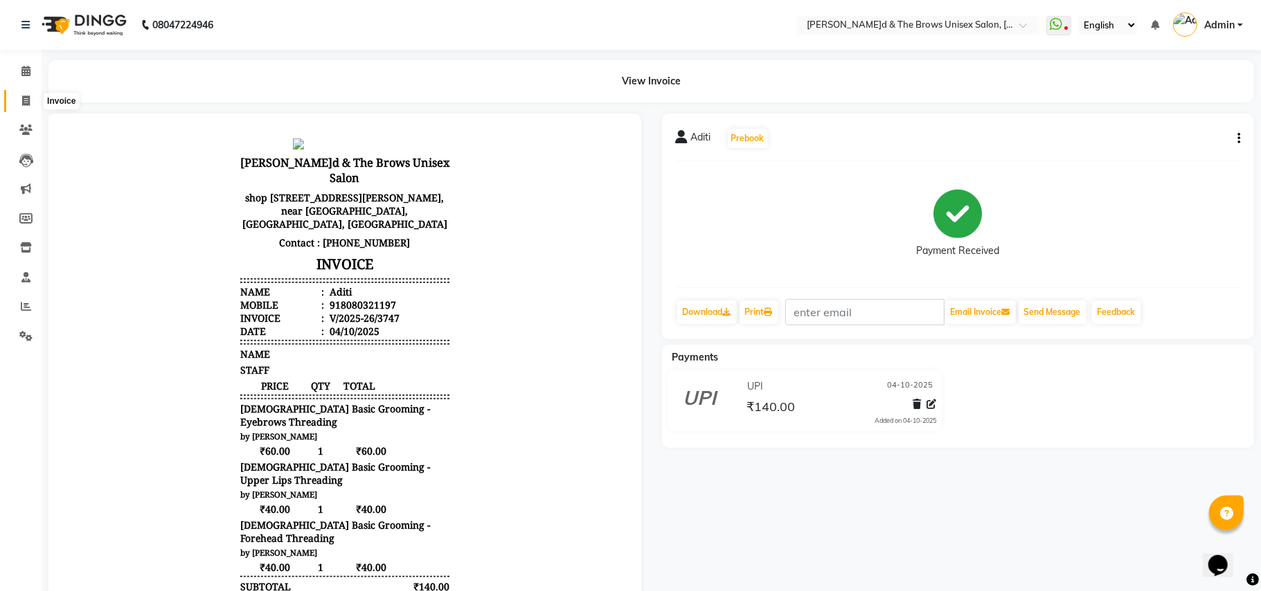
select select "872"
select select "service"
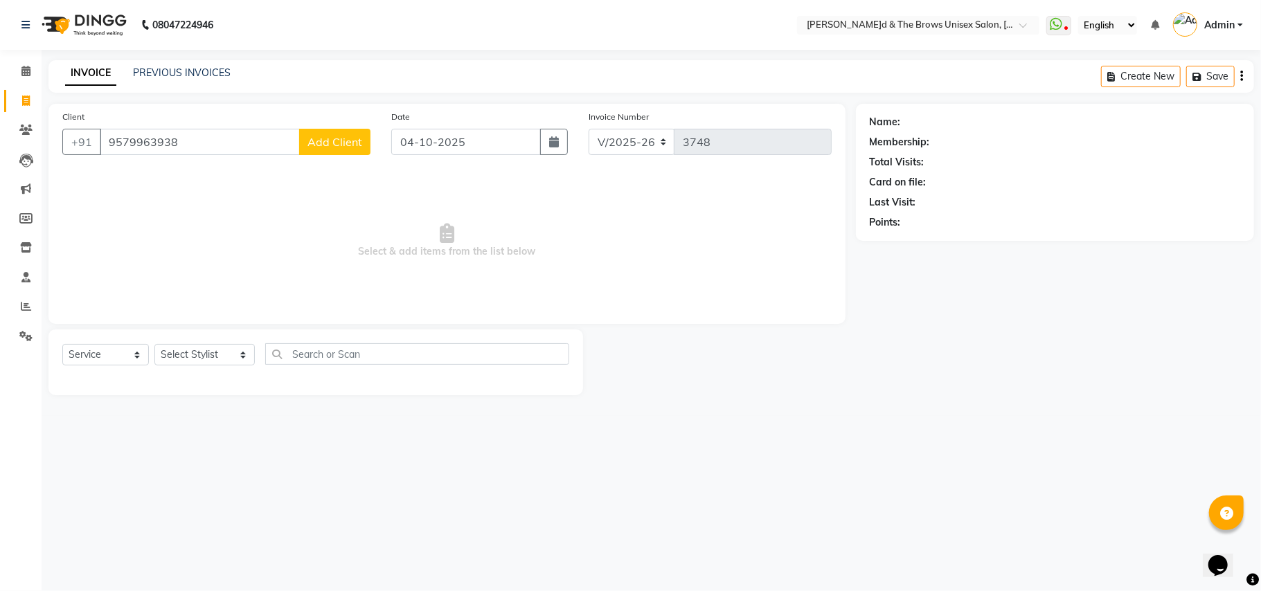
type input "9579963938"
click at [319, 134] on button "Add Client" at bounding box center [334, 142] width 71 height 26
select select "22"
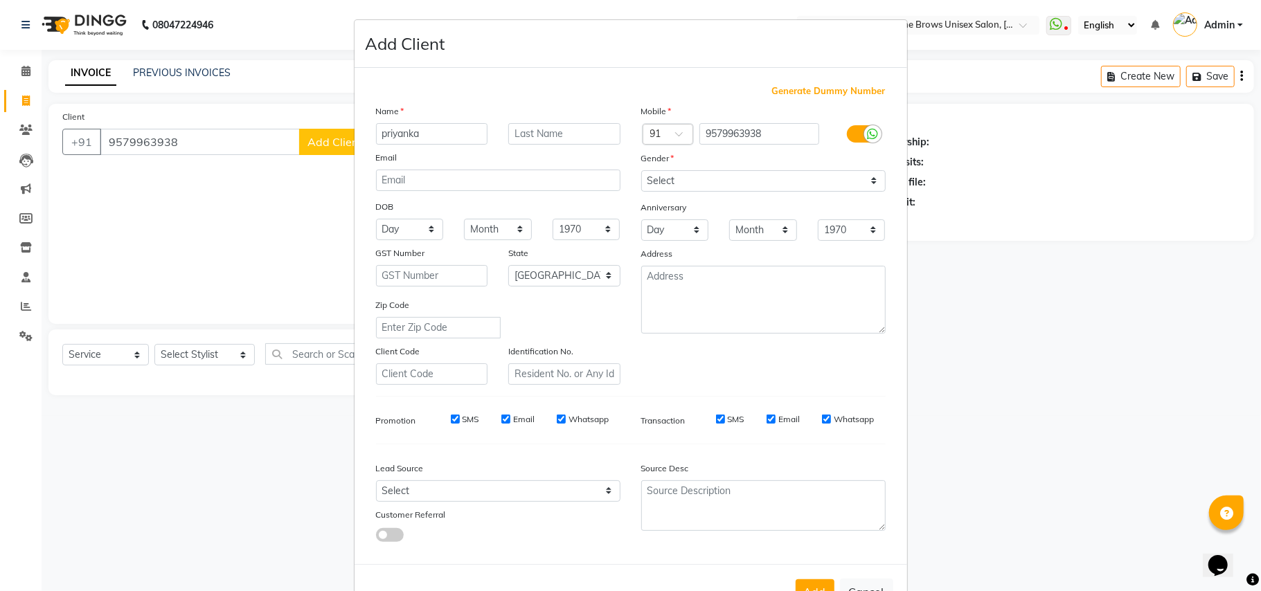
type input "priyanka"
click at [867, 181] on select "Select [DEMOGRAPHIC_DATA] [DEMOGRAPHIC_DATA] Other Prefer Not To Say" at bounding box center [763, 180] width 244 height 21
select select "[DEMOGRAPHIC_DATA]"
click at [641, 170] on select "Select [DEMOGRAPHIC_DATA] [DEMOGRAPHIC_DATA] Other Prefer Not To Say" at bounding box center [763, 180] width 244 height 21
click at [812, 580] on button "Add" at bounding box center [815, 592] width 39 height 25
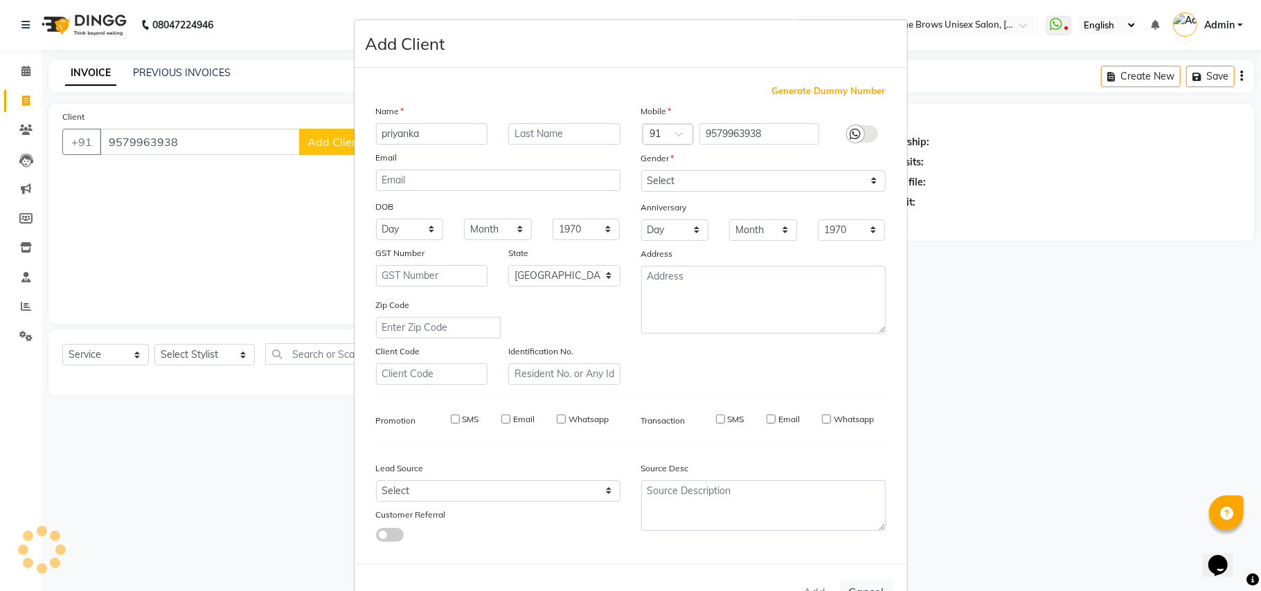
select select
select select "null"
select select
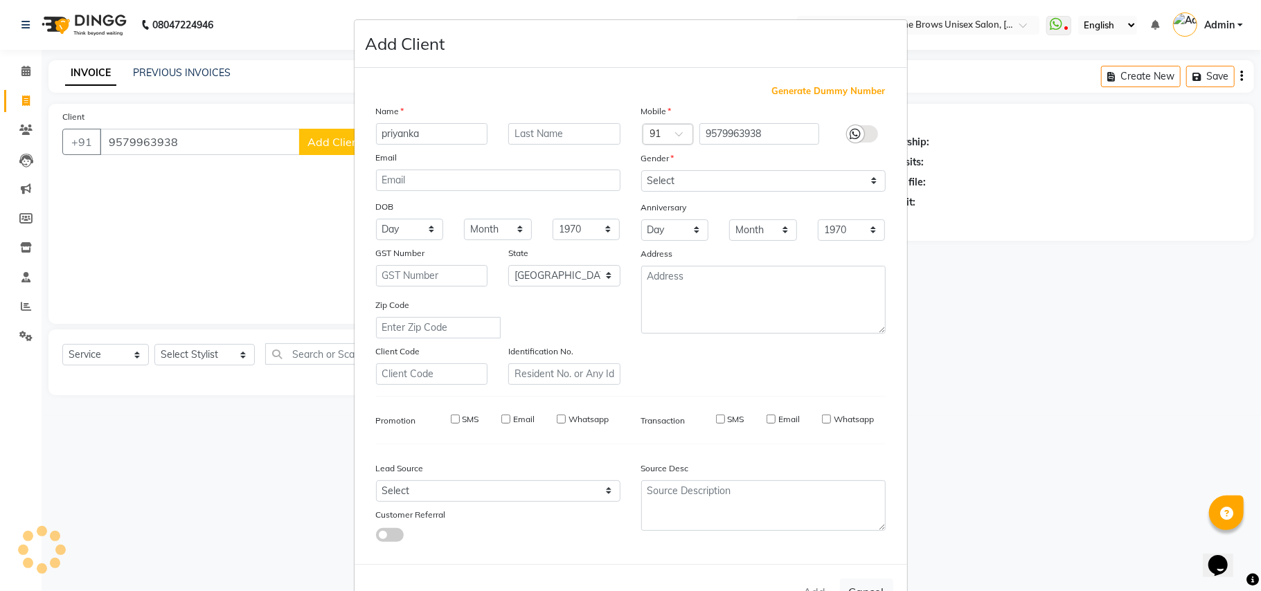
select select
checkbox input "false"
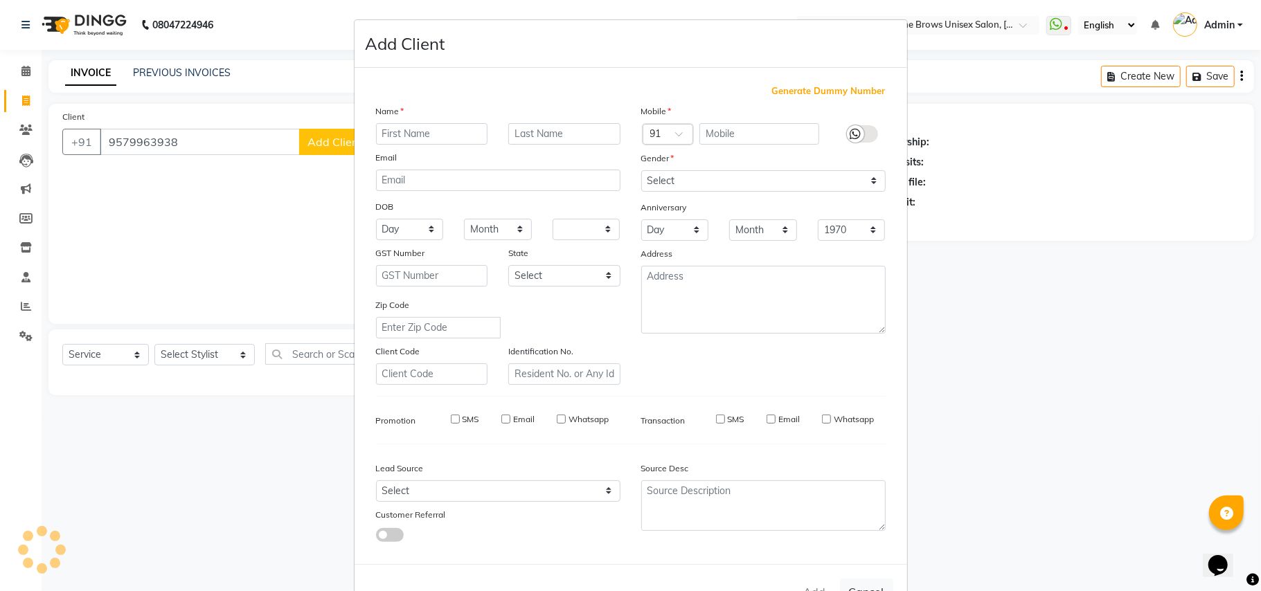
checkbox input "false"
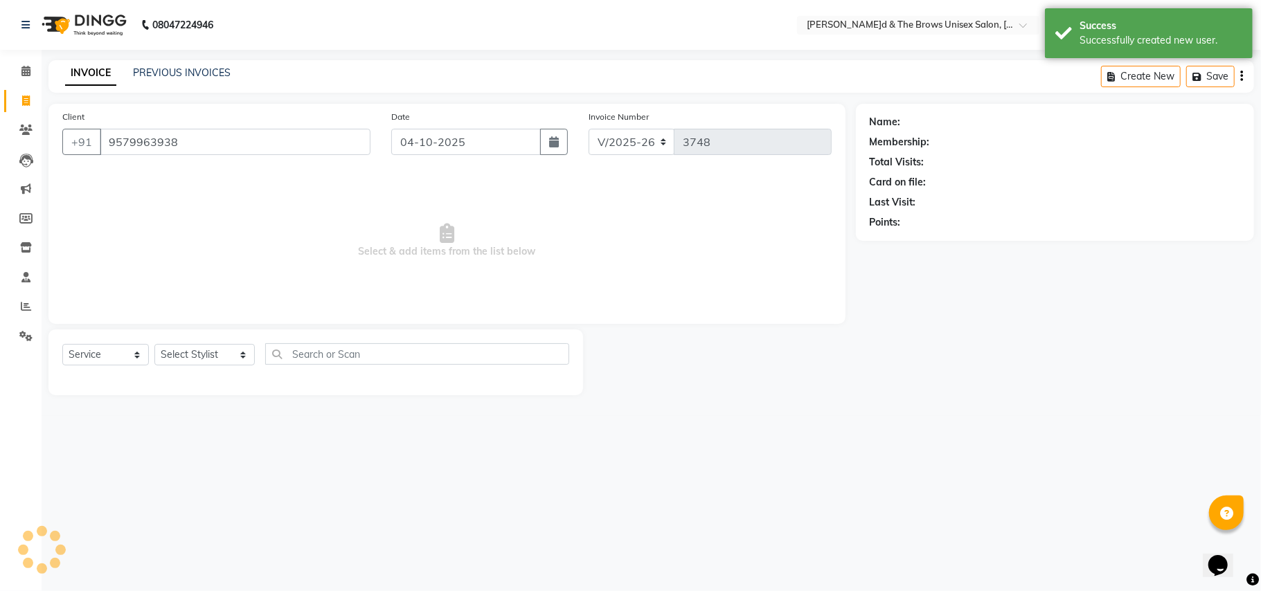
select select "1: Object"
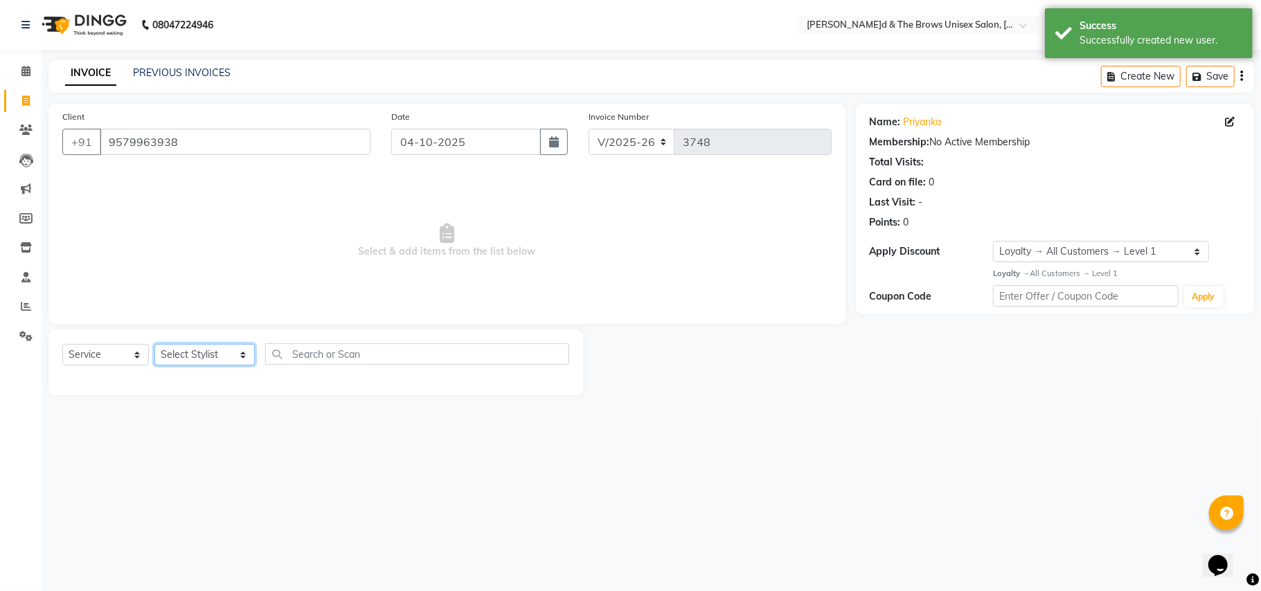
click at [229, 357] on select "Select Stylist[PERSON_NAME] [PERSON_NAME]l manager padma [PERSON_NAME]n[PERSON_…" at bounding box center [204, 354] width 100 height 21
select select "92706"
click at [154, 344] on select "Select Stylist[PERSON_NAME] [PERSON_NAME]l manager padma [PERSON_NAME]n[PERSON_…" at bounding box center [204, 354] width 100 height 21
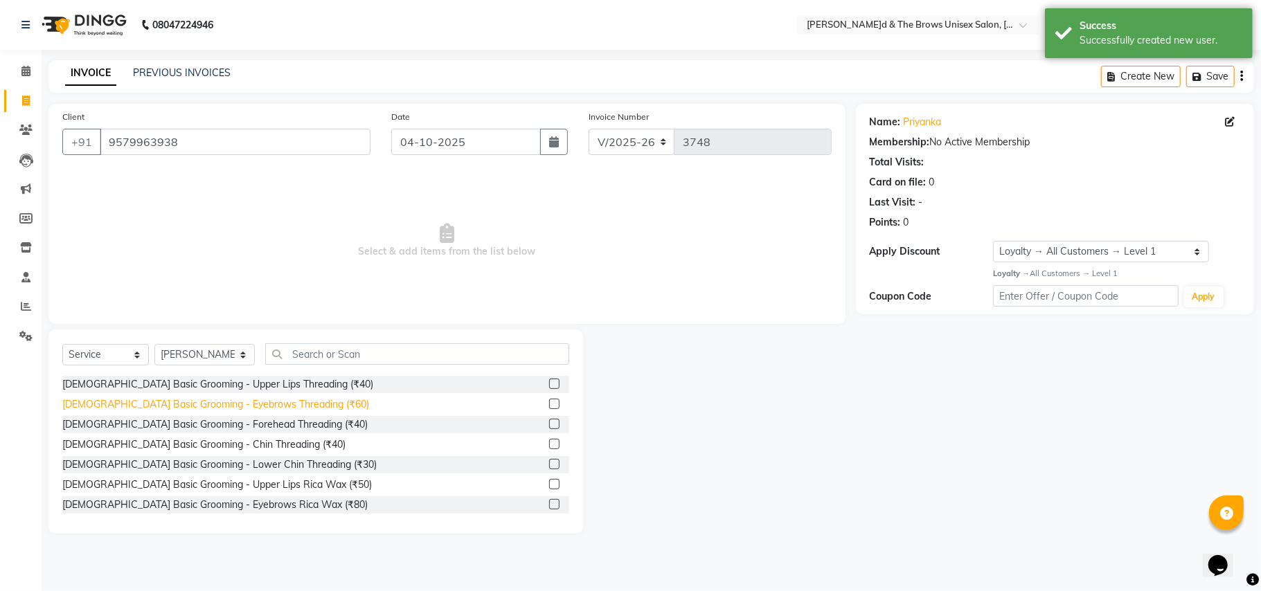
click at [278, 406] on div "[DEMOGRAPHIC_DATA] Basic Grooming - Eyebrows Threading (₹60)" at bounding box center [215, 404] width 307 height 15
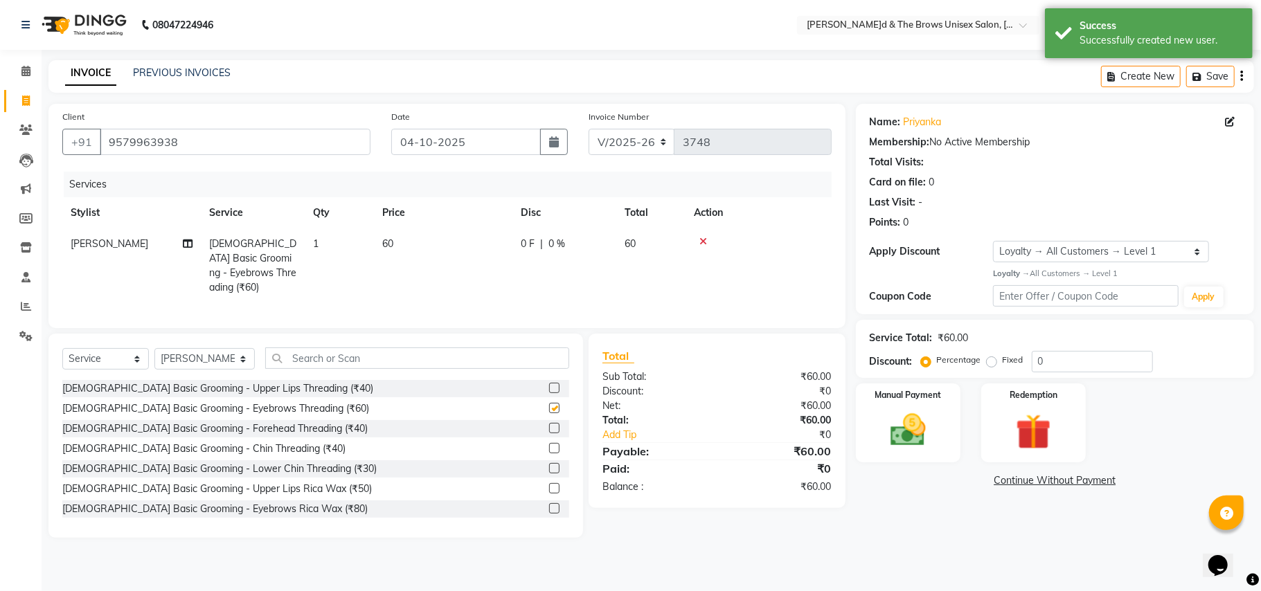
checkbox input "false"
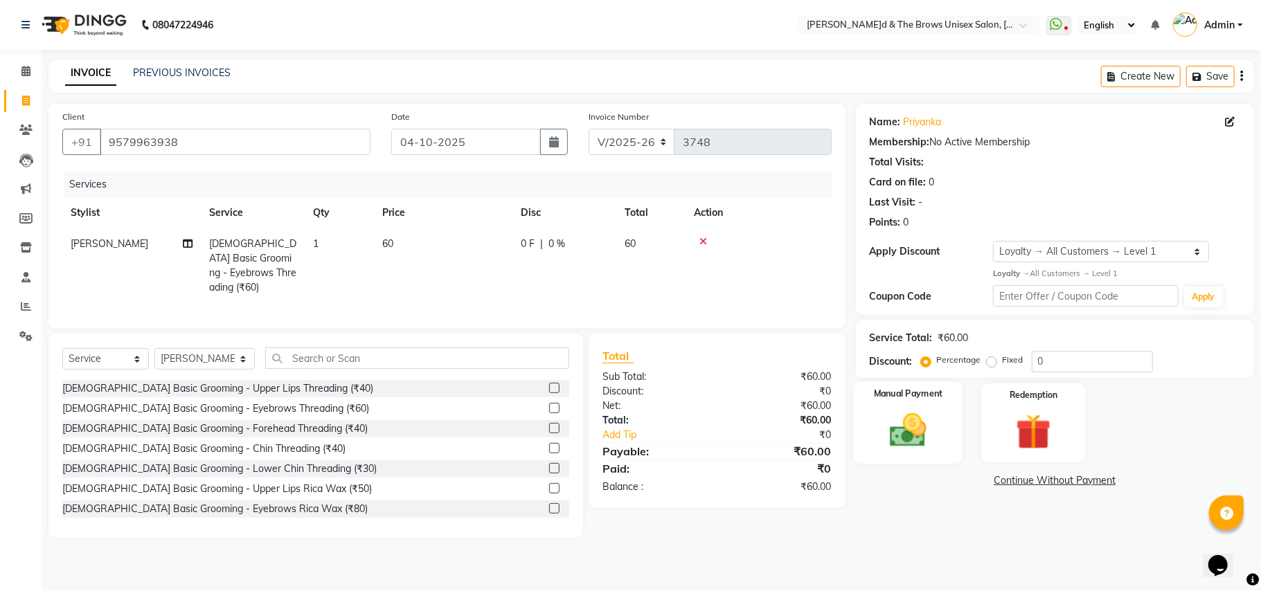
click at [938, 449] on img at bounding box center [908, 430] width 60 height 43
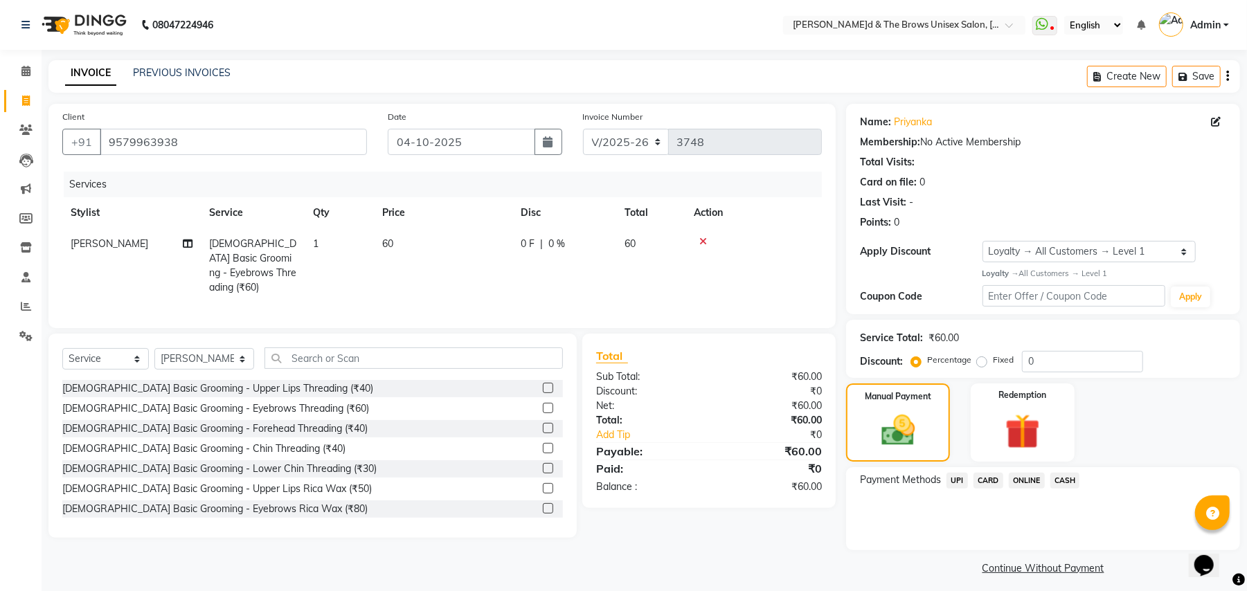
click at [961, 483] on span "UPI" at bounding box center [957, 481] width 21 height 16
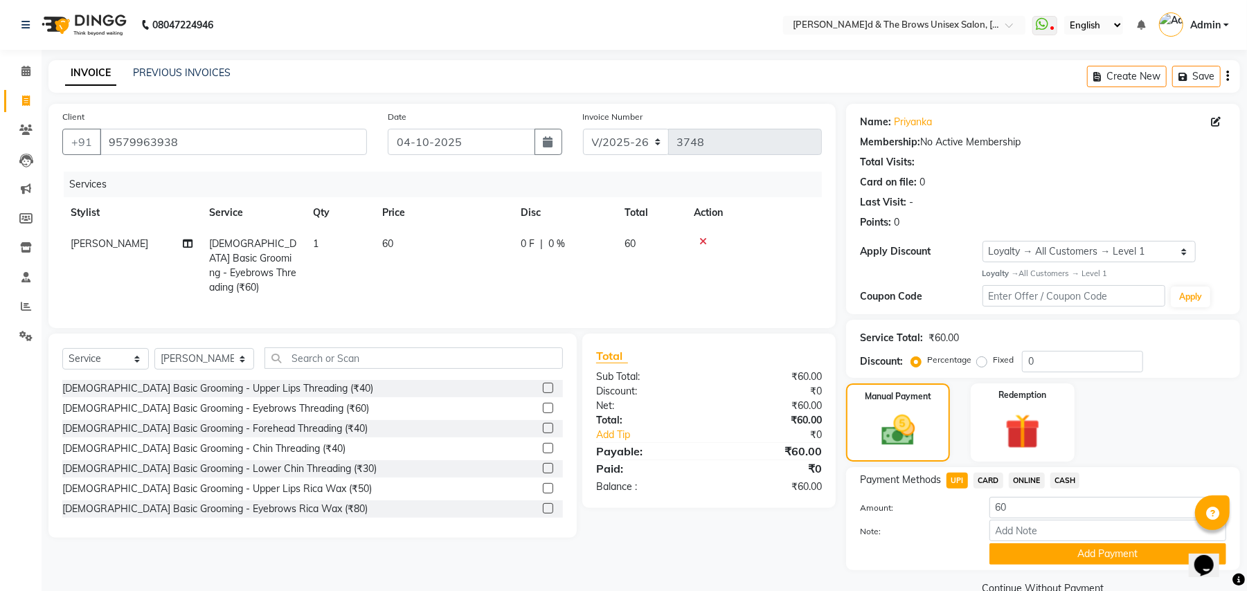
drag, startPoint x: 1055, startPoint y: 557, endPoint x: 1048, endPoint y: 553, distance: 9.0
click at [1056, 557] on button "Add Payment" at bounding box center [1108, 554] width 237 height 21
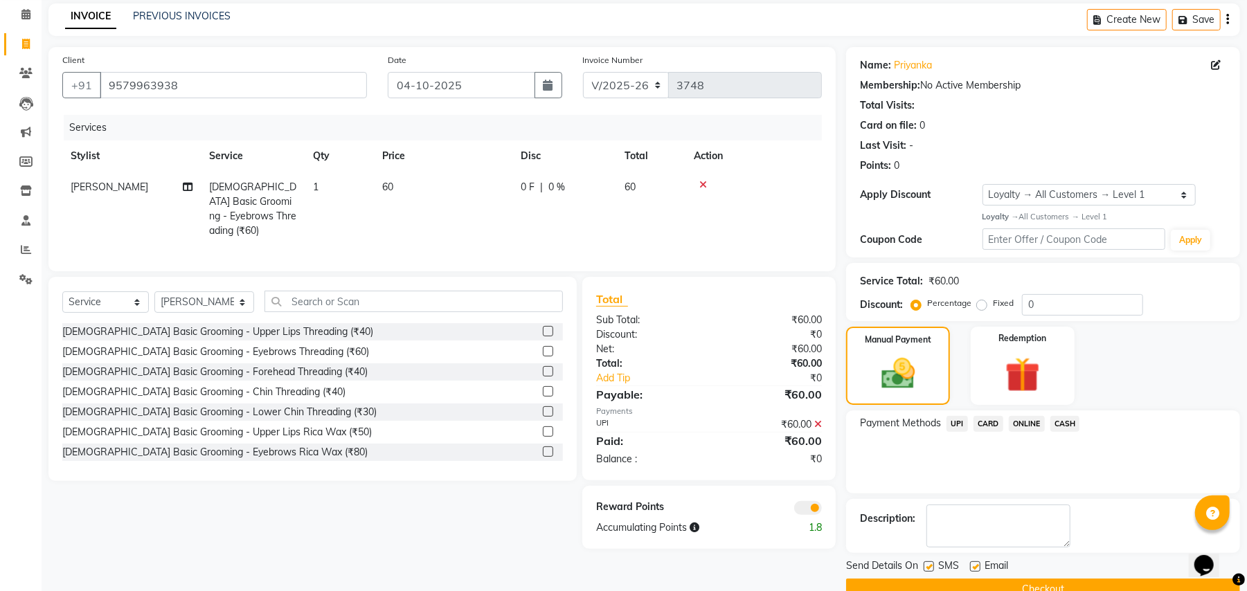
scroll to position [87, 0]
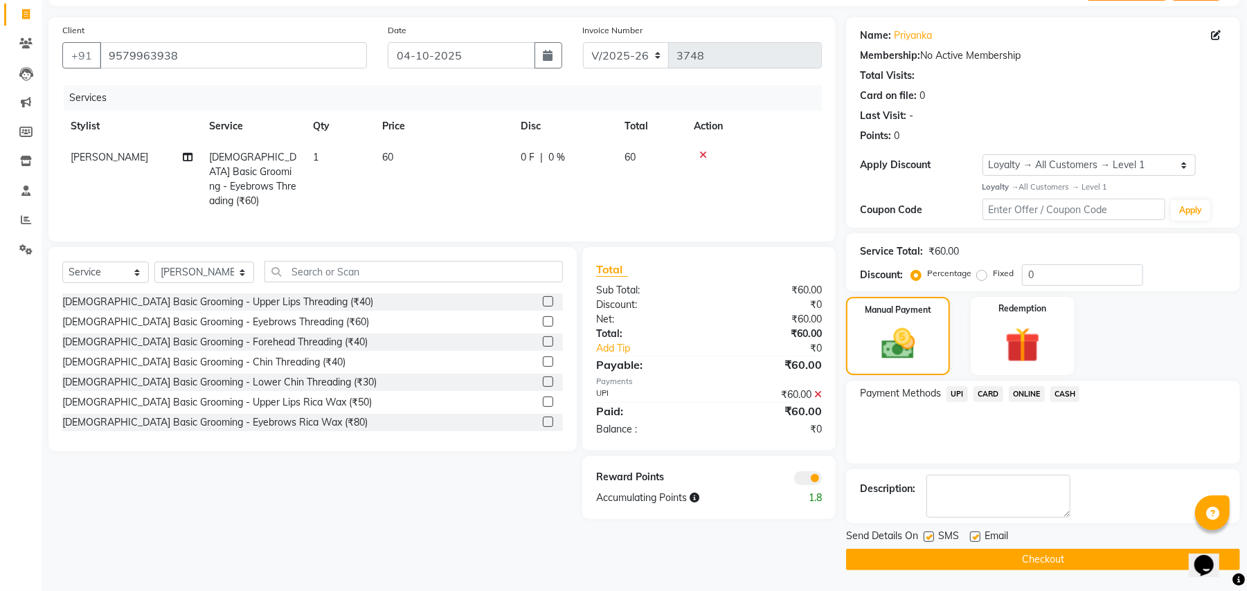
drag, startPoint x: 927, startPoint y: 535, endPoint x: 956, endPoint y: 557, distance: 36.1
click at [928, 535] on label at bounding box center [929, 537] width 10 height 10
click at [928, 535] on input "checkbox" at bounding box center [928, 537] width 9 height 9
checkbox input "false"
click at [990, 557] on button "Checkout" at bounding box center [1043, 559] width 394 height 21
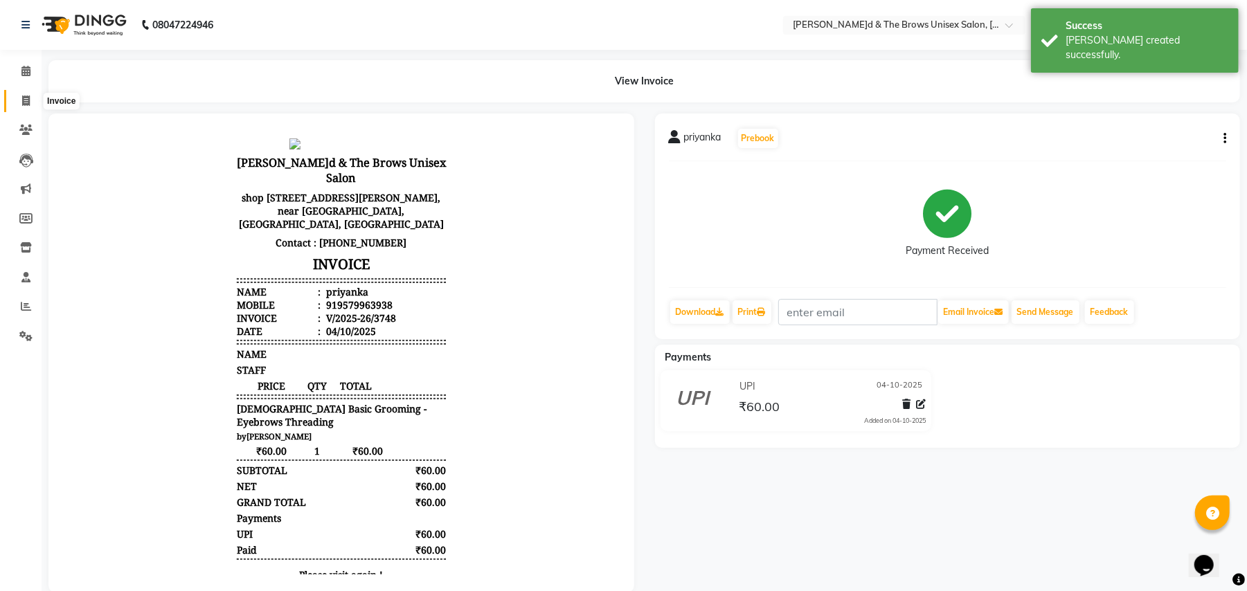
click at [23, 96] on icon at bounding box center [26, 101] width 8 height 10
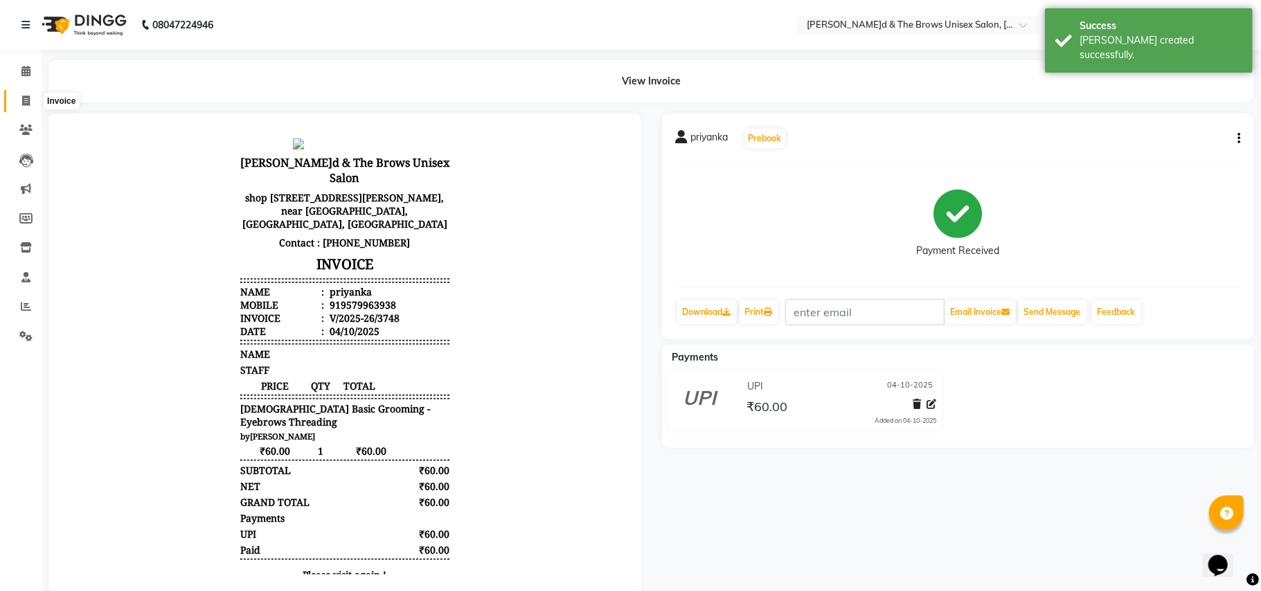
select select "872"
select select "service"
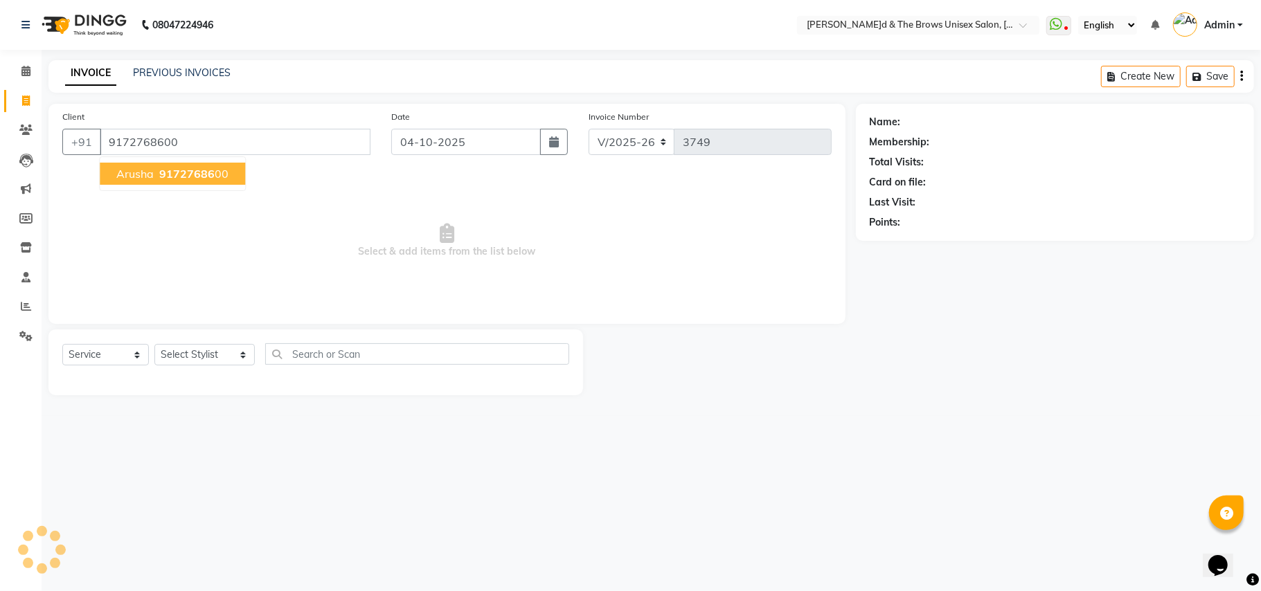
type input "9172768600"
select select "1: Object"
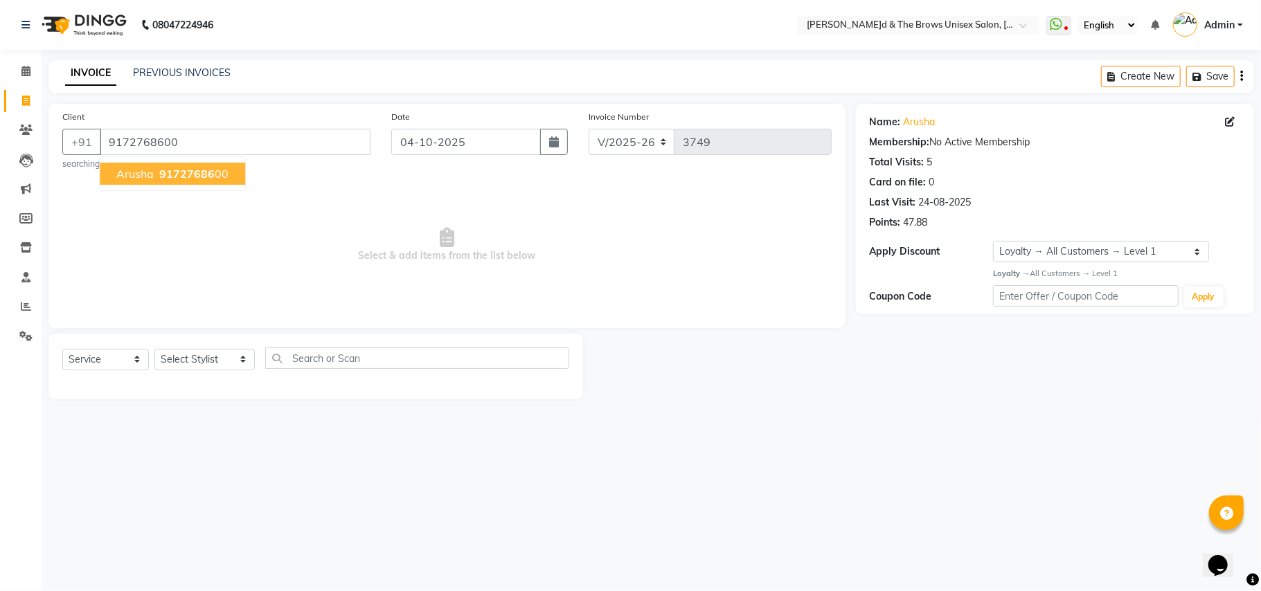
click at [193, 176] on span "91727686" at bounding box center [186, 174] width 55 height 14
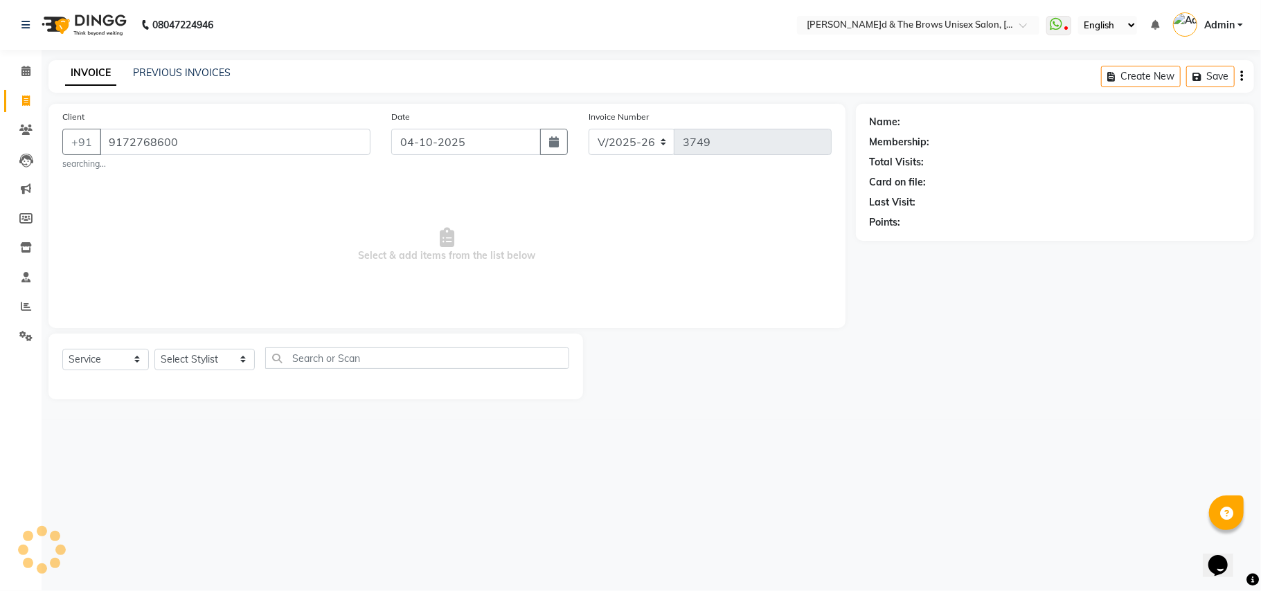
select select "1: Object"
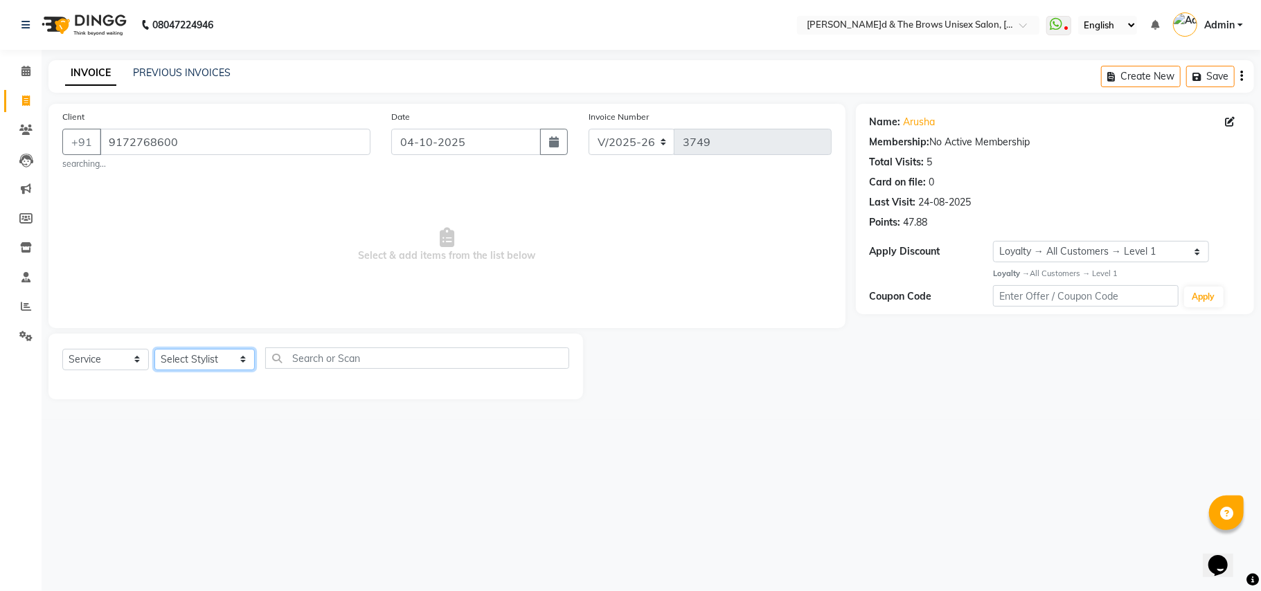
click at [227, 358] on select "Select Stylist[PERSON_NAME] [PERSON_NAME]l manager padma [PERSON_NAME]n[PERSON_…" at bounding box center [204, 359] width 100 height 21
select select "93491"
click at [154, 349] on select "Select Stylist[PERSON_NAME] [PERSON_NAME]l manager padma [PERSON_NAME]n[PERSON_…" at bounding box center [204, 359] width 100 height 21
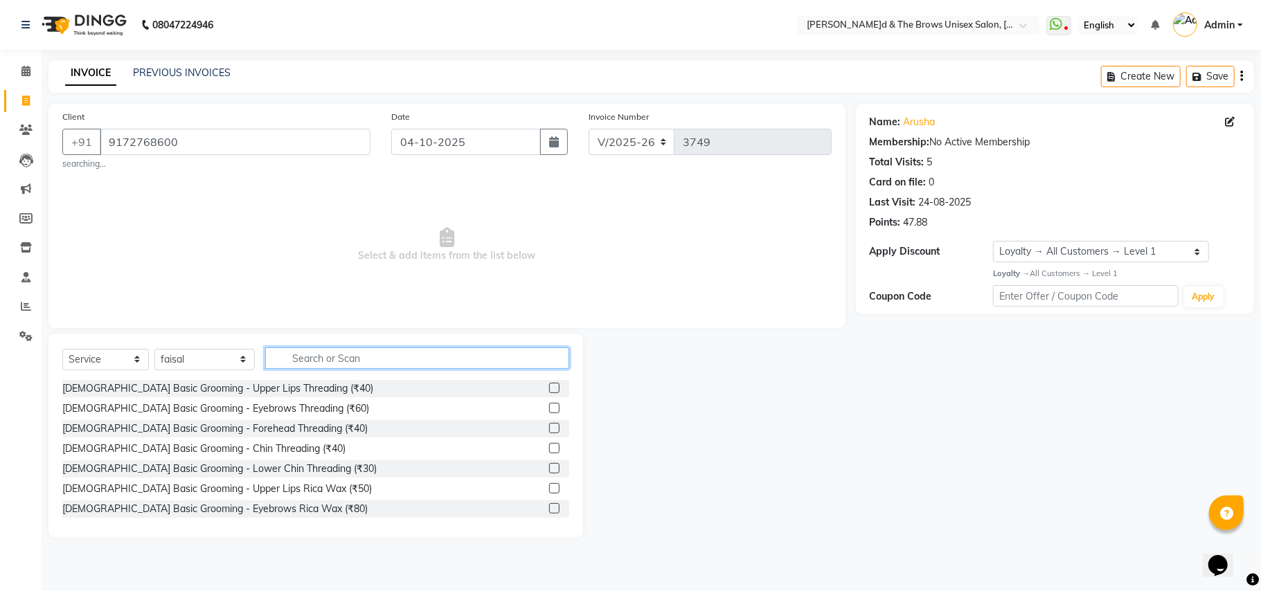
click at [298, 363] on input "text" at bounding box center [417, 358] width 304 height 21
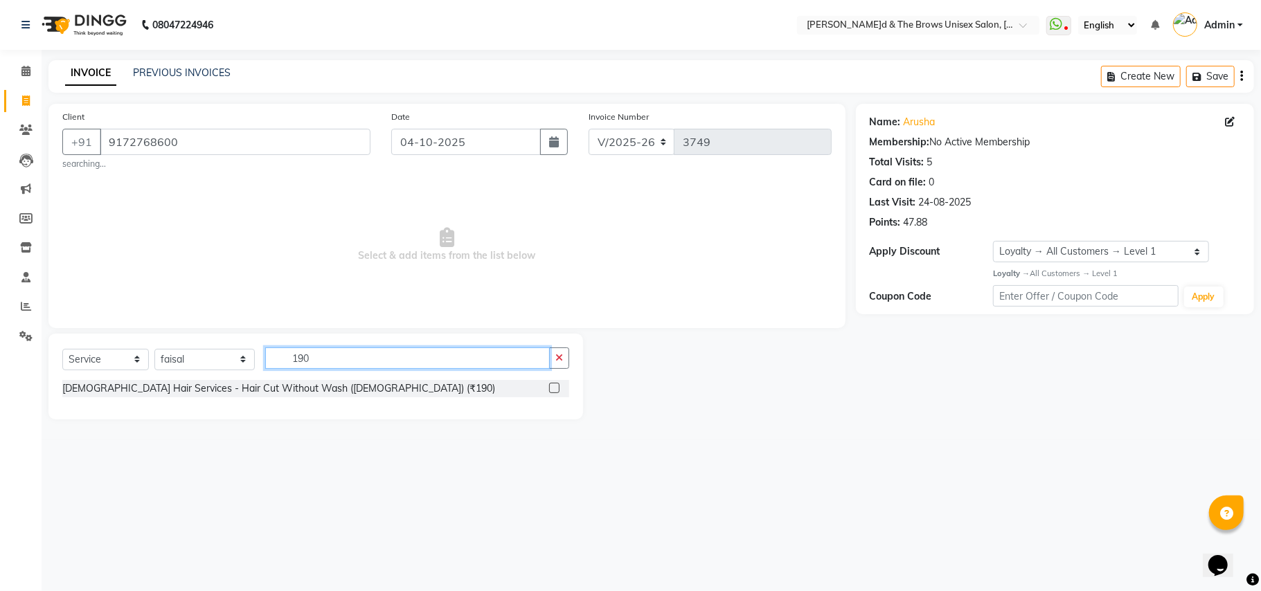
type input "190"
click at [549, 388] on label at bounding box center [554, 388] width 10 height 10
click at [549, 388] on input "checkbox" at bounding box center [553, 388] width 9 height 9
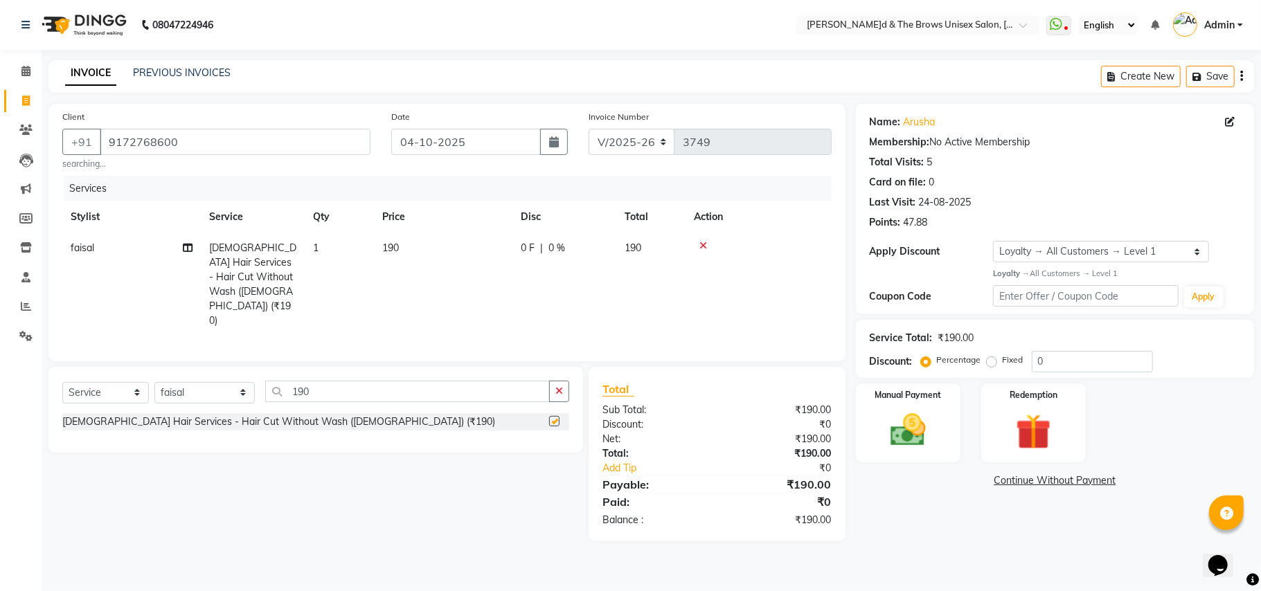
checkbox input "false"
click at [914, 449] on img at bounding box center [908, 430] width 60 height 43
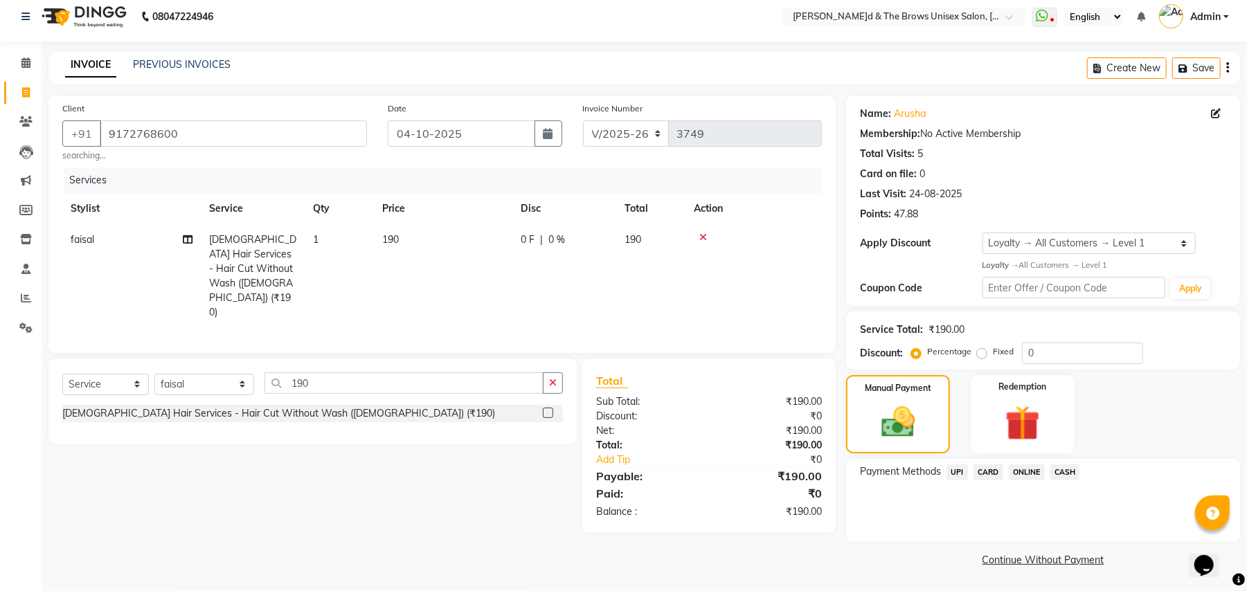
click at [956, 469] on span "UPI" at bounding box center [957, 473] width 21 height 16
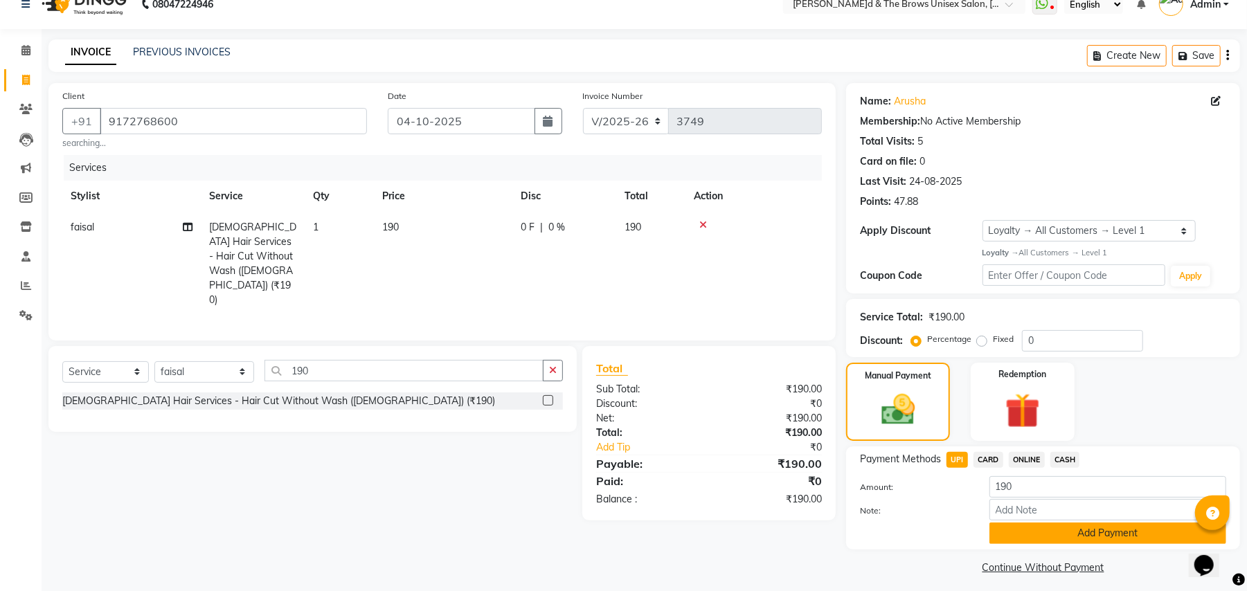
scroll to position [28, 0]
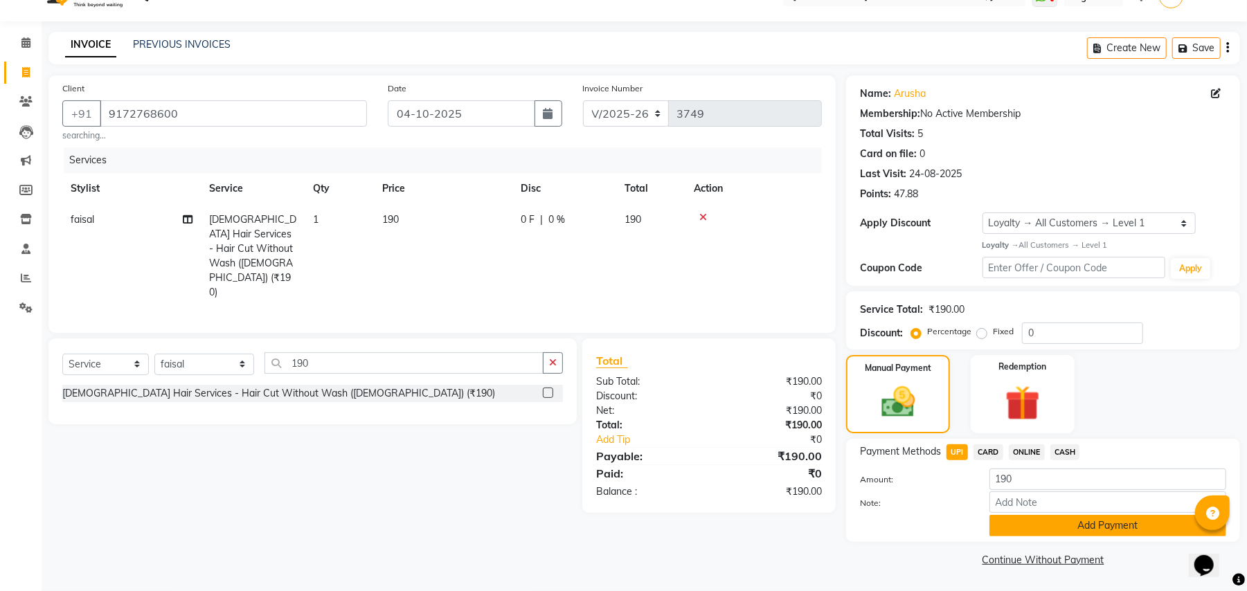
click at [1043, 516] on button "Add Payment" at bounding box center [1108, 525] width 237 height 21
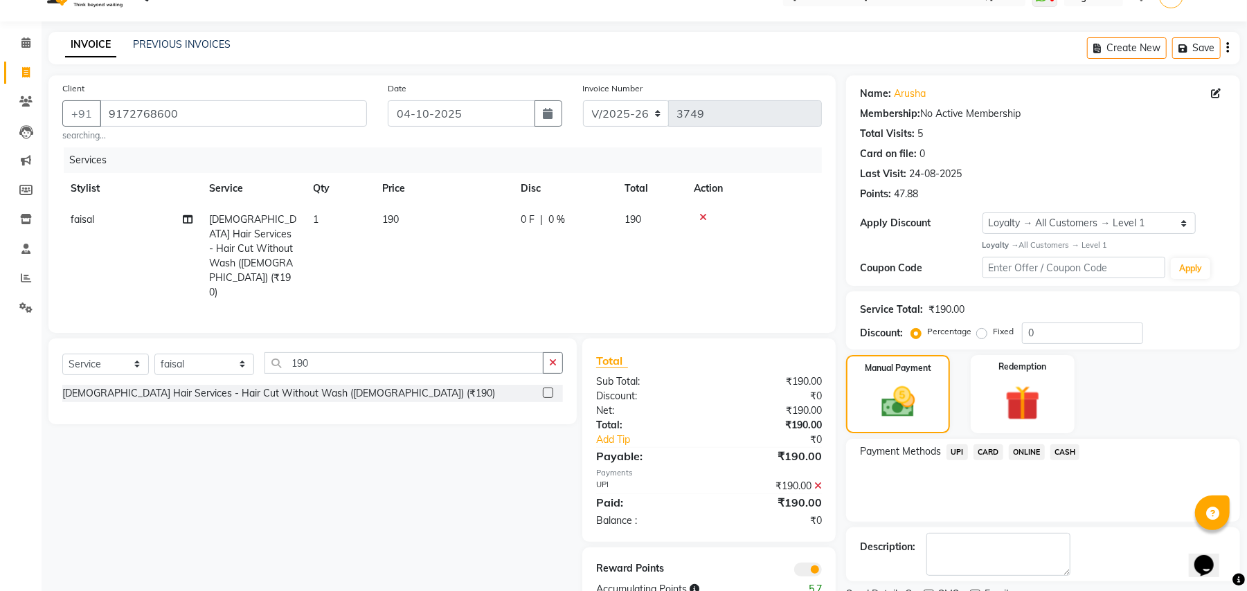
scroll to position [87, 0]
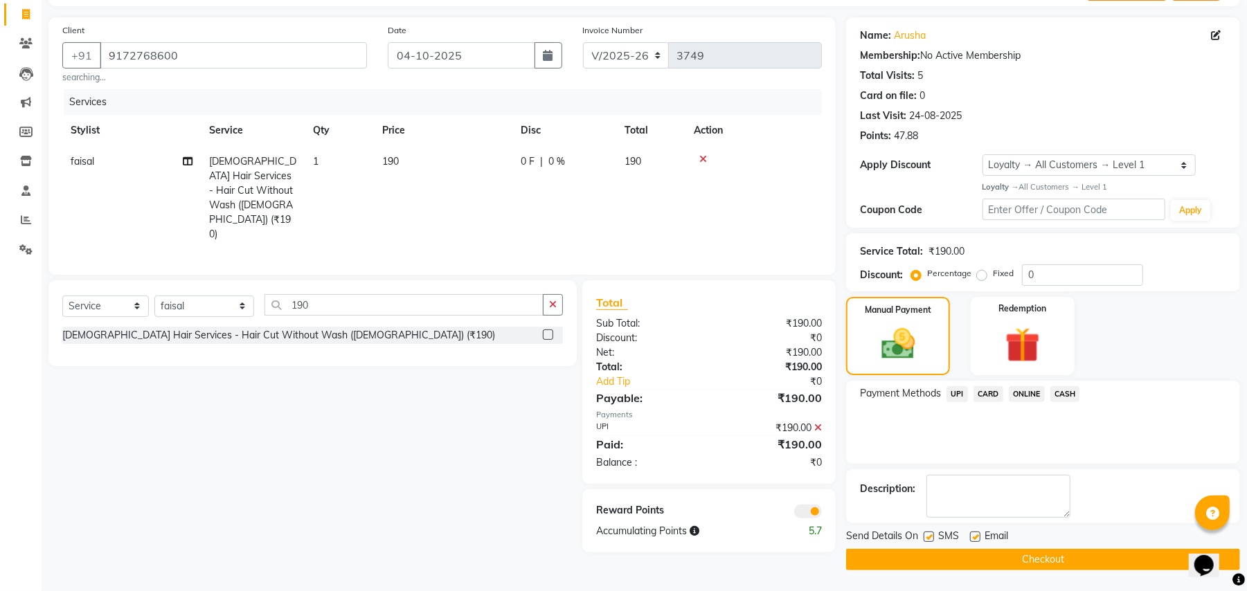
click at [929, 536] on label at bounding box center [929, 537] width 10 height 10
click at [929, 536] on input "checkbox" at bounding box center [928, 537] width 9 height 9
checkbox input "false"
click at [976, 555] on button "Checkout" at bounding box center [1043, 559] width 394 height 21
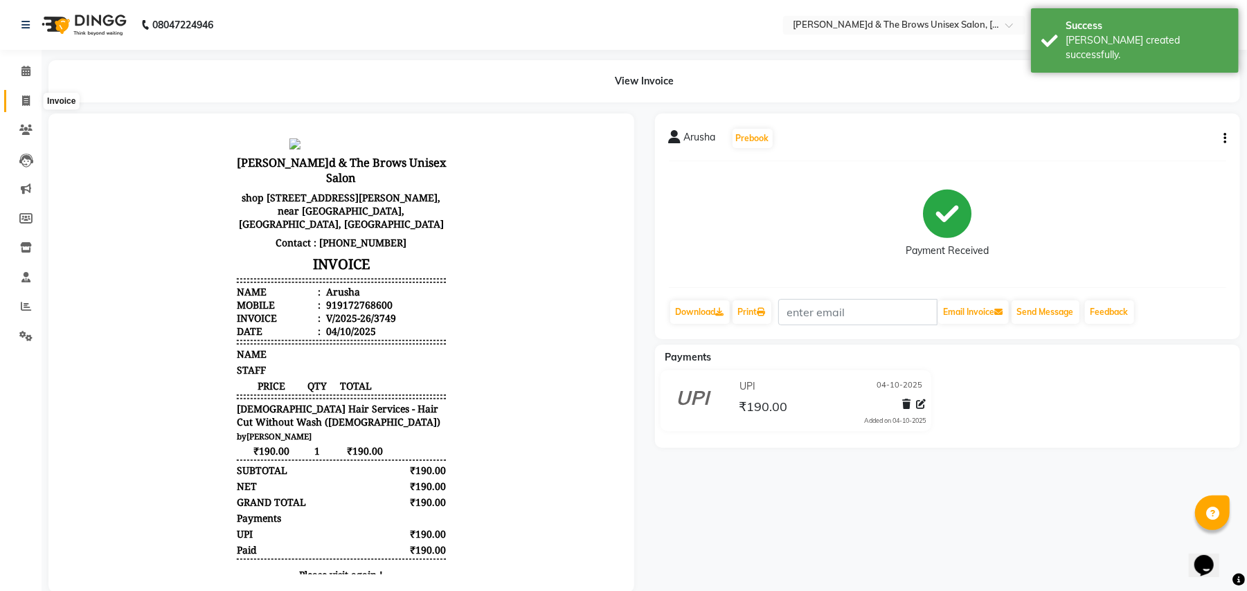
click at [28, 104] on icon at bounding box center [26, 101] width 8 height 10
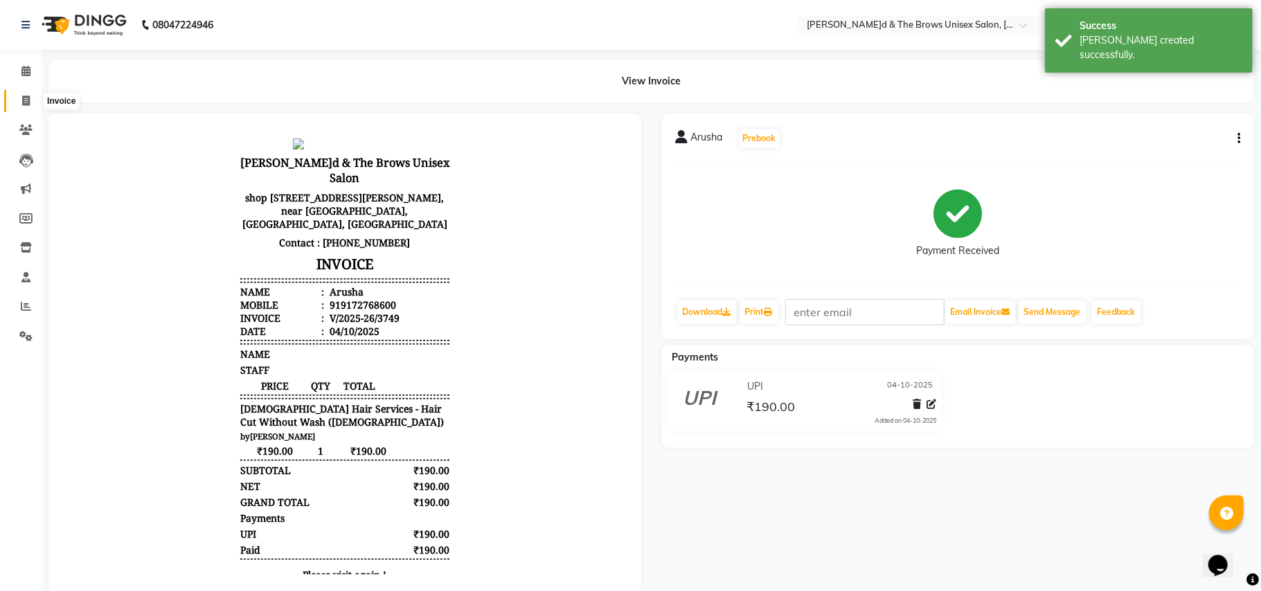
select select "service"
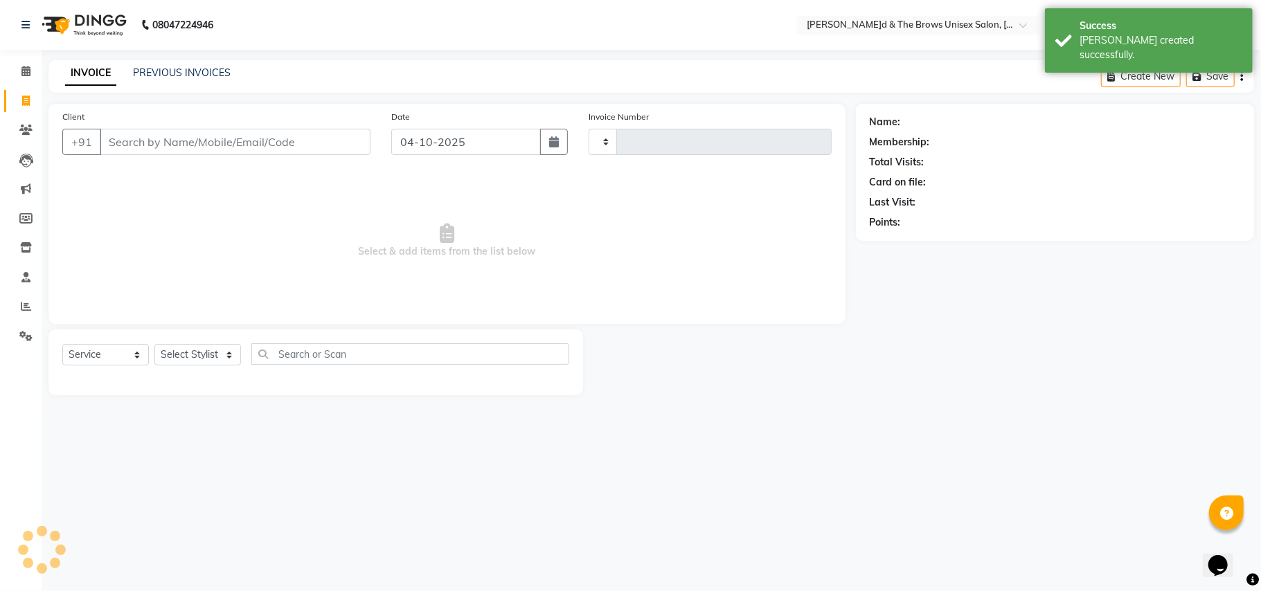
type input "3750"
select select "872"
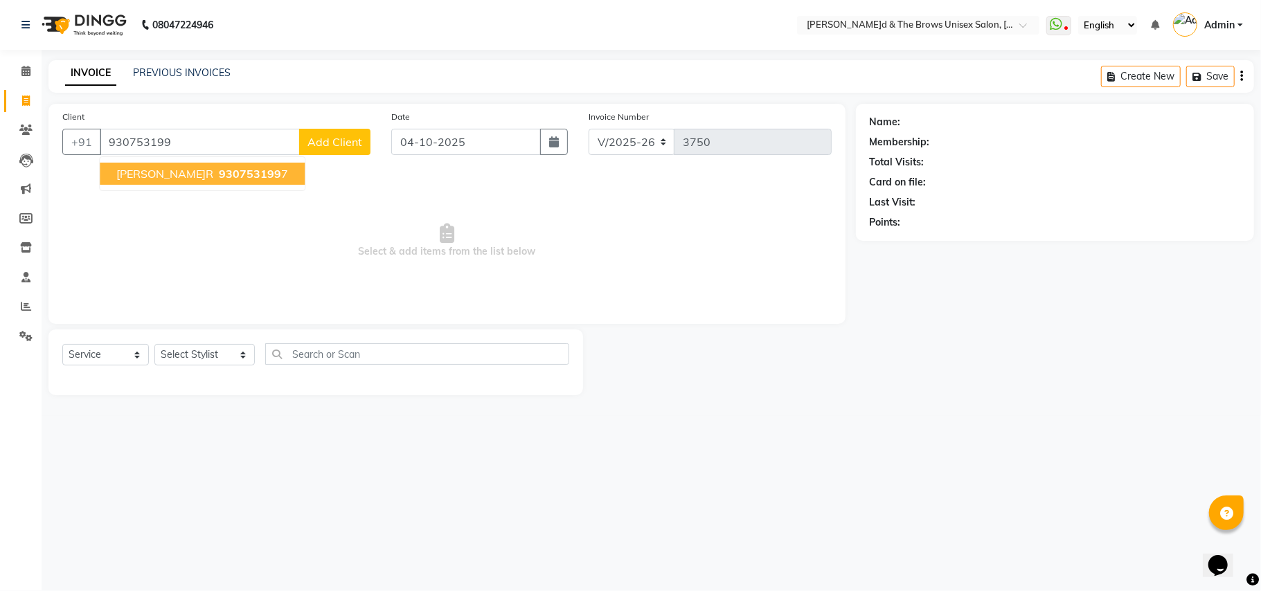
click at [219, 179] on span "930753199" at bounding box center [250, 174] width 62 height 14
type input "9307531997"
select select "1: Object"
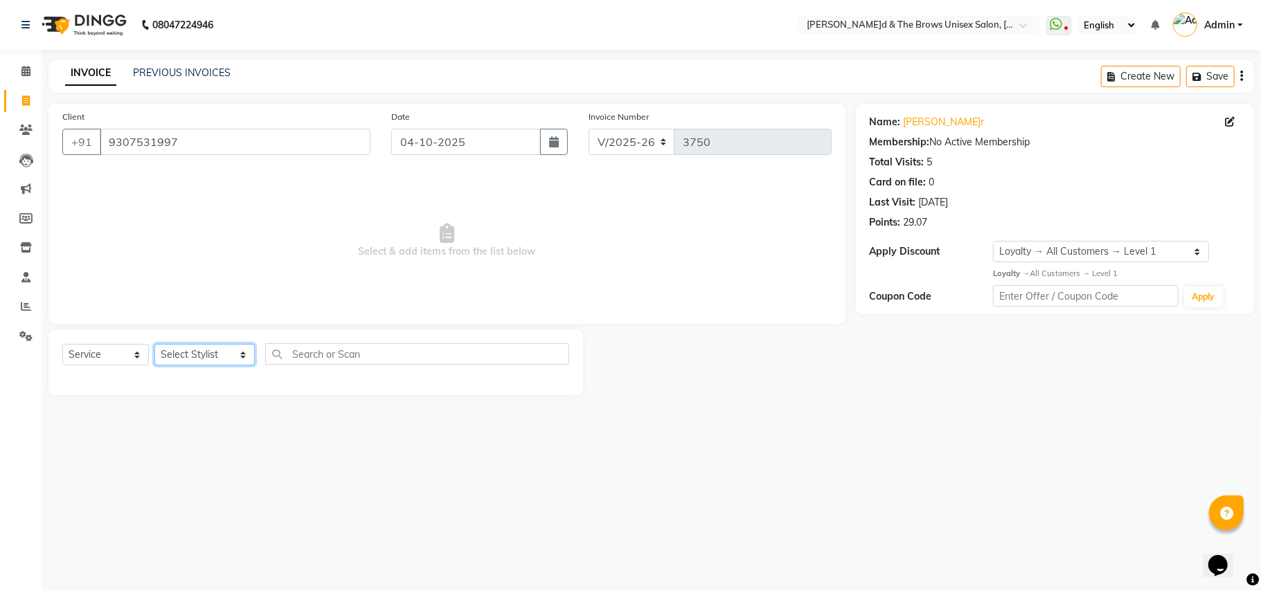
click at [228, 355] on select "Select Stylist[PERSON_NAME] [PERSON_NAME]l manager padma [PERSON_NAME]n[PERSON_…" at bounding box center [204, 354] width 100 height 21
select select "84274"
click at [154, 344] on select "Select Stylist[PERSON_NAME] [PERSON_NAME]l manager padma [PERSON_NAME]n[PERSON_…" at bounding box center [204, 354] width 100 height 21
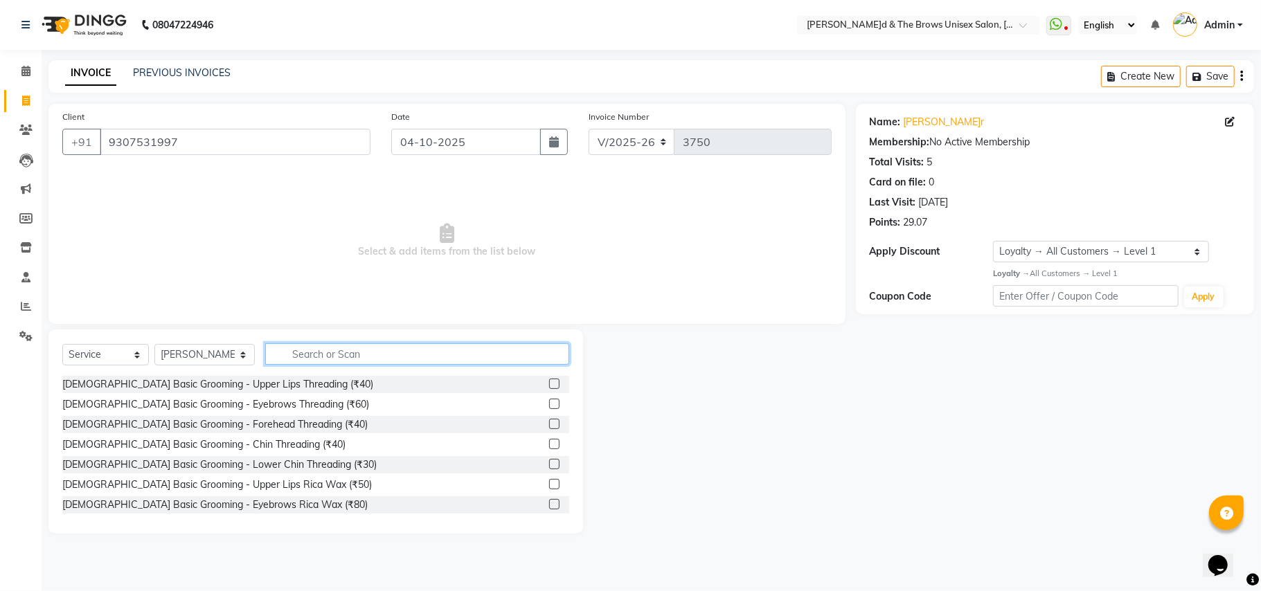
click at [301, 352] on input "text" at bounding box center [417, 353] width 304 height 21
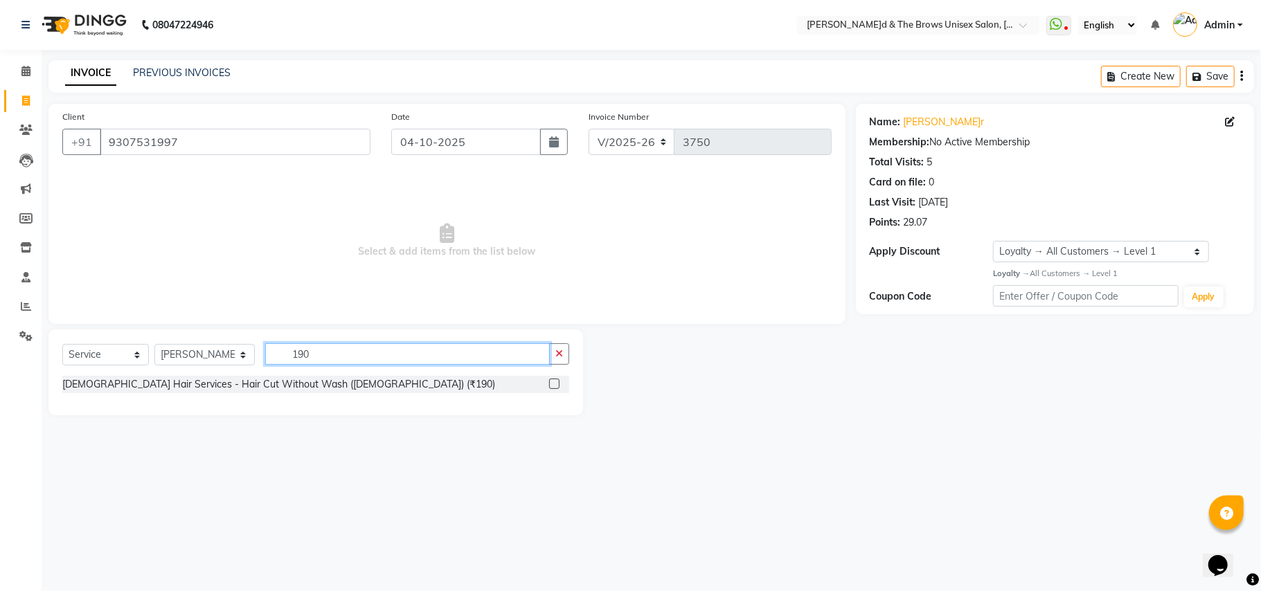
type input "190"
click at [557, 382] on label at bounding box center [554, 384] width 10 height 10
click at [557, 382] on input "checkbox" at bounding box center [553, 384] width 9 height 9
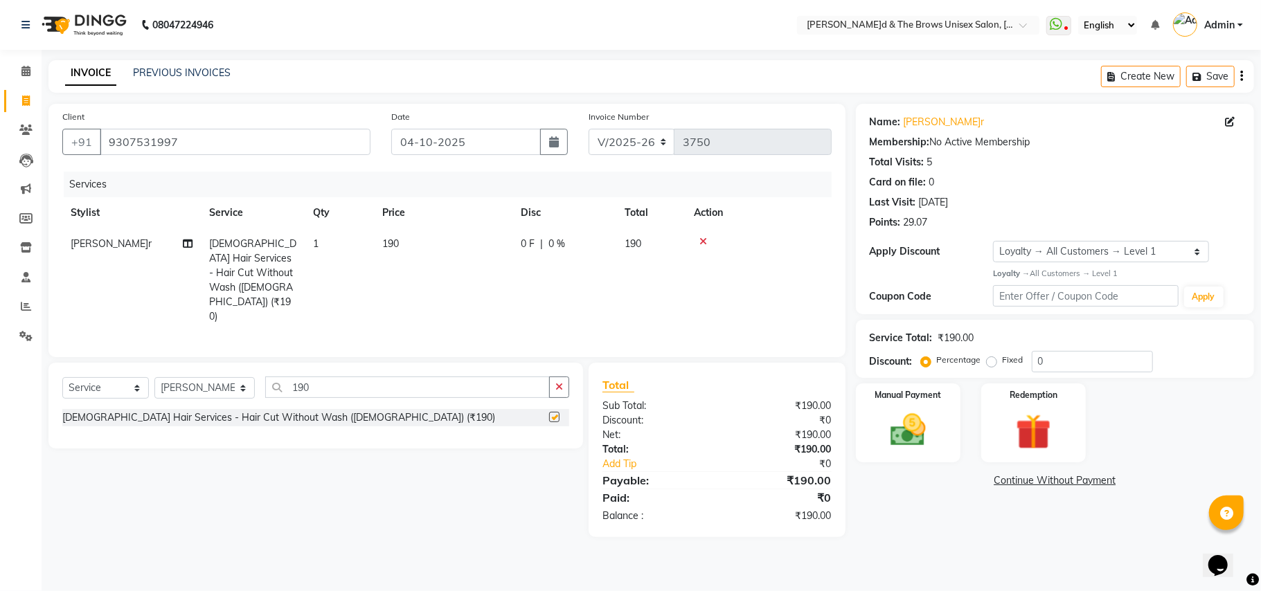
checkbox input "false"
click at [946, 449] on div "Manual Payment" at bounding box center [908, 423] width 109 height 82
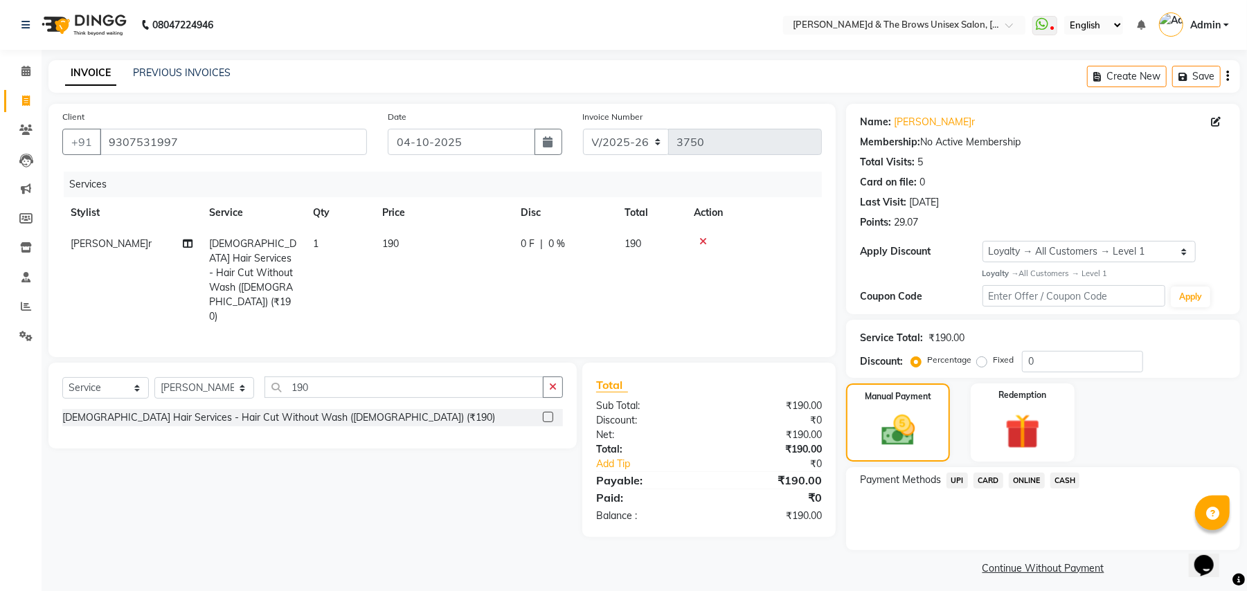
click at [956, 477] on span "UPI" at bounding box center [957, 481] width 21 height 16
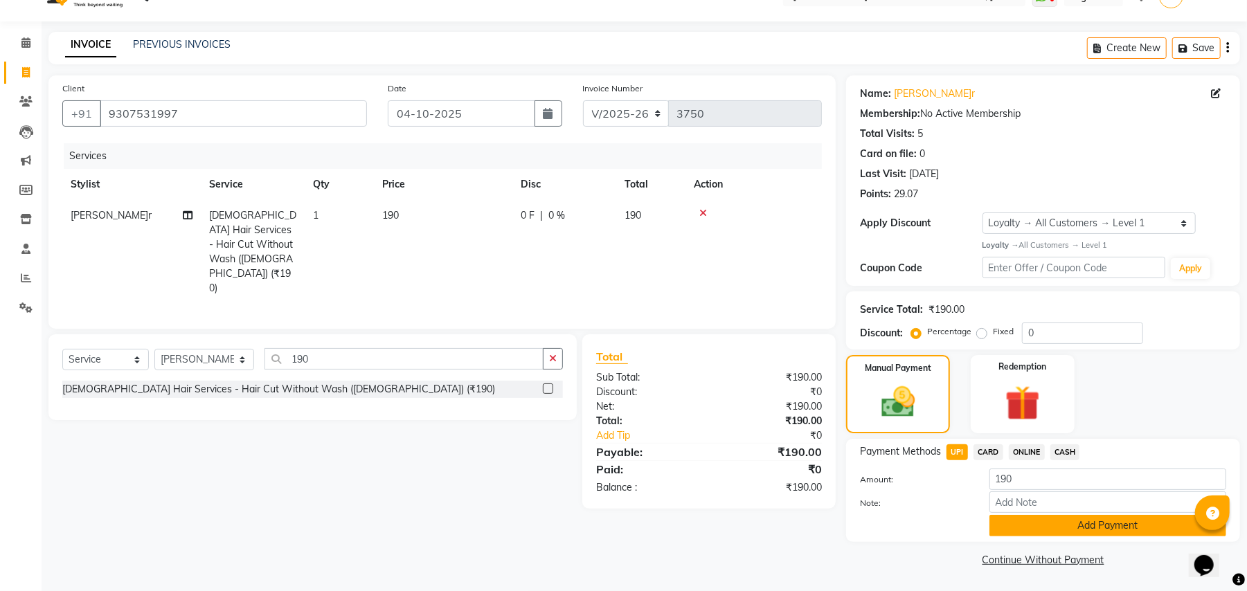
click at [1066, 519] on button "Add Payment" at bounding box center [1108, 525] width 237 height 21
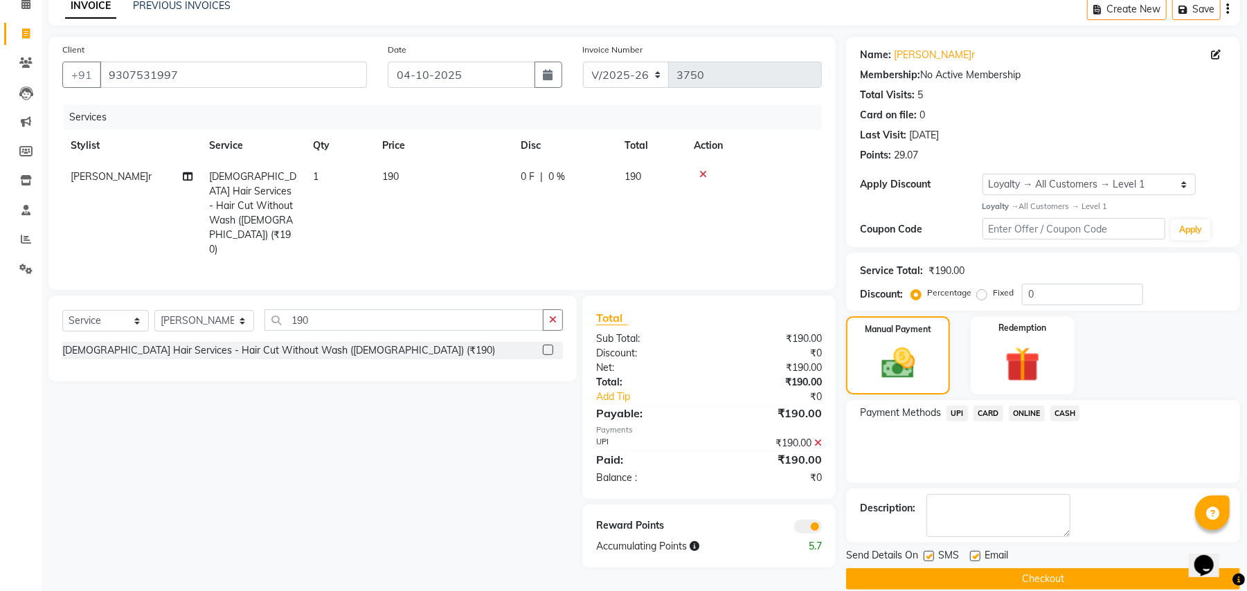
scroll to position [87, 0]
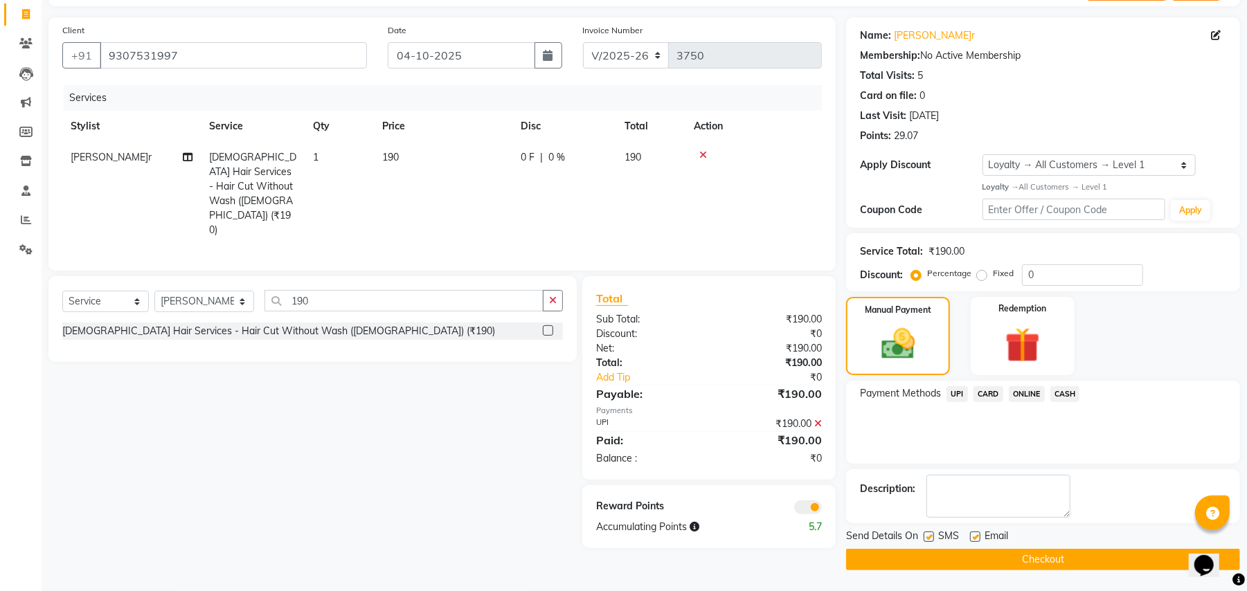
click at [929, 535] on label at bounding box center [929, 537] width 10 height 10
click at [929, 535] on input "checkbox" at bounding box center [928, 537] width 9 height 9
checkbox input "false"
drag, startPoint x: 1006, startPoint y: 552, endPoint x: 986, endPoint y: 536, distance: 25.6
click at [1006, 551] on button "Checkout" at bounding box center [1043, 559] width 394 height 21
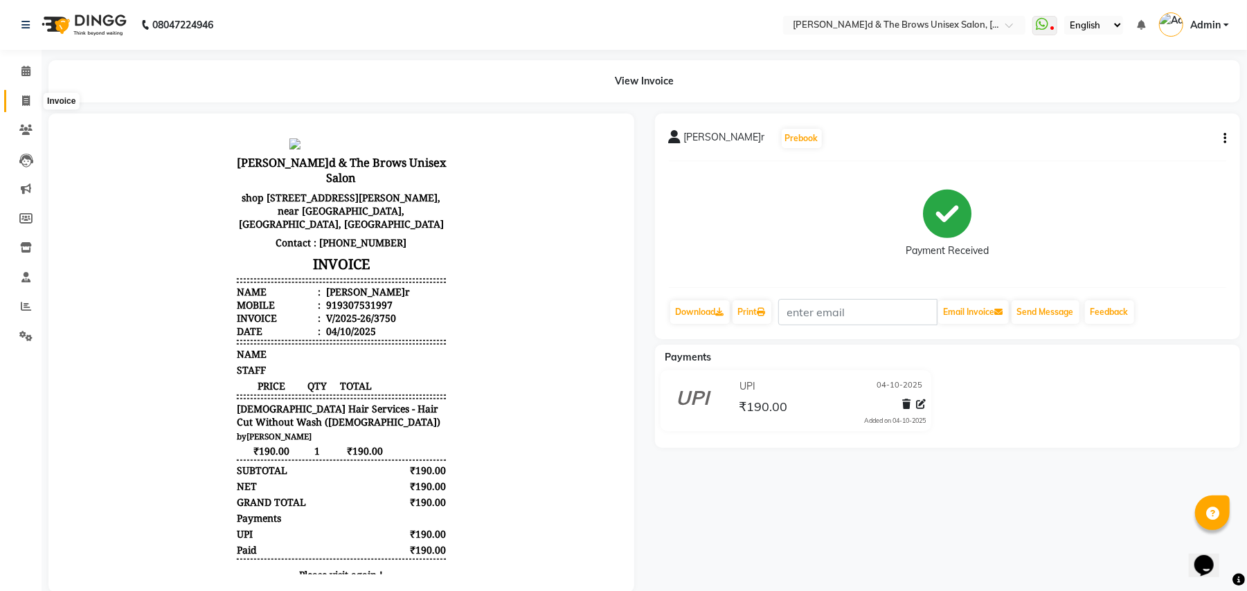
click at [25, 98] on icon at bounding box center [26, 101] width 8 height 10
select select "service"
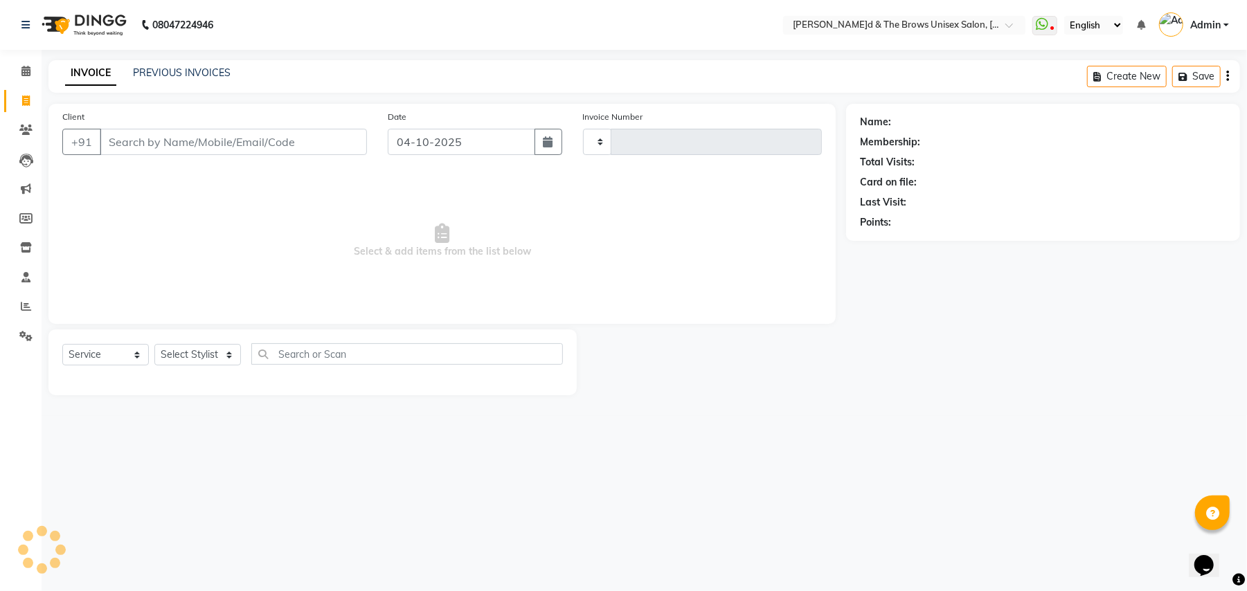
type input "3751"
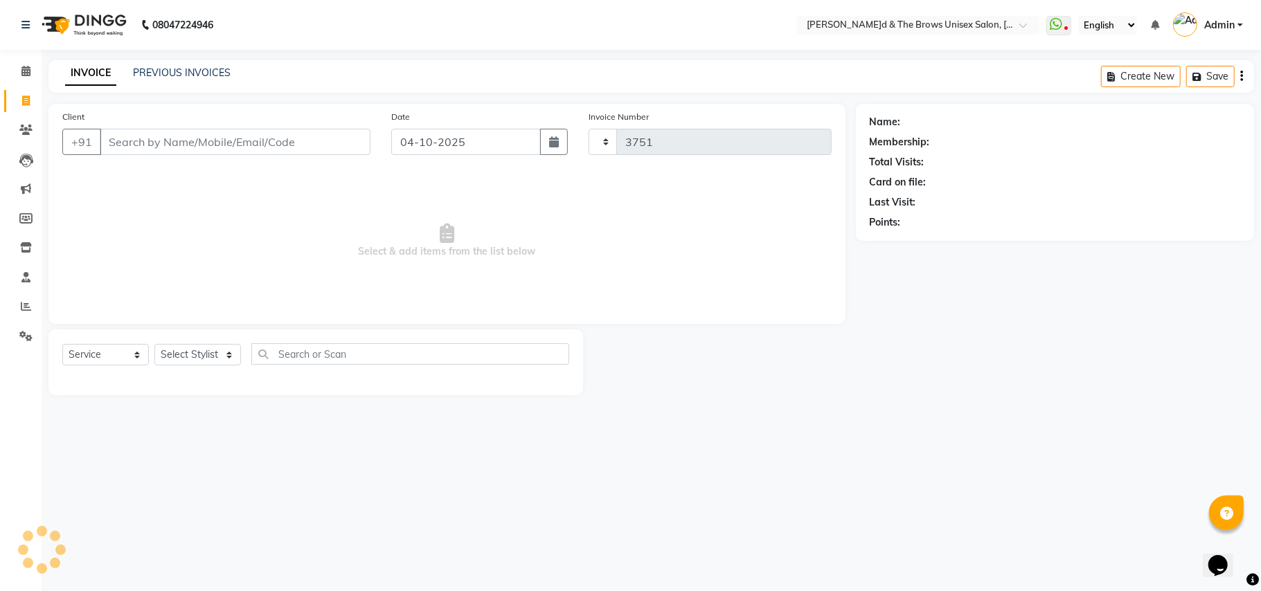
select select "872"
